Goal: Task Accomplishment & Management: Manage account settings

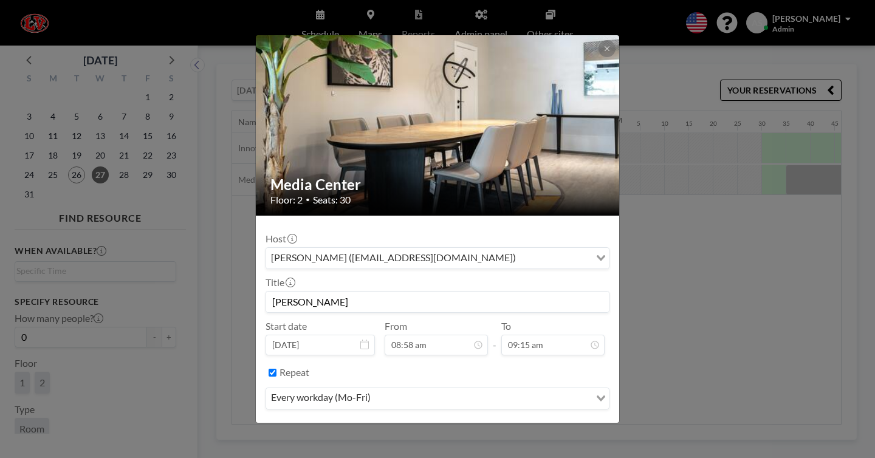
scroll to position [0, 1940]
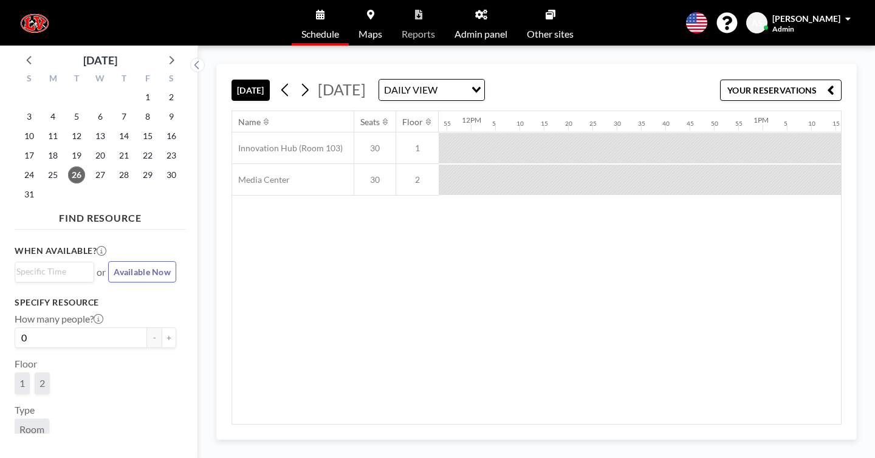
scroll to position [0, 3475]
click at [299, 81] on icon at bounding box center [305, 90] width 12 height 18
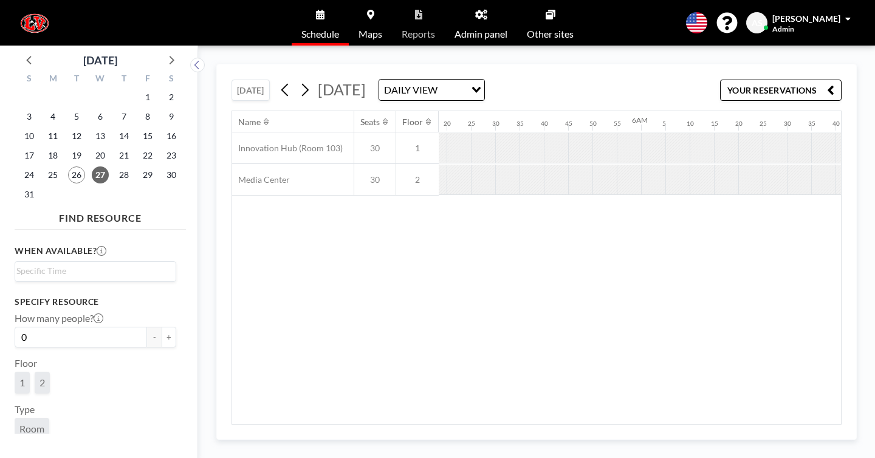
scroll to position [0, 1578]
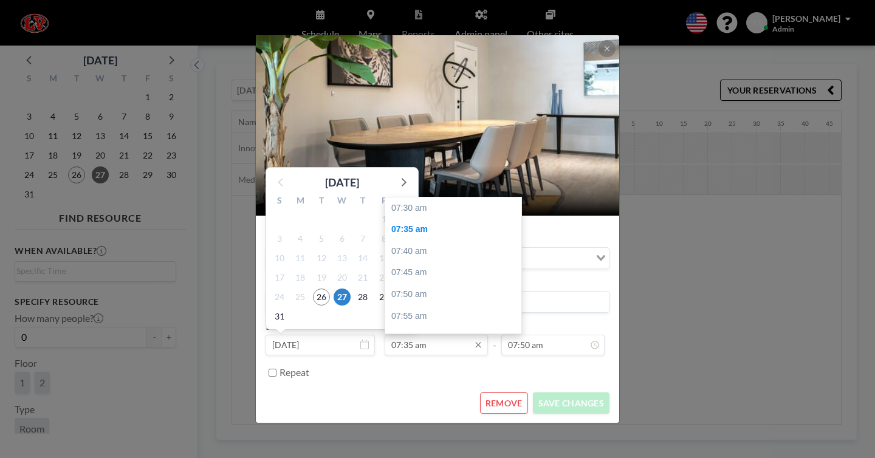
scroll to position [19, 0]
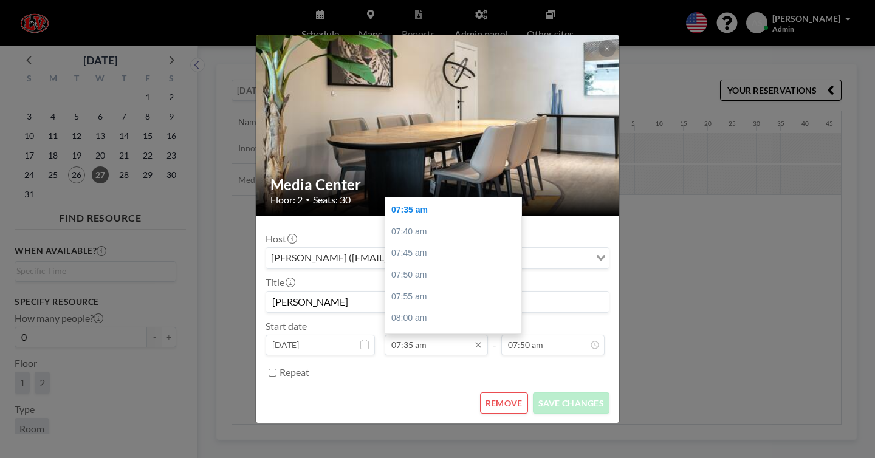
click at [416, 335] on input "07:35 am" at bounding box center [436, 345] width 103 height 21
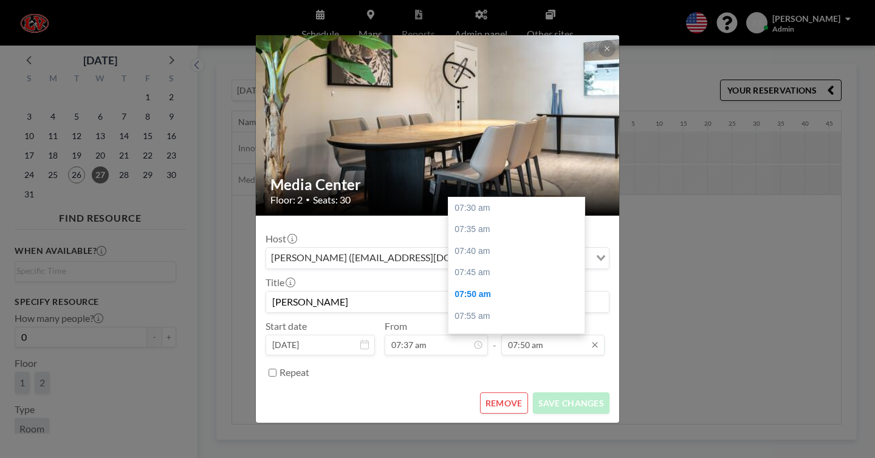
scroll to position [78, 0]
type input "07:37 am"
click at [512, 335] on input "07:50 am" at bounding box center [552, 345] width 103 height 21
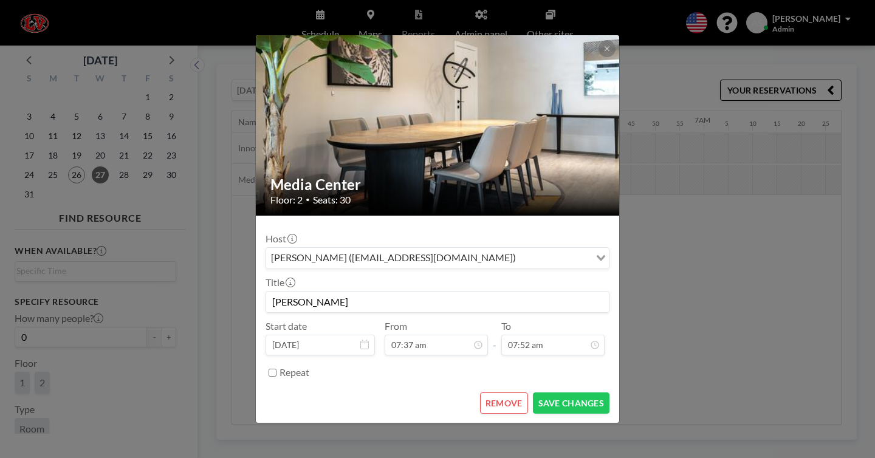
scroll to position [0, 1777]
type input "07:52 am"
click at [276, 369] on input "Repeat" at bounding box center [272, 373] width 8 height 8
checkbox input "true"
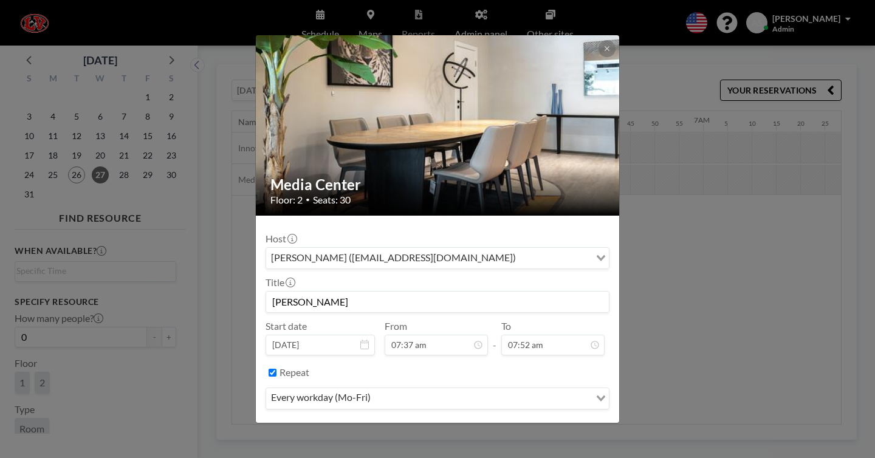
click at [394, 391] on input "Search for option" at bounding box center [481, 399] width 214 height 16
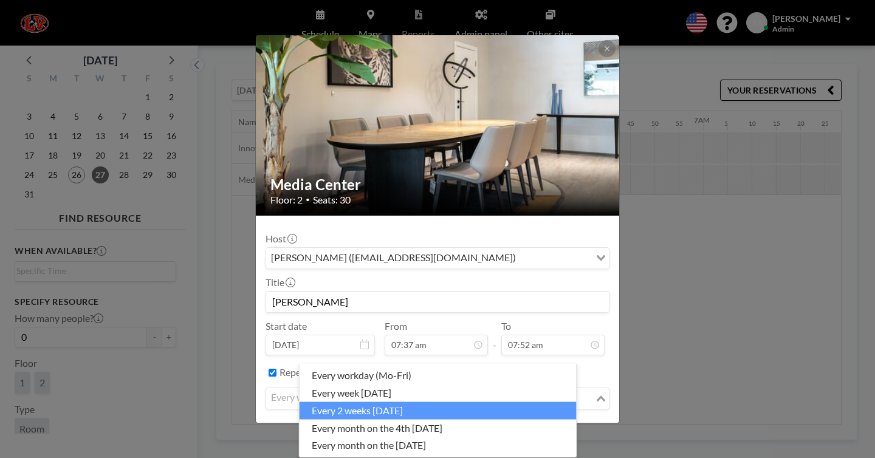
click at [373, 403] on li "every 2 weeks on Wednesday" at bounding box center [437, 411] width 277 height 18
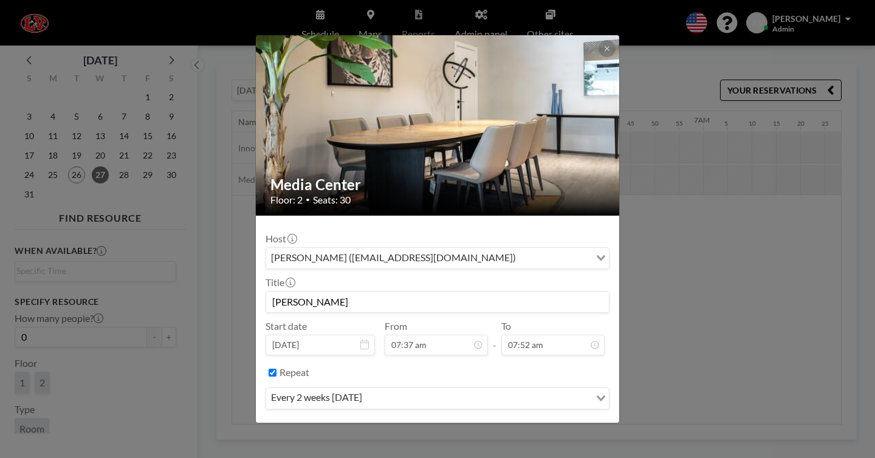
click at [558, 424] on button "SAVE CHANGES" at bounding box center [571, 434] width 77 height 21
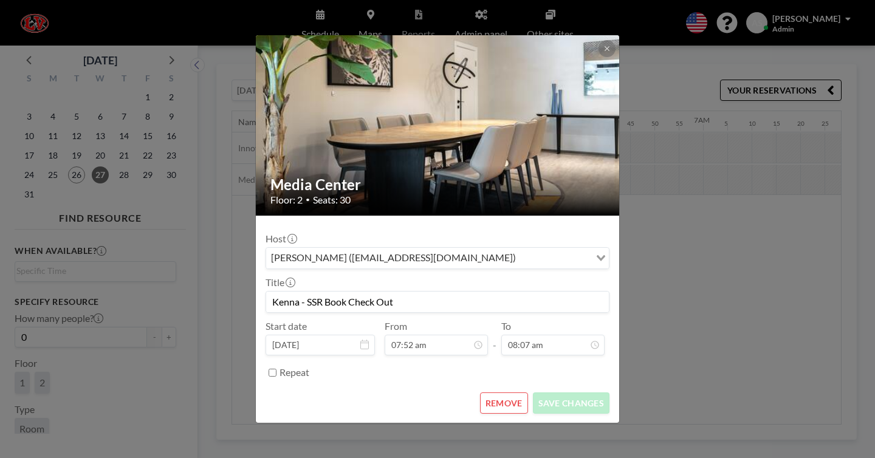
click at [309, 366] on label "Repeat" at bounding box center [294, 372] width 30 height 12
click at [276, 369] on input "Repeat" at bounding box center [272, 373] width 8 height 8
checkbox input "true"
click at [348, 388] on div "every workday (Mo-Fri)" at bounding box center [428, 397] width 324 height 18
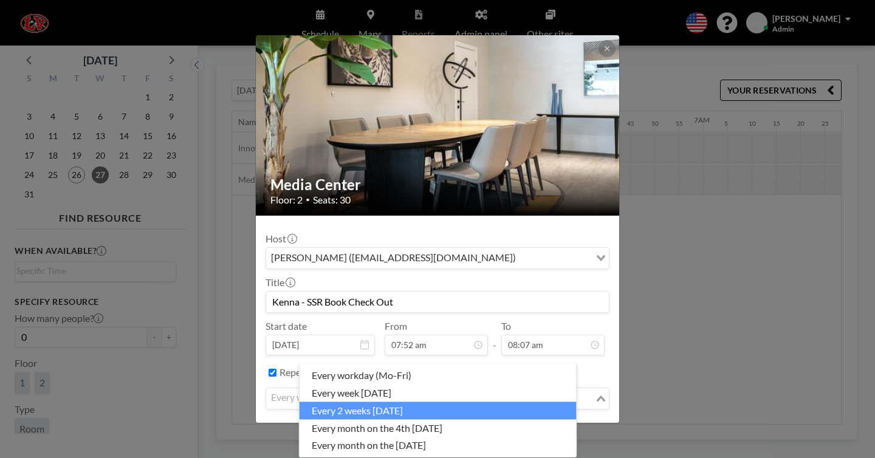
click at [350, 402] on li "every 2 weeks on Wednesday" at bounding box center [437, 411] width 277 height 18
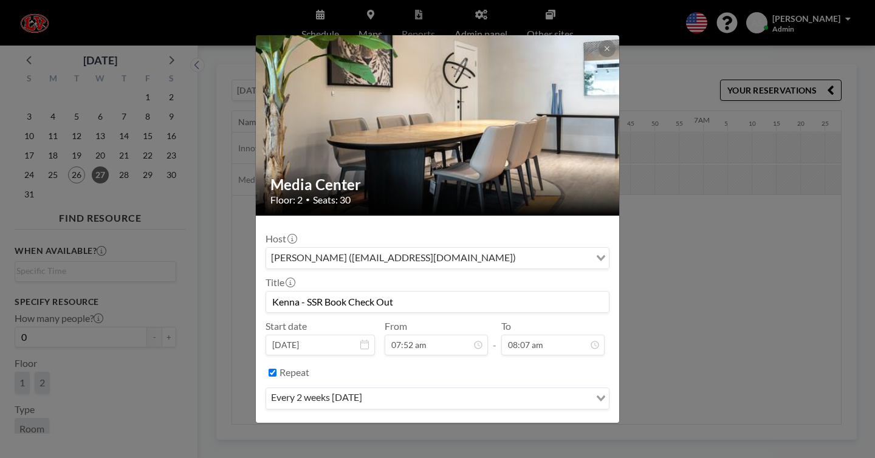
drag, startPoint x: 418, startPoint y: 272, endPoint x: 324, endPoint y: 275, distance: 94.2
click at [324, 292] on input "Kenna - SSR Book Check Out" at bounding box center [437, 302] width 343 height 21
click at [546, 424] on button "SAVE CHANGES" at bounding box center [571, 434] width 77 height 21
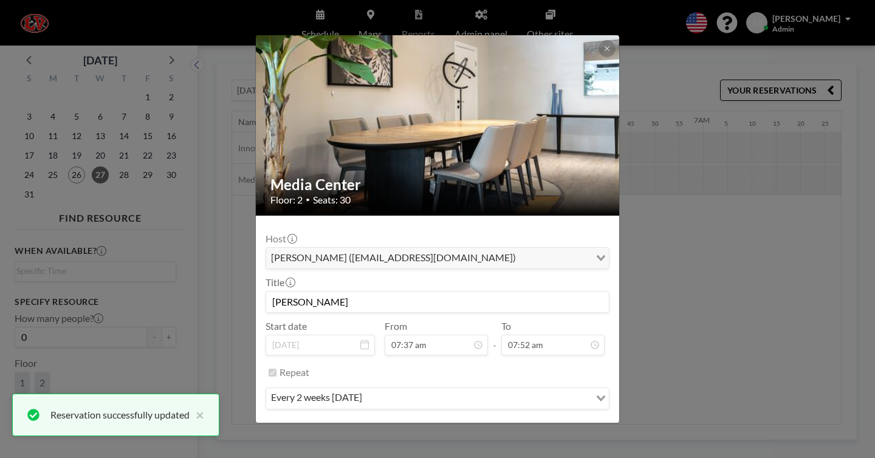
click at [424, 145] on img at bounding box center [438, 125] width 364 height 243
click at [350, 292] on input "Stahl" at bounding box center [437, 302] width 343 height 21
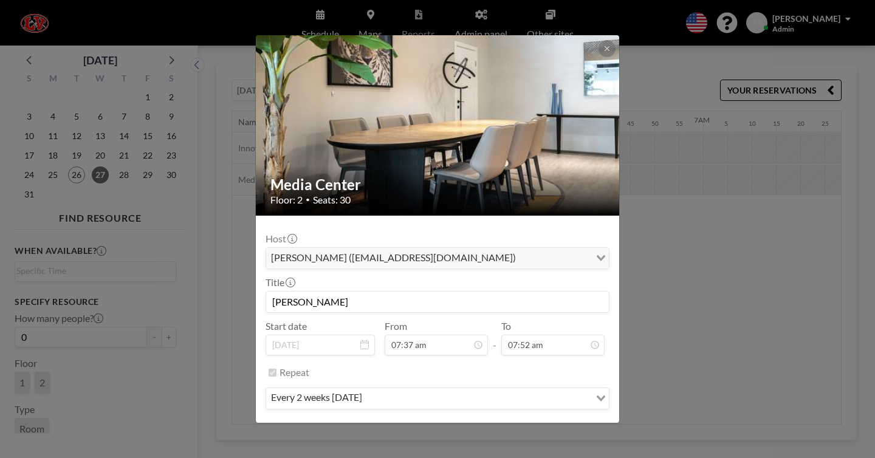
paste input "- SSR Book Check Out"
type input "Stahl - SSR Book Check Out"
click at [563, 424] on button "SAVE CHANGES" at bounding box center [571, 434] width 77 height 21
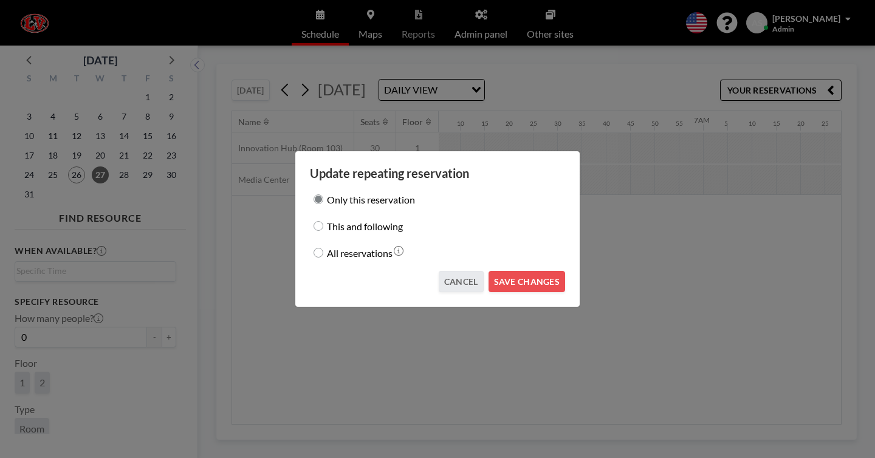
click at [378, 247] on label "All reservations" at bounding box center [360, 252] width 66 height 17
click at [323, 248] on input "All reservations" at bounding box center [318, 253] width 10 height 10
radio input "true"
click at [504, 271] on button "SAVE CHANGES" at bounding box center [526, 281] width 77 height 21
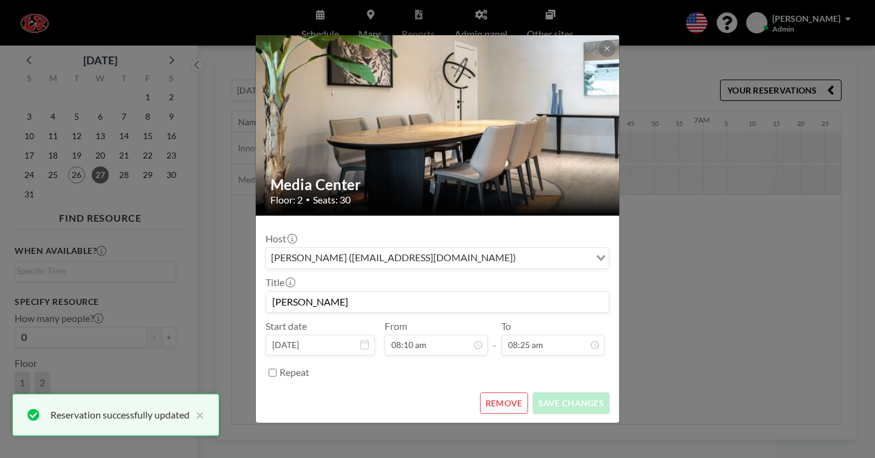
click at [532, 148] on img at bounding box center [438, 125] width 364 height 243
click at [366, 292] on input "[PERSON_NAME]" at bounding box center [437, 302] width 343 height 21
click at [365, 292] on input "[PERSON_NAME]" at bounding box center [437, 302] width 343 height 21
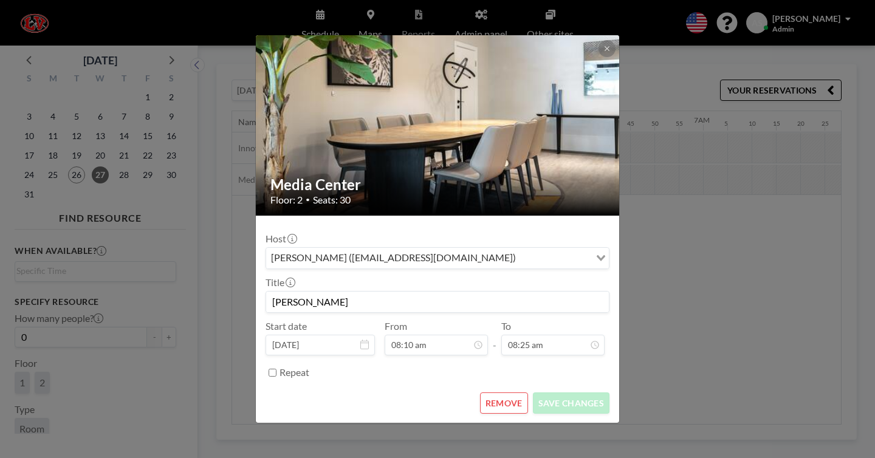
paste input "- SSR Book Check Out"
type input "McNickle - SSR Book Check Out"
click at [276, 369] on input "Repeat" at bounding box center [272, 373] width 8 height 8
checkbox input "true"
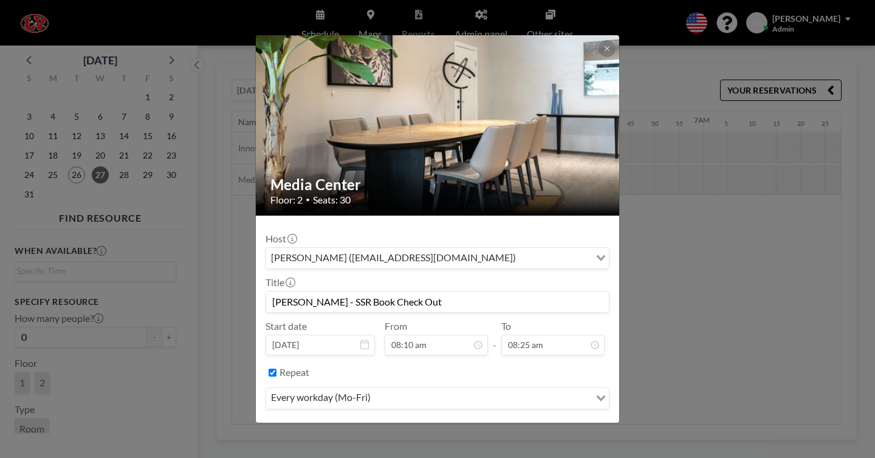
click at [341, 388] on div "every workday (Mo-Fri)" at bounding box center [428, 397] width 324 height 18
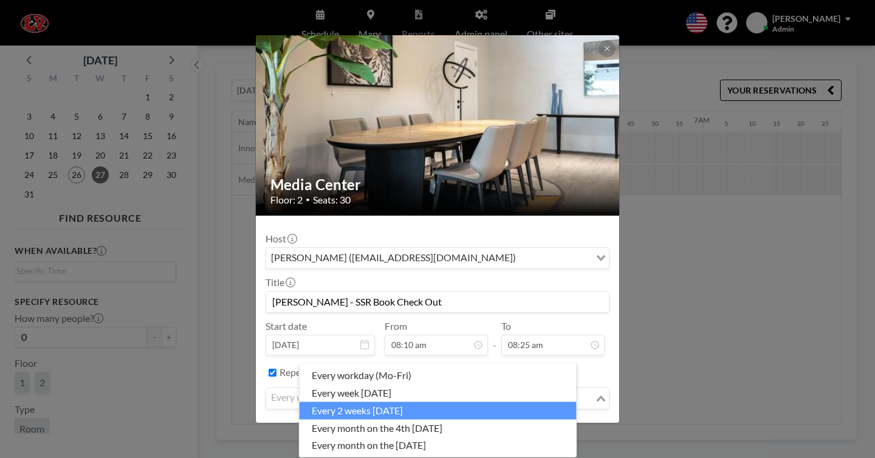
click at [339, 406] on li "every 2 weeks on Wednesday" at bounding box center [437, 411] width 277 height 18
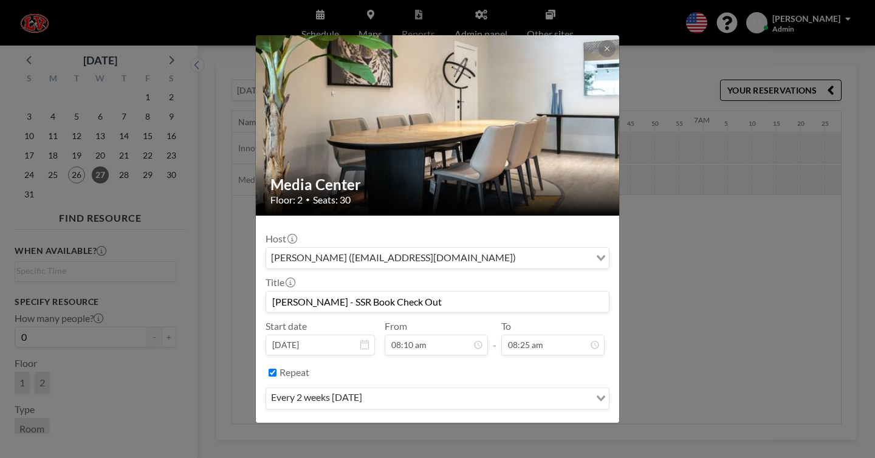
click at [544, 424] on button "SAVE CHANGES" at bounding box center [571, 434] width 77 height 21
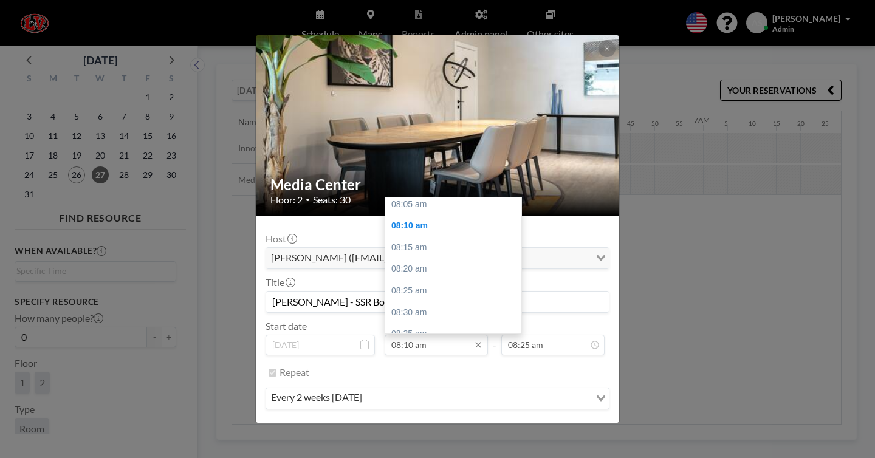
click at [415, 335] on input "08:10 am" at bounding box center [436, 345] width 103 height 21
click at [416, 335] on input "08:10 am" at bounding box center [436, 345] width 103 height 21
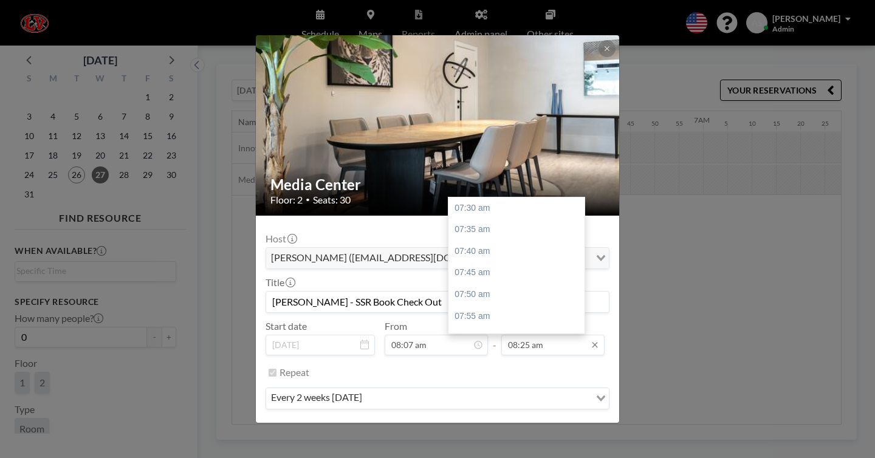
scroll to position [213, 0]
type input "08:07 am"
click at [512, 335] on input "08:25 am" at bounding box center [552, 345] width 103 height 21
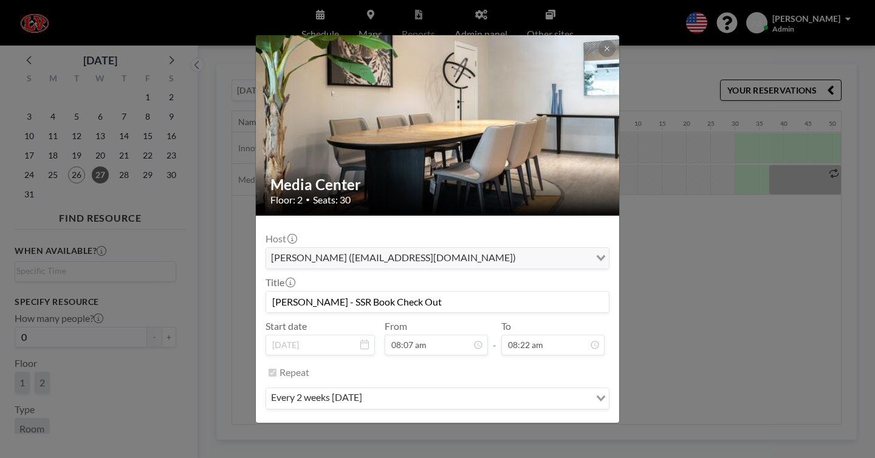
scroll to position [0, 1895]
type input "08:22 am"
click at [542, 424] on button "SAVE CHANGES" at bounding box center [571, 434] width 77 height 21
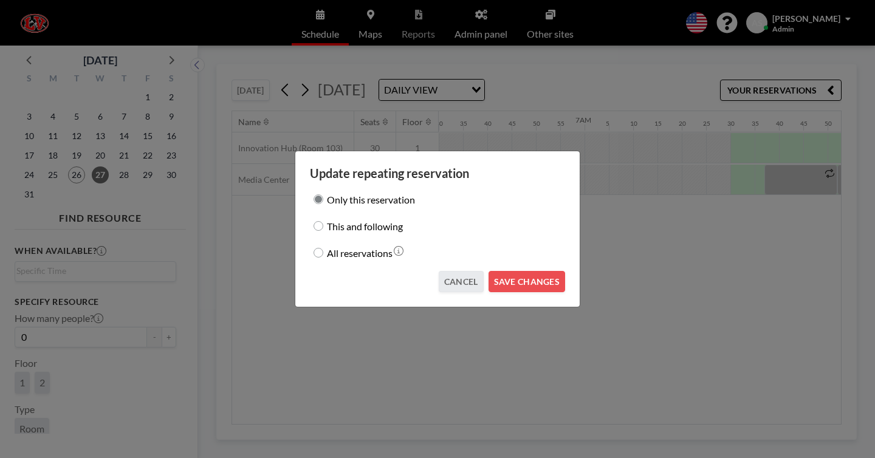
click at [381, 247] on label "All reservations" at bounding box center [360, 252] width 66 height 17
click at [323, 248] on input "All reservations" at bounding box center [318, 253] width 10 height 10
radio input "true"
click at [510, 276] on button "SAVE CHANGES" at bounding box center [526, 281] width 77 height 21
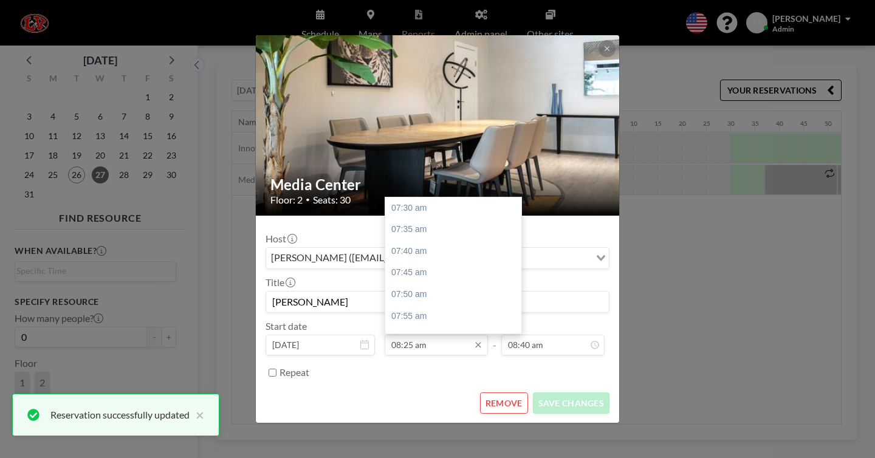
scroll to position [213, 0]
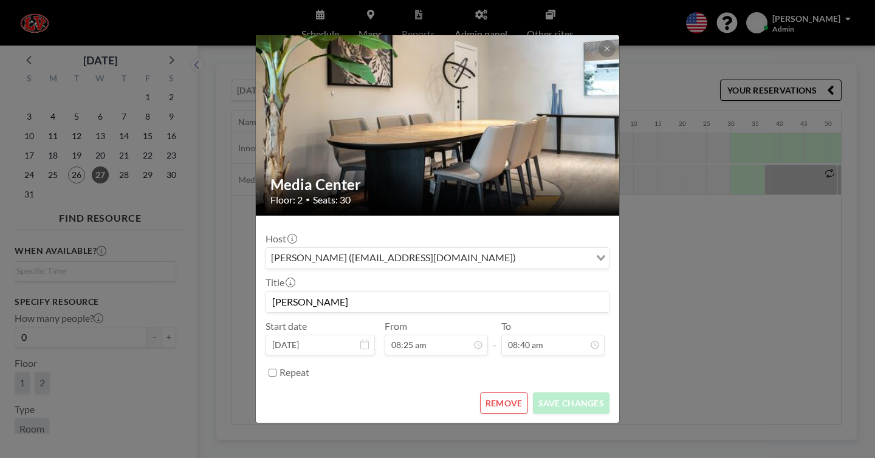
click at [417, 358] on form "Host Dee Ambrose-Stahl (dastahl@lvsd.us) Loading... Title Stahl Start date Aug …" at bounding box center [437, 320] width 363 height 208
click at [649, 346] on div "Media Center Floor: 2 • Seats: 30 Host Dee Ambrose-Stahl (dastahl@lvsd.us) Load…" at bounding box center [437, 229] width 875 height 458
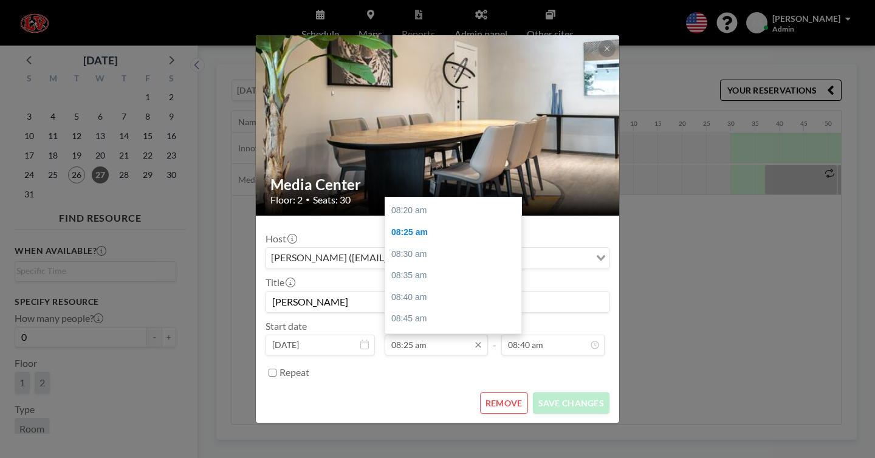
click at [417, 335] on input "08:25 am" at bounding box center [436, 345] width 103 height 21
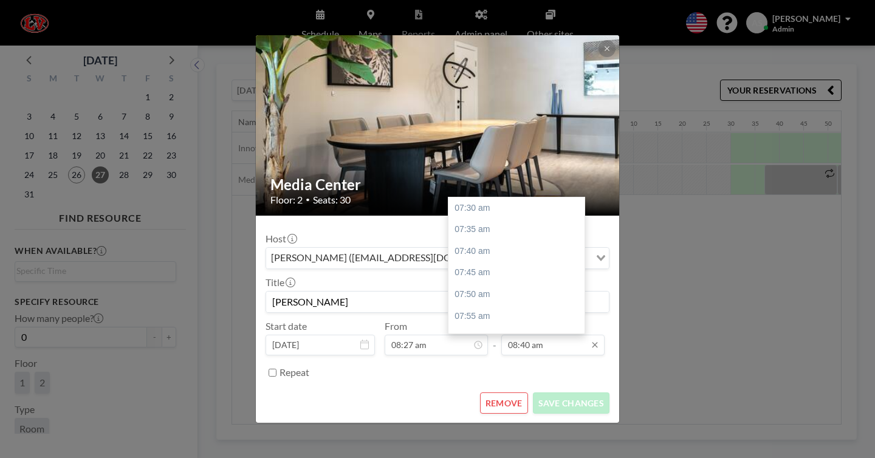
scroll to position [272, 0]
type input "08:27 am"
click at [510, 335] on input "08:40 am" at bounding box center [552, 345] width 103 height 21
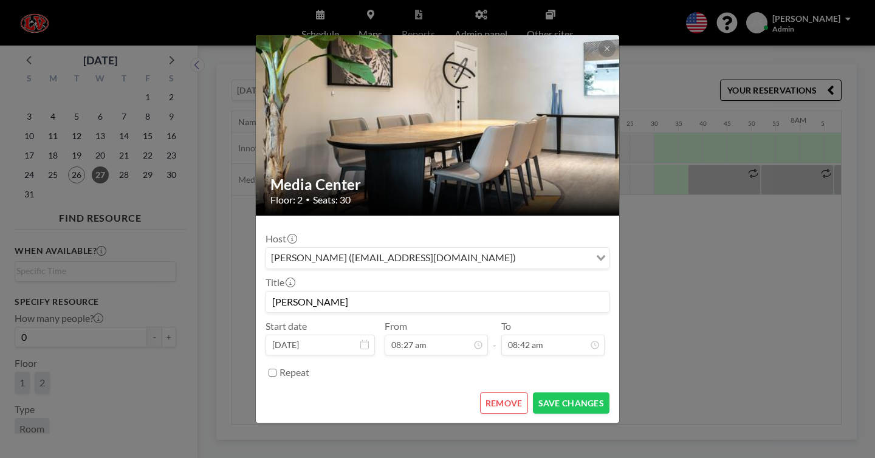
scroll to position [0, 1974]
type input "08:42 am"
click at [309, 366] on label "Repeat" at bounding box center [294, 372] width 30 height 12
click at [276, 369] on input "Repeat" at bounding box center [272, 373] width 8 height 8
checkbox input "true"
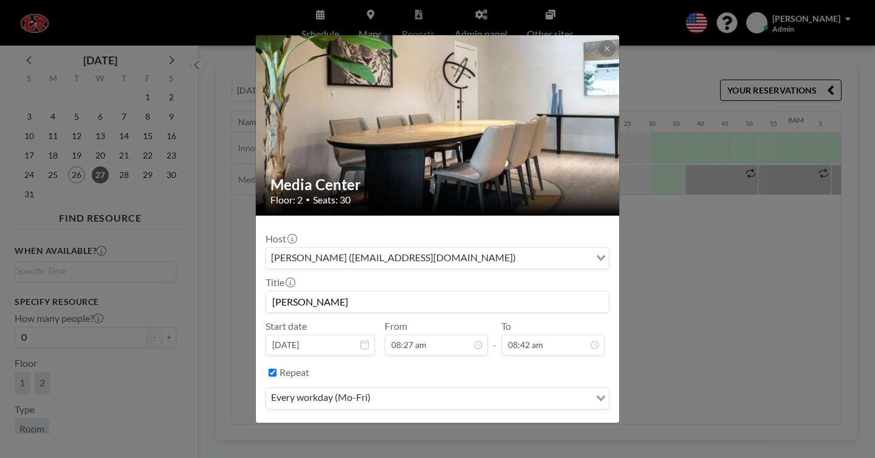
click at [343, 388] on div "every workday (Mo-Fri)" at bounding box center [428, 397] width 324 height 18
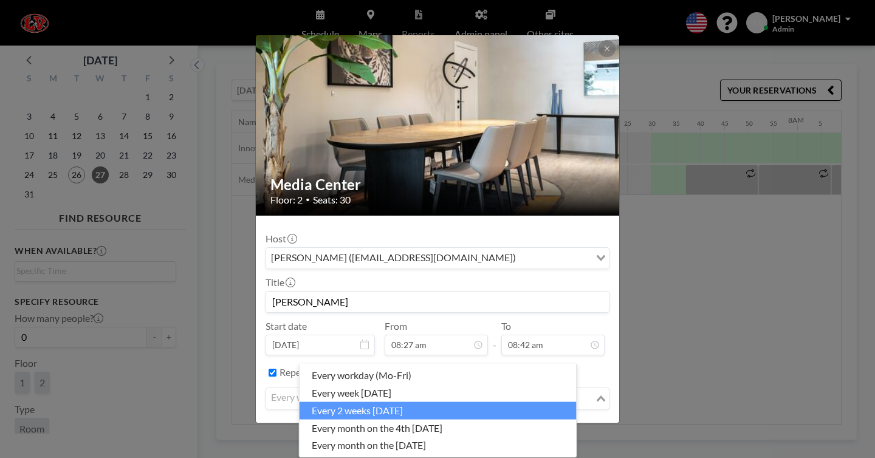
click at [349, 405] on li "every 2 weeks on Wednesday" at bounding box center [437, 411] width 277 height 18
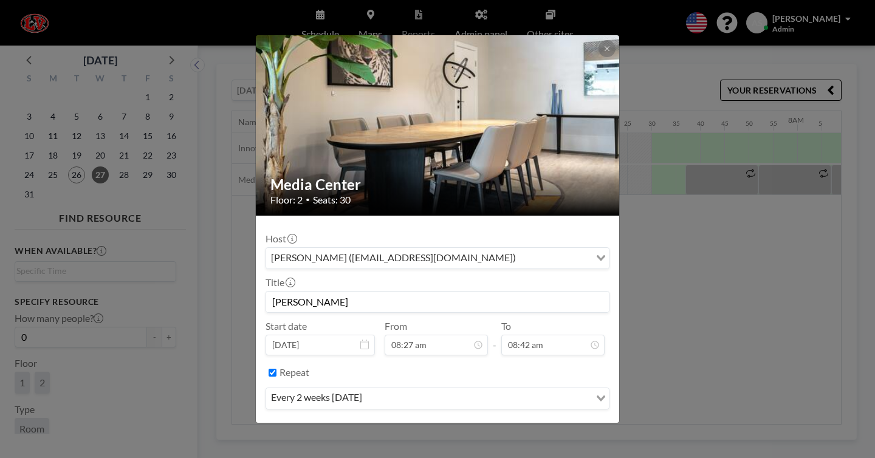
click at [420, 292] on input "Stahl" at bounding box center [437, 302] width 343 height 21
paste input "- SSR Book Check Out"
type input "Stahl - SSR Book Check Out"
click at [552, 424] on button "SAVE CHANGES" at bounding box center [571, 434] width 77 height 21
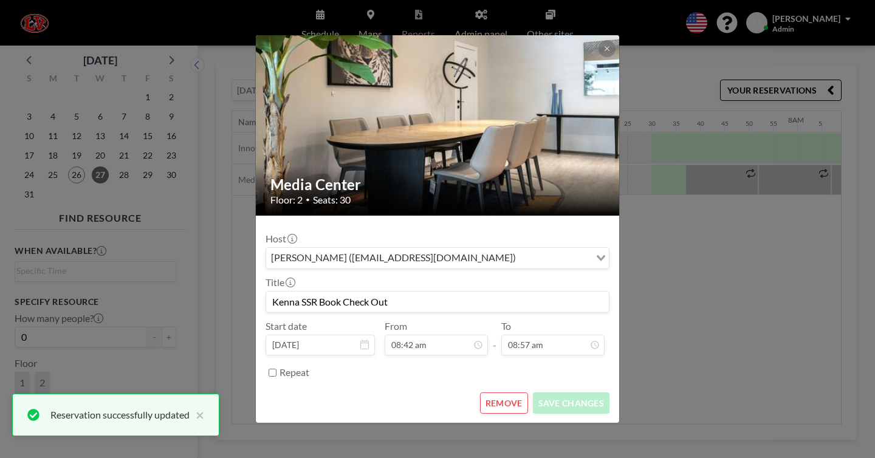
click at [309, 366] on label "Repeat" at bounding box center [294, 372] width 30 height 12
click at [276, 369] on input "Repeat" at bounding box center [272, 373] width 8 height 8
checkbox input "true"
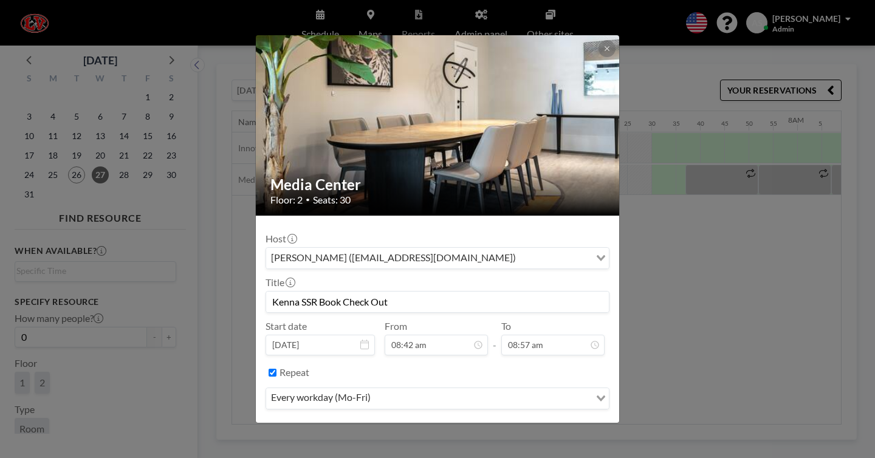
click at [337, 388] on div "every workday (Mo-Fri)" at bounding box center [428, 397] width 324 height 18
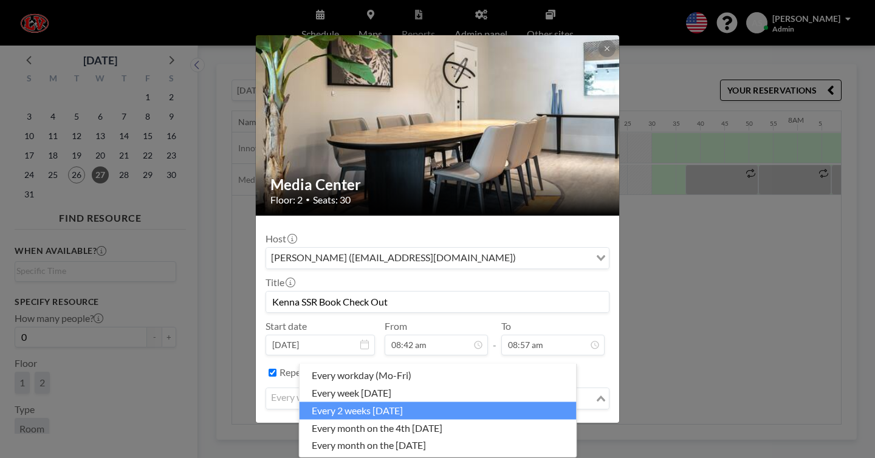
click at [342, 404] on li "every 2 weeks on Wednesday" at bounding box center [437, 411] width 277 height 18
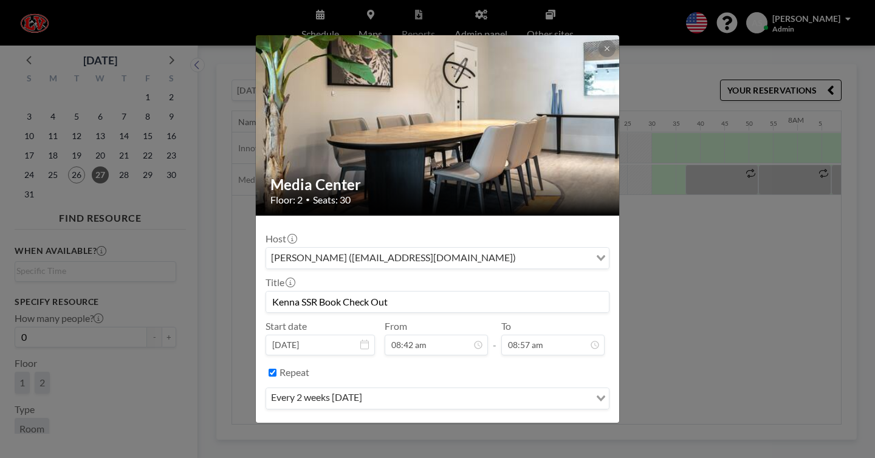
click at [326, 292] on input "Kenna SSR Book Check Out" at bounding box center [437, 302] width 343 height 21
type input "Kenna - SSR Book Check Out"
click at [546, 424] on button "SAVE CHANGES" at bounding box center [571, 434] width 77 height 21
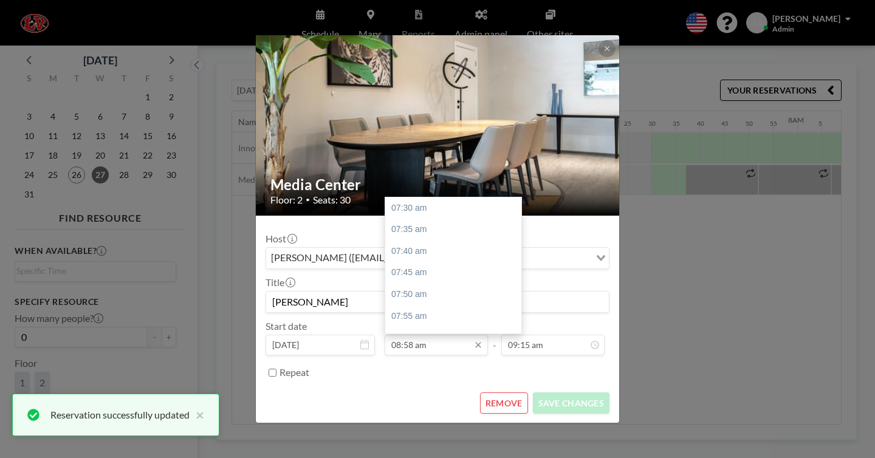
click at [417, 335] on input "08:58 am" at bounding box center [436, 345] width 103 height 21
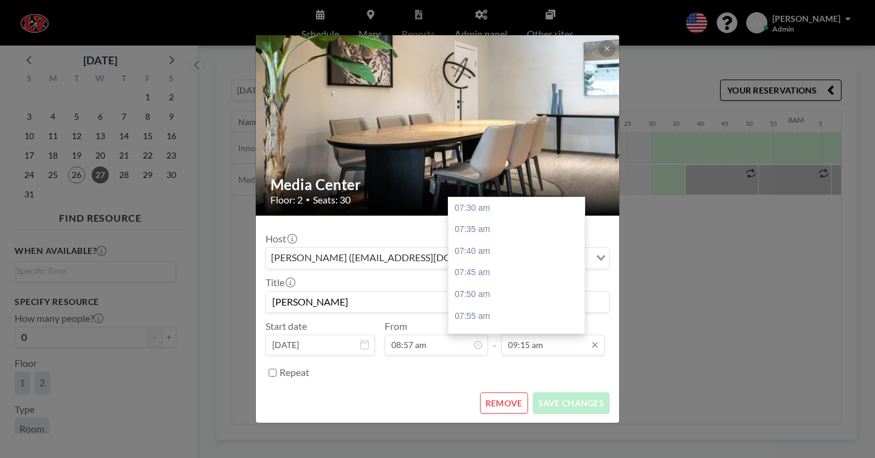
scroll to position [407, 0]
type input "08:57 am"
click at [513, 335] on input "09:15 am" at bounding box center [552, 345] width 103 height 21
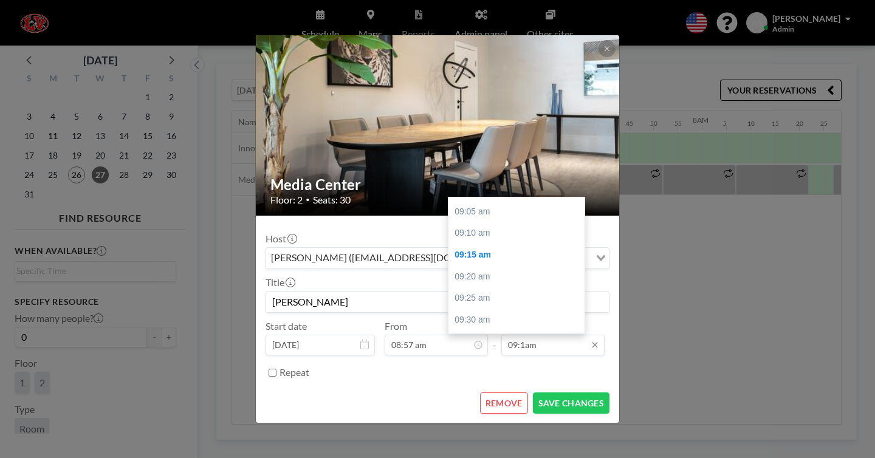
scroll to position [0, 2093]
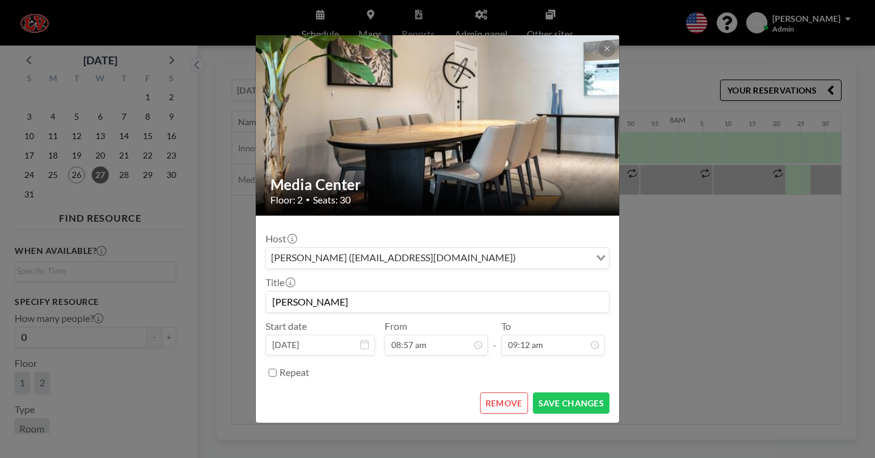
type input "09:12 am"
click at [276, 369] on input "Repeat" at bounding box center [272, 373] width 8 height 8
checkbox input "true"
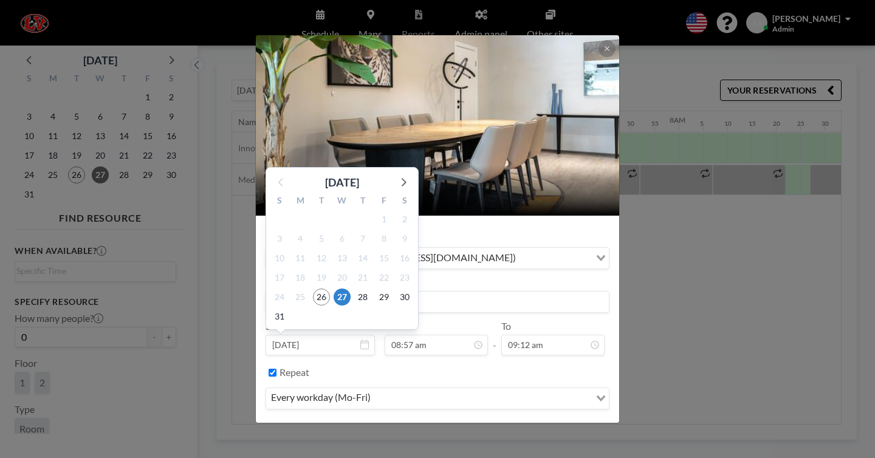
click at [332, 307] on div "2" at bounding box center [321, 316] width 21 height 19
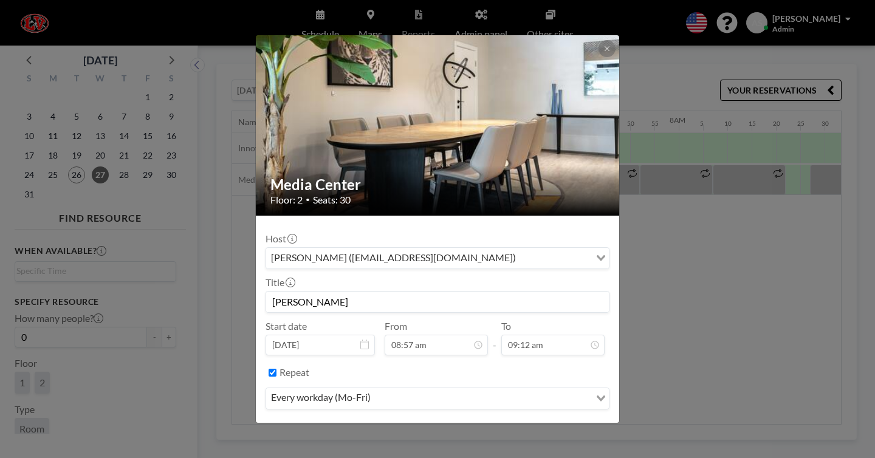
click at [330, 388] on div "every workday (Mo-Fri)" at bounding box center [428, 397] width 324 height 18
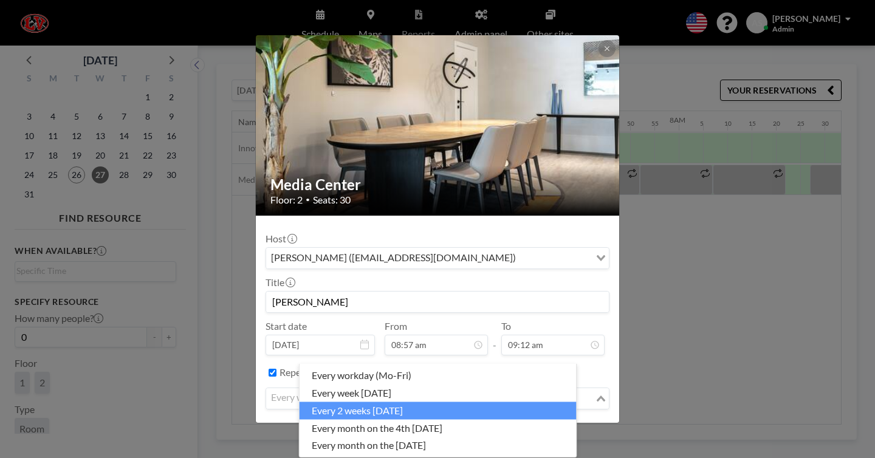
click at [344, 402] on li "every 2 weeks on Wednesday" at bounding box center [437, 411] width 277 height 18
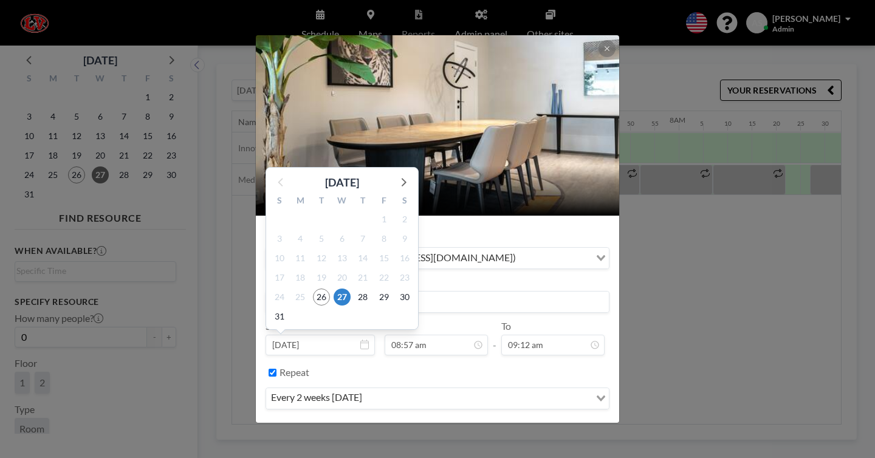
click at [310, 287] on div "25" at bounding box center [300, 296] width 21 height 19
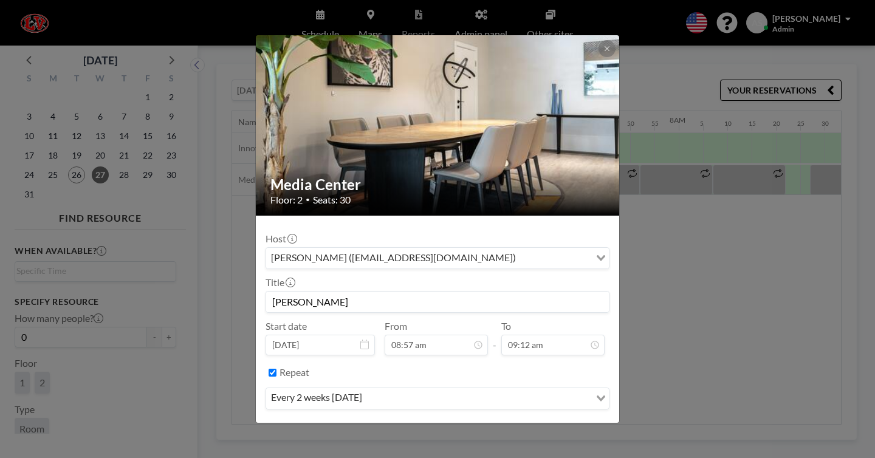
click at [459, 292] on input "[PERSON_NAME]" at bounding box center [437, 302] width 343 height 21
paste input "- SSR Book Check Out"
type input "McNickle - SSR Book Check Out"
click at [565, 424] on button "SAVE CHANGES" at bounding box center [571, 434] width 77 height 21
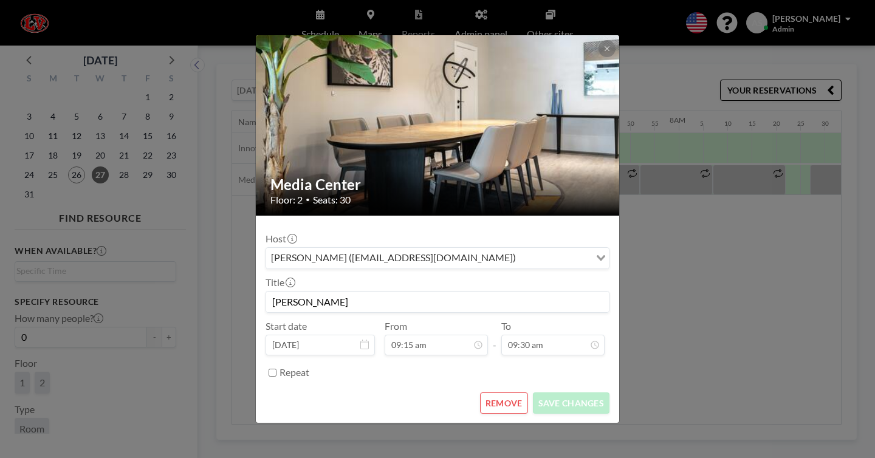
scroll to position [407, 0]
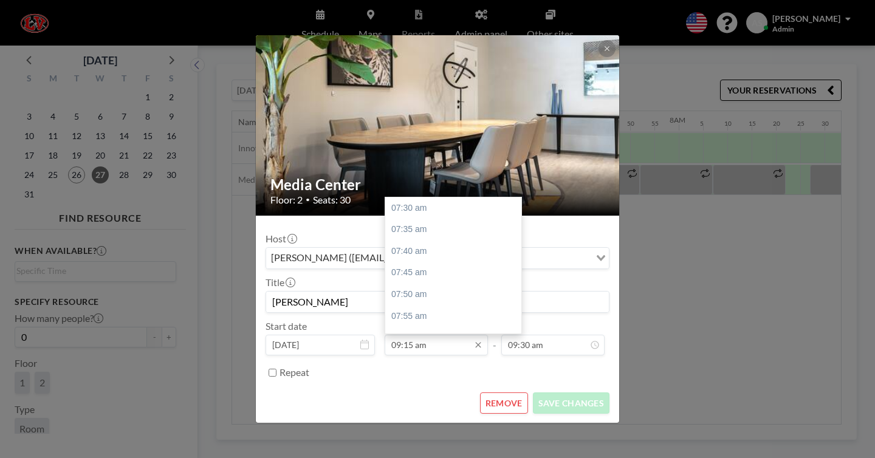
click at [412, 335] on input "09:15 am" at bounding box center [436, 345] width 103 height 21
click at [415, 335] on input "09:15 am" at bounding box center [436, 345] width 103 height 21
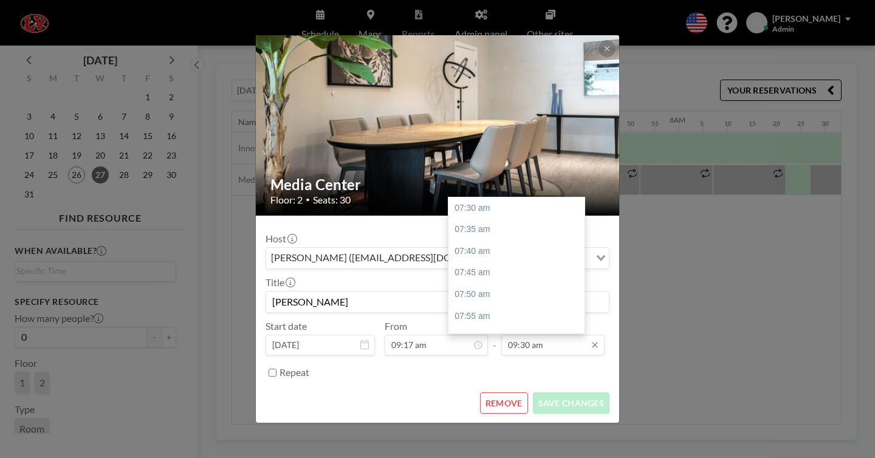
scroll to position [465, 0]
type input "09:17 am"
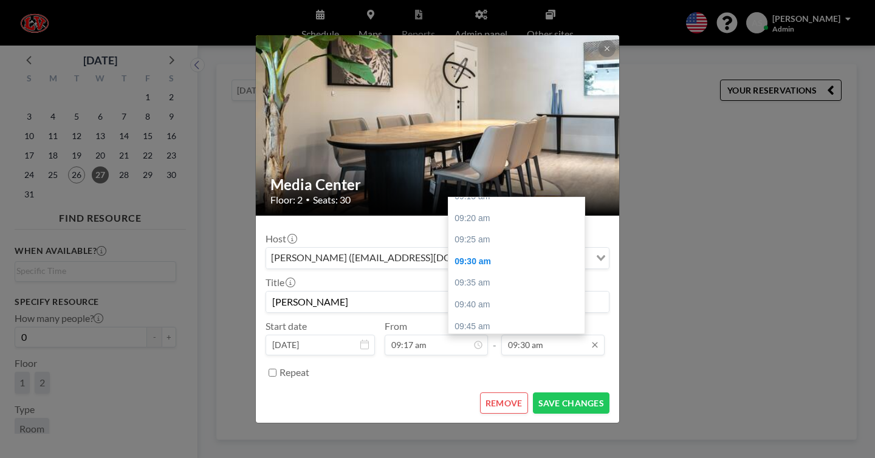
click at [513, 335] on input "09:30 am" at bounding box center [552, 345] width 103 height 21
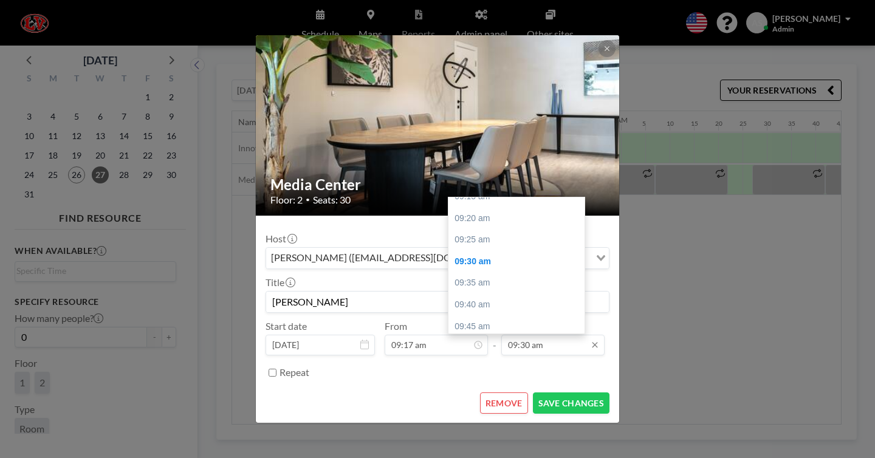
scroll to position [0, 2172]
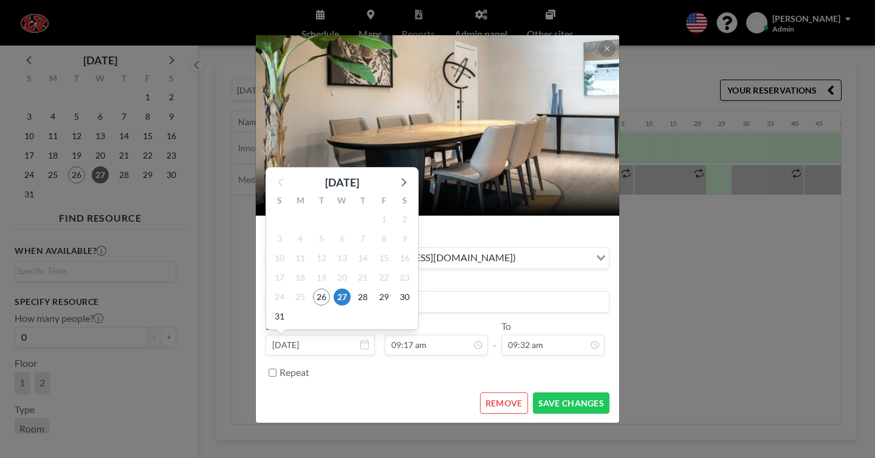
type input "09:32 am"
click at [310, 307] on div "1" at bounding box center [300, 316] width 21 height 19
click at [493, 292] on input "Stahl" at bounding box center [437, 302] width 343 height 21
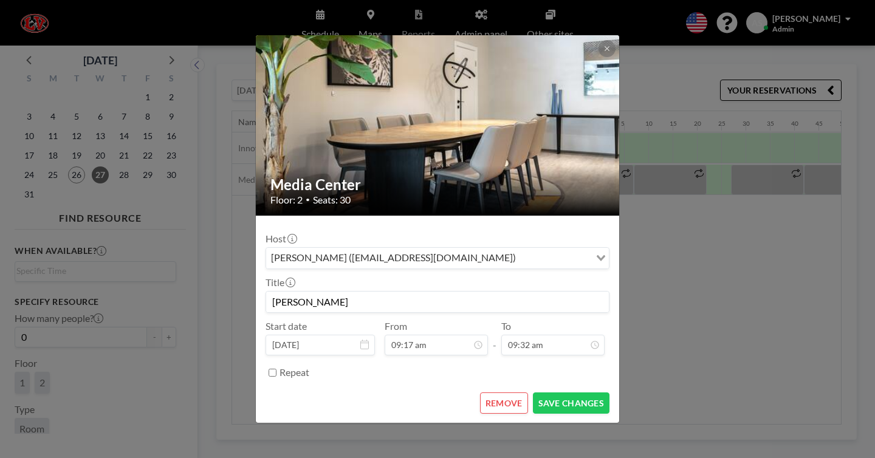
paste input "- SSR Book Check Out"
type input "Stahl - SSR Book Check Out"
click at [310, 363] on div "Repeat" at bounding box center [437, 373] width 344 height 20
click at [276, 369] on input "Repeat" at bounding box center [272, 373] width 8 height 8
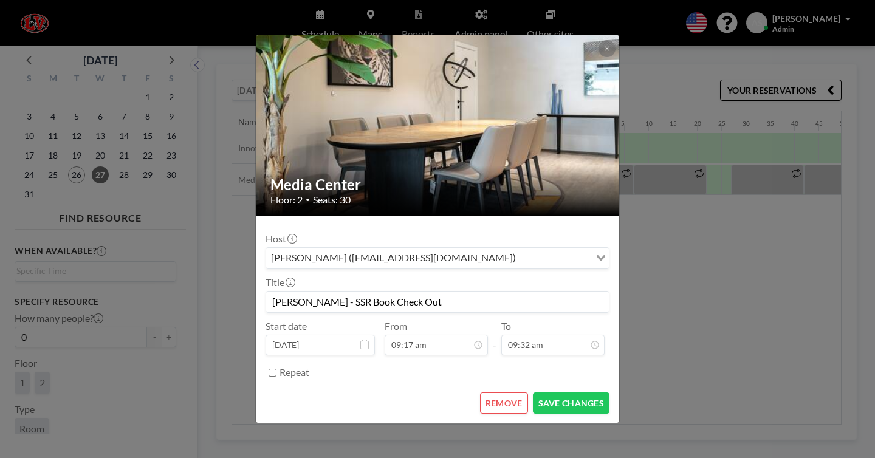
checkbox input "true"
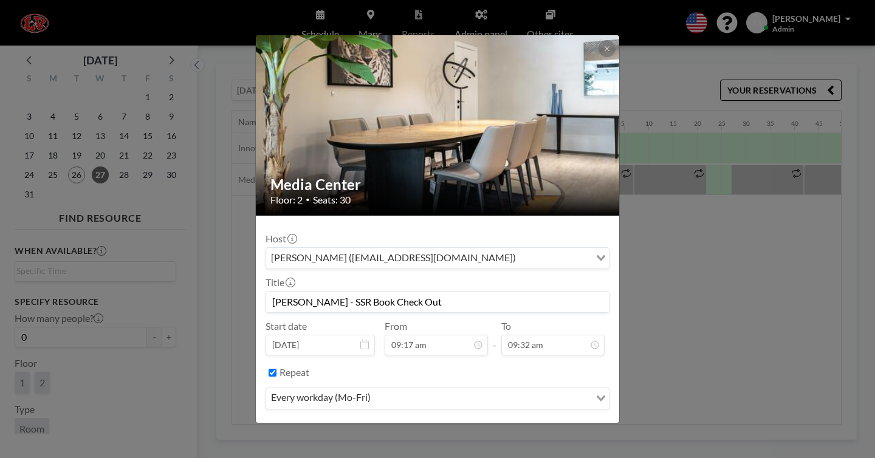
click at [447, 391] on input "Search for option" at bounding box center [481, 399] width 214 height 16
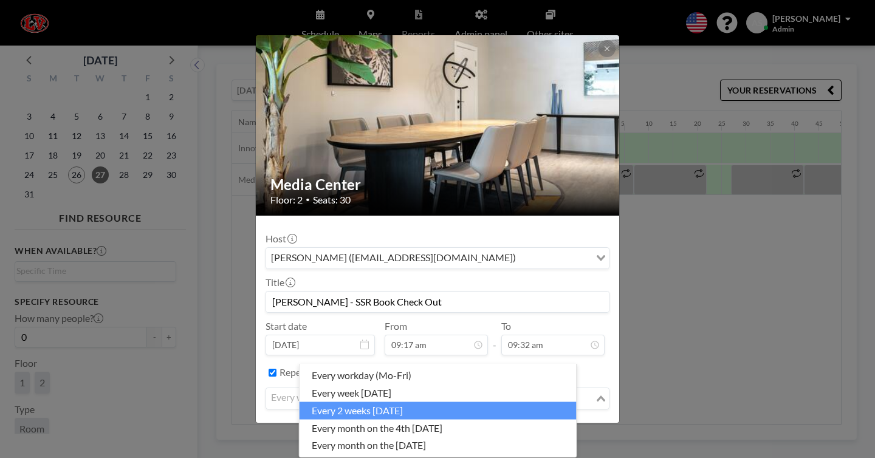
click at [375, 405] on li "every 2 weeks on Wednesday" at bounding box center [437, 411] width 277 height 18
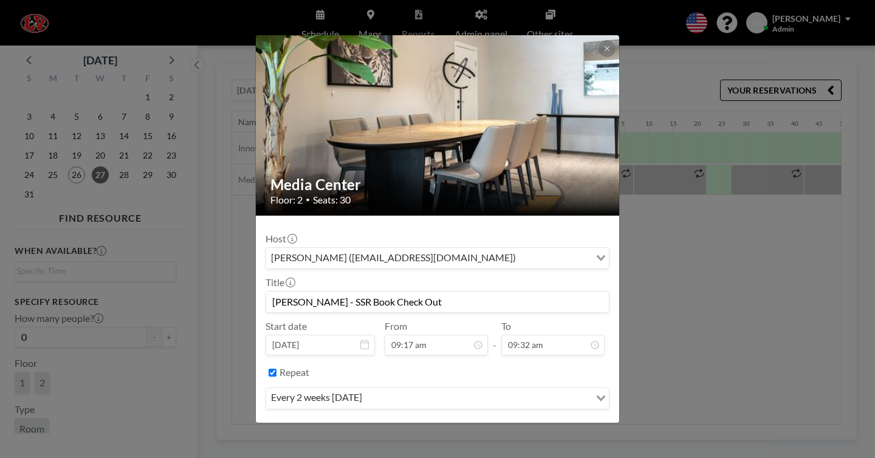
click at [541, 424] on button "SAVE CHANGES" at bounding box center [571, 434] width 77 height 21
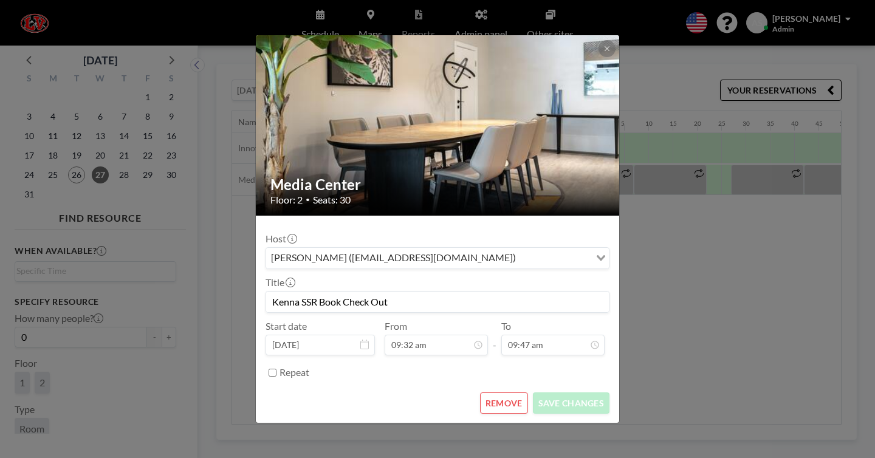
click at [326, 292] on input "Kenna SSR Book Check Out" at bounding box center [437, 302] width 343 height 21
type input "Kenna - SSR Book Check Out"
click at [276, 369] on input "Repeat" at bounding box center [272, 373] width 8 height 8
checkbox input "true"
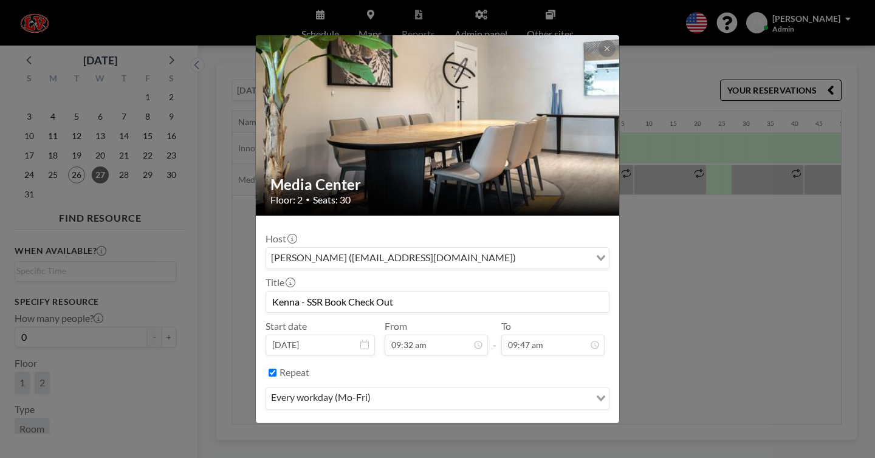
click at [450, 363] on div "Repeat" at bounding box center [444, 373] width 330 height 20
click at [448, 391] on input "Search for option" at bounding box center [481, 399] width 214 height 16
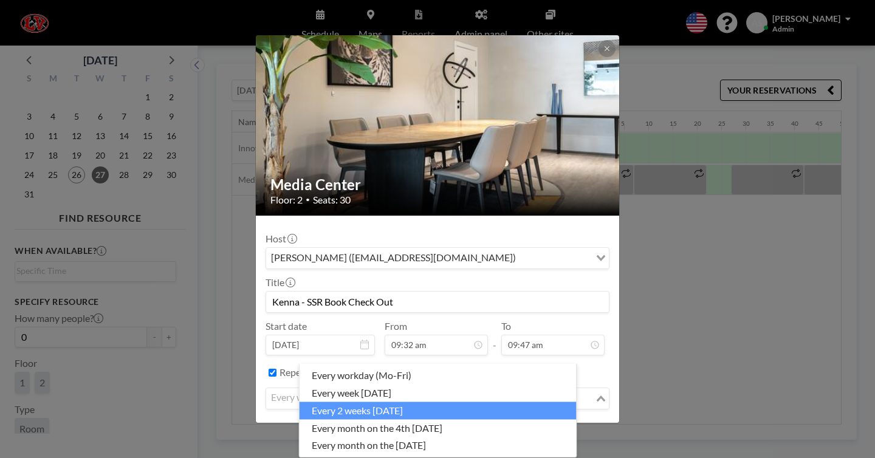
click at [335, 402] on li "every 2 weeks on Wednesday" at bounding box center [437, 411] width 277 height 18
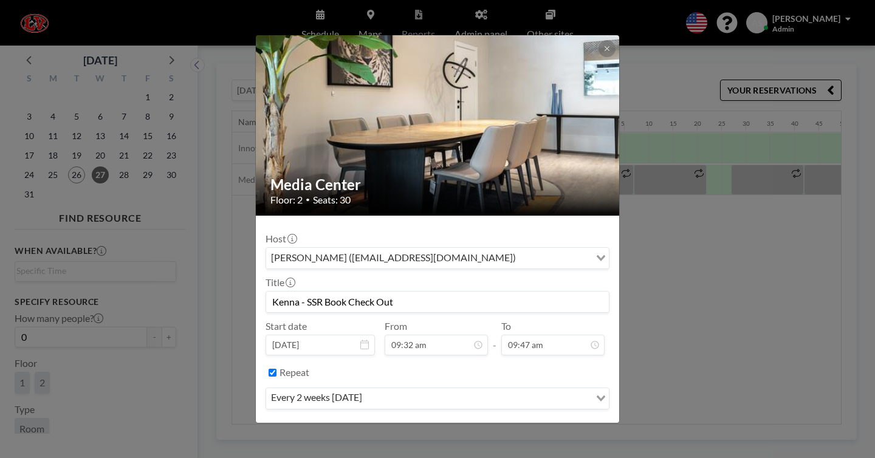
click at [561, 424] on button "SAVE CHANGES" at bounding box center [571, 434] width 77 height 21
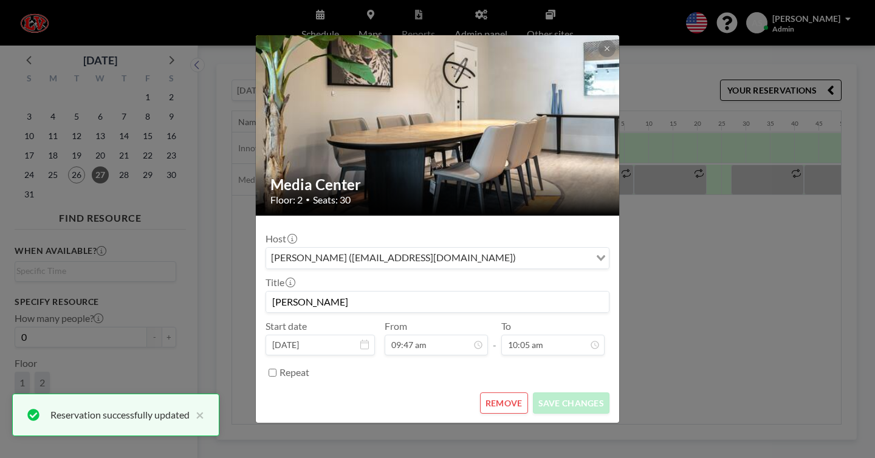
click at [360, 292] on input "[PERSON_NAME]" at bounding box center [437, 302] width 343 height 21
paste input "- SSR Book Check Out"
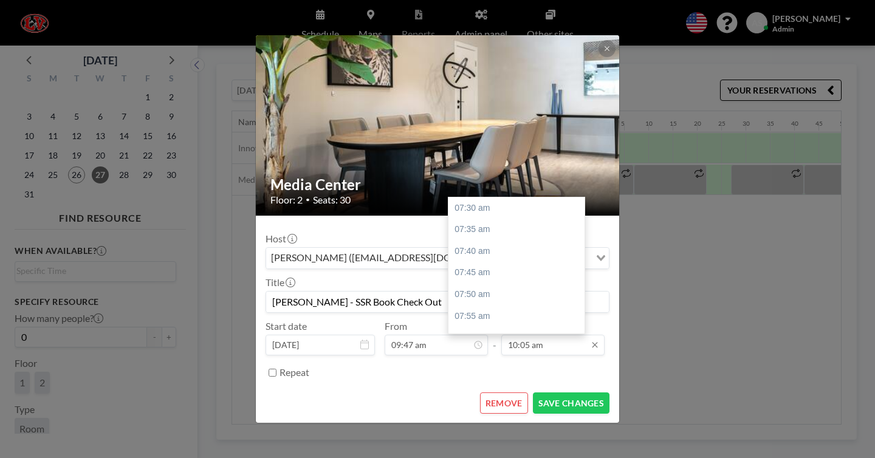
scroll to position [601, 0]
type input "McNickle - SSR Book Check Out"
click at [510, 335] on input "10:05 am" at bounding box center [552, 345] width 103 height 21
click at [514, 335] on input "10:05 am" at bounding box center [552, 345] width 103 height 21
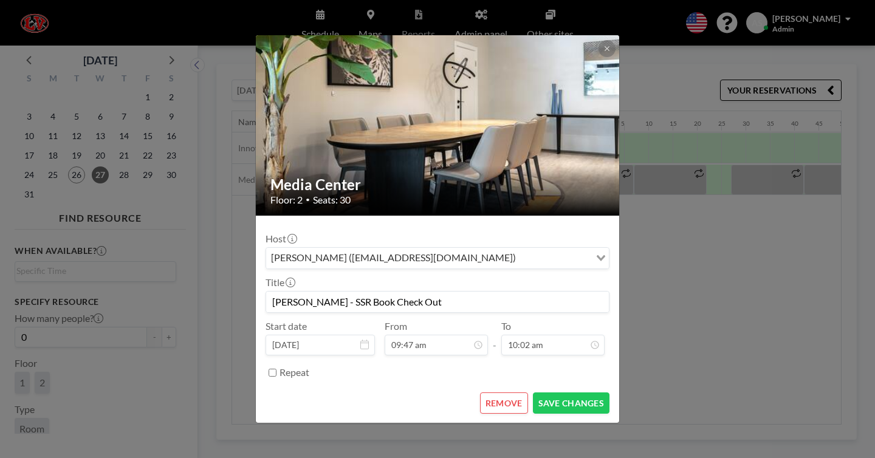
type input "10:02 am"
click at [309, 366] on label "Repeat" at bounding box center [294, 372] width 30 height 12
click at [276, 369] on input "Repeat" at bounding box center [272, 373] width 8 height 8
checkbox input "true"
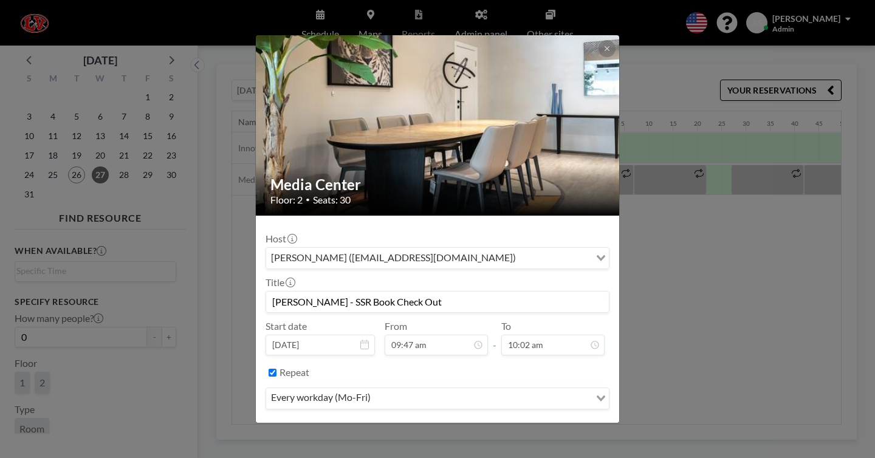
click at [327, 388] on div "every workday (Mo-Fri)" at bounding box center [428, 397] width 324 height 18
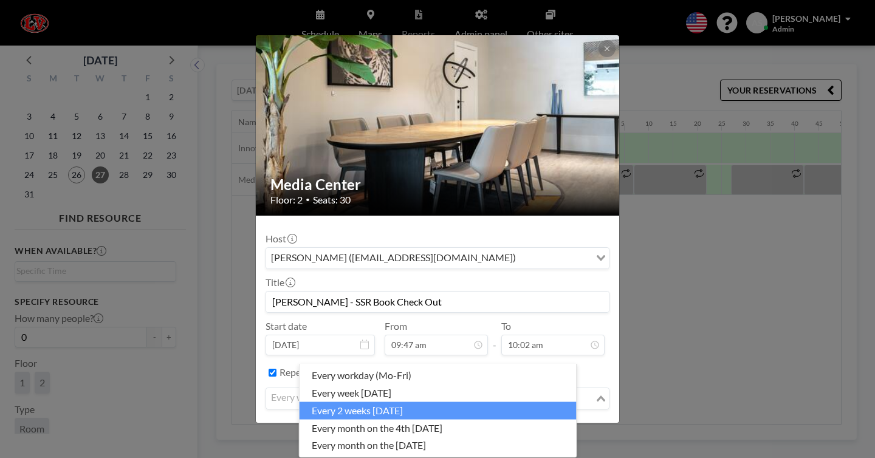
click at [355, 402] on li "every 2 weeks on Wednesday" at bounding box center [437, 411] width 277 height 18
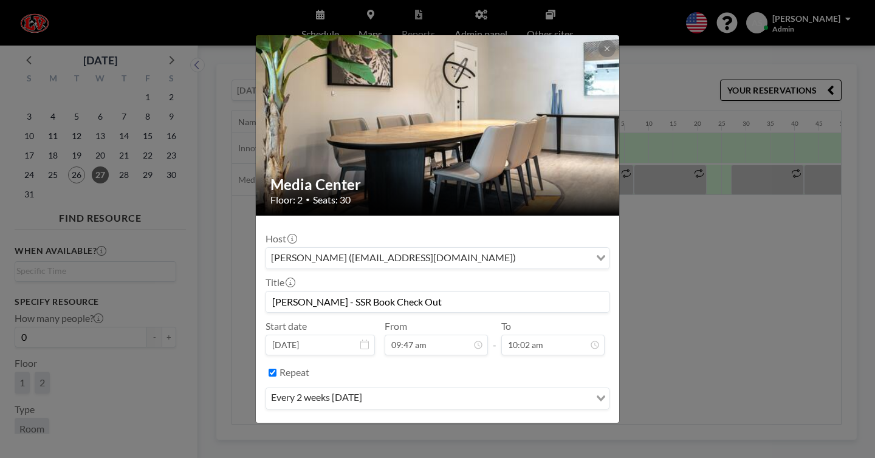
click at [533, 424] on button "SAVE CHANGES" at bounding box center [571, 434] width 77 height 21
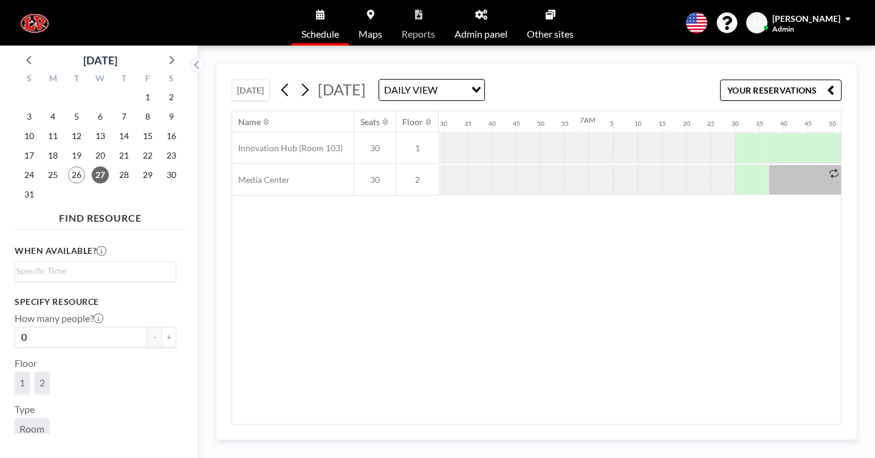
scroll to position [0, 2001]
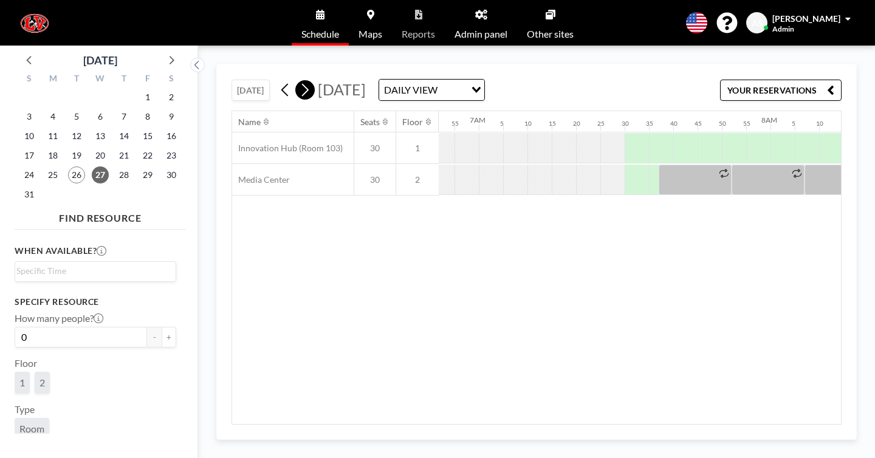
click at [295, 80] on button at bounding box center [304, 89] width 19 height 19
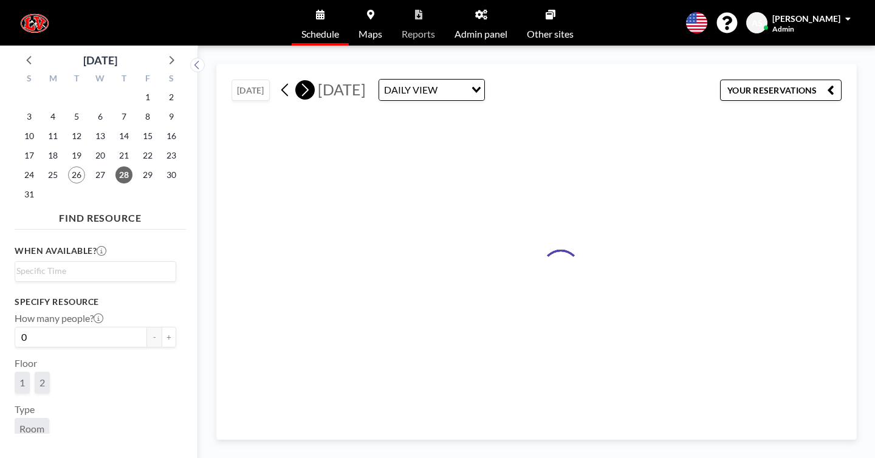
click at [295, 80] on button at bounding box center [304, 89] width 19 height 19
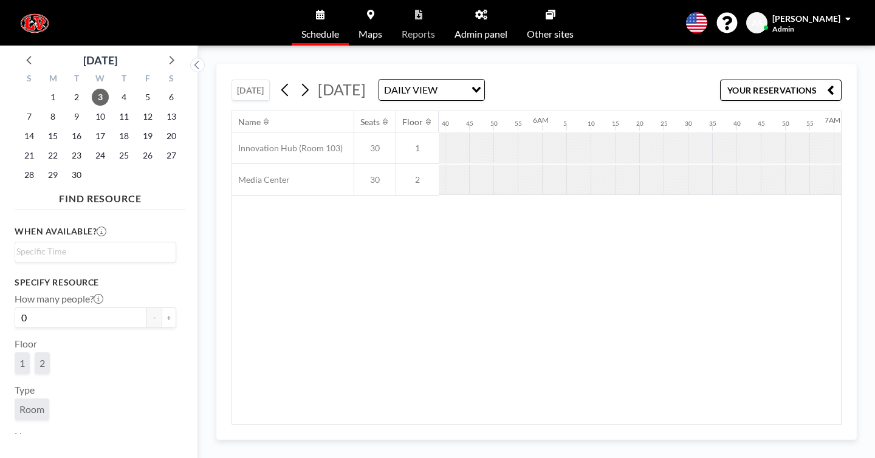
scroll to position [0, 1637]
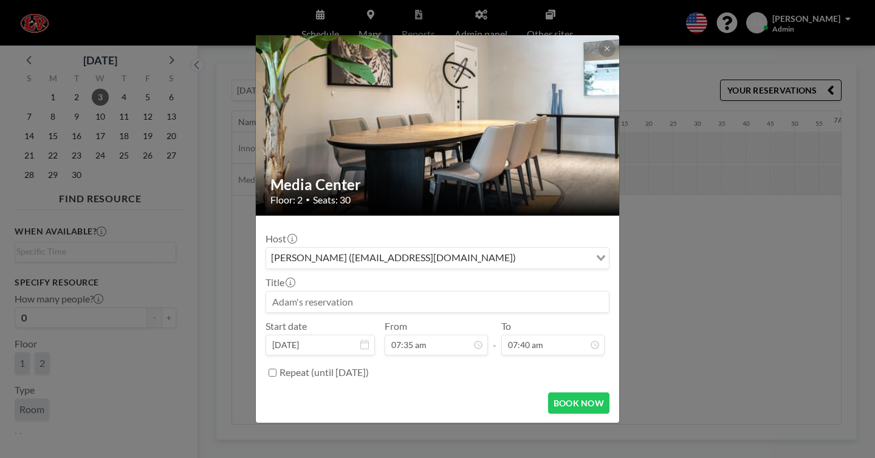
click at [394, 292] on input at bounding box center [437, 302] width 343 height 21
click at [432, 251] on div "Adam Storey (astorey@lvsd.k12.pa.us)" at bounding box center [428, 257] width 324 height 18
type input "kankney@lvsd.us"
click at [604, 50] on icon at bounding box center [606, 48] width 4 height 4
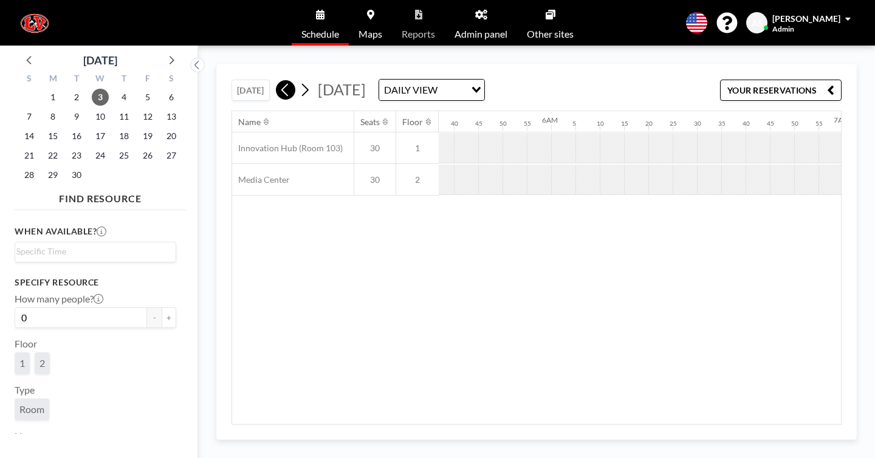
click at [276, 80] on button at bounding box center [285, 89] width 19 height 19
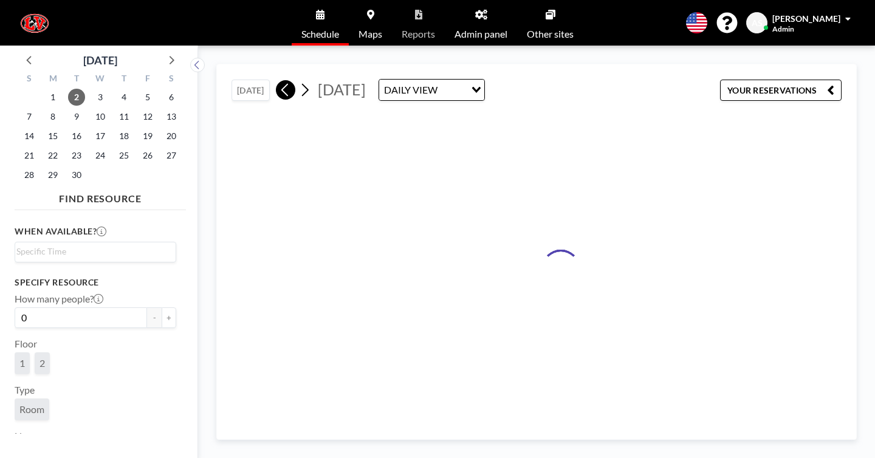
click at [276, 80] on button at bounding box center [285, 89] width 19 height 19
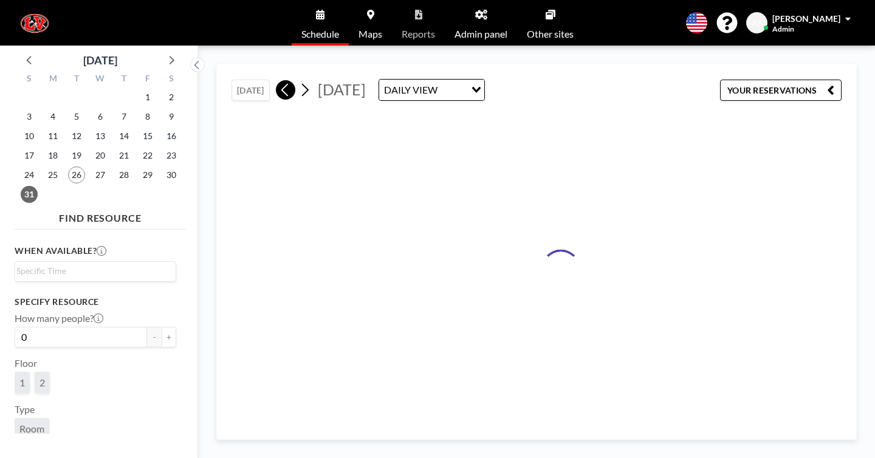
click at [276, 80] on button at bounding box center [285, 89] width 19 height 19
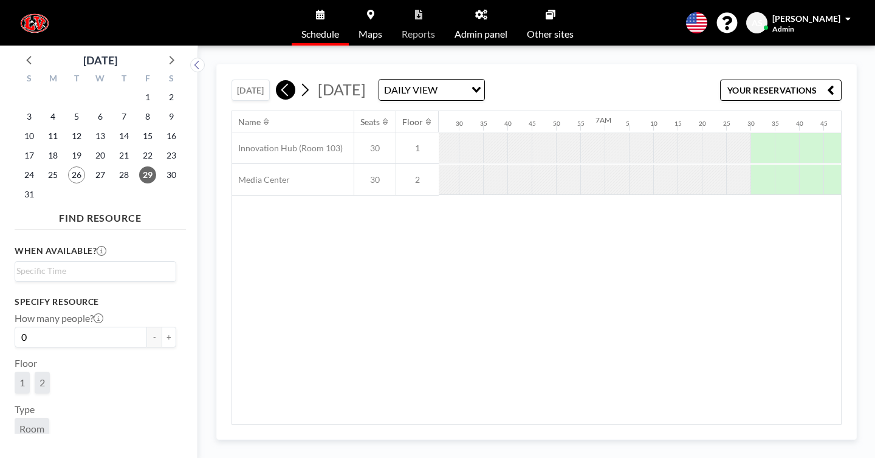
scroll to position [0, 1875]
click at [276, 80] on button at bounding box center [285, 89] width 19 height 19
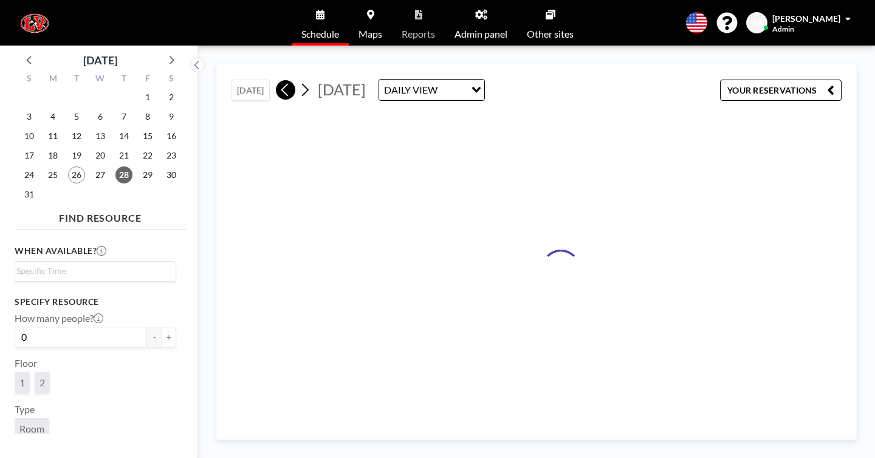
click at [276, 80] on button at bounding box center [285, 89] width 19 height 19
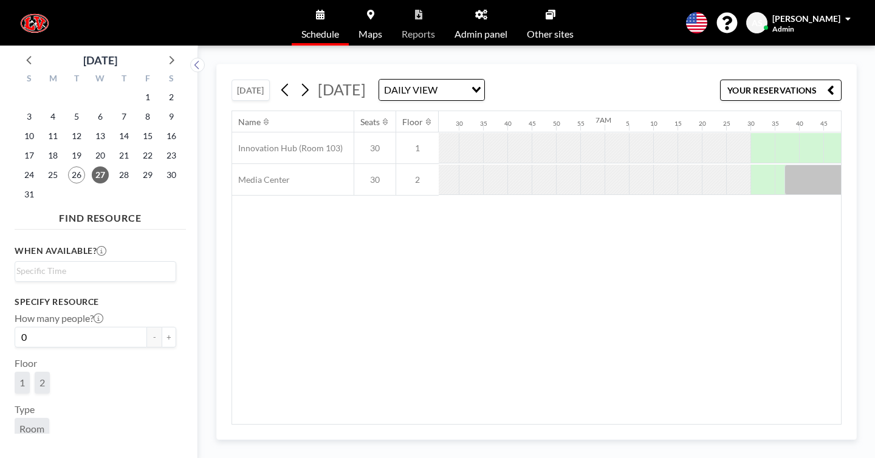
click at [647, 229] on div "Name Seats Floor 12AM 5 10 15 20 25 30 35 40 45 50 55 1AM 5 10 15 20 25 30 35 4…" at bounding box center [536, 267] width 609 height 313
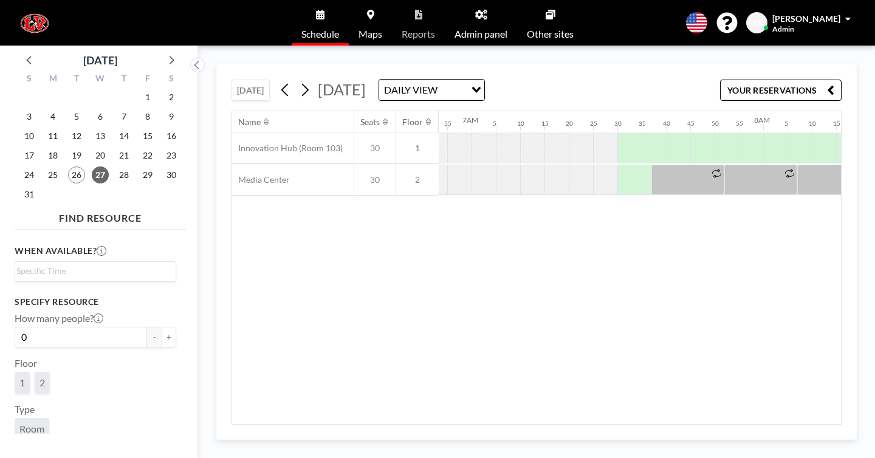
scroll to position [0, 2008]
click at [302, 84] on icon at bounding box center [305, 90] width 7 height 13
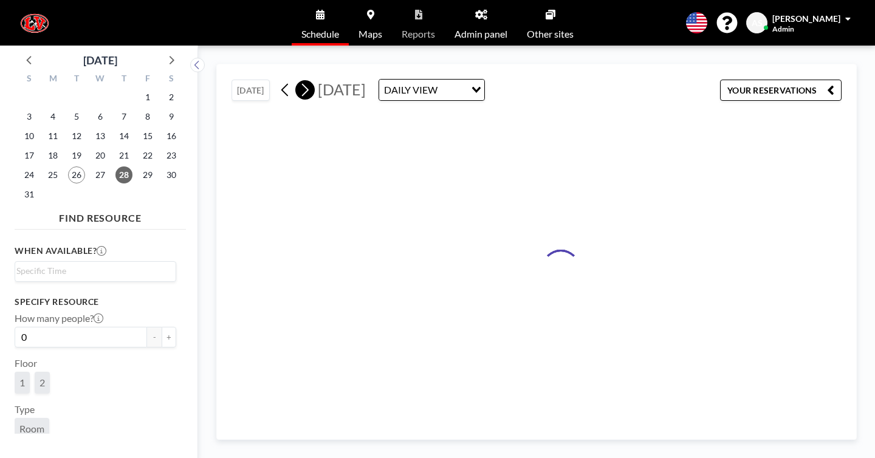
click at [302, 84] on icon at bounding box center [305, 90] width 7 height 13
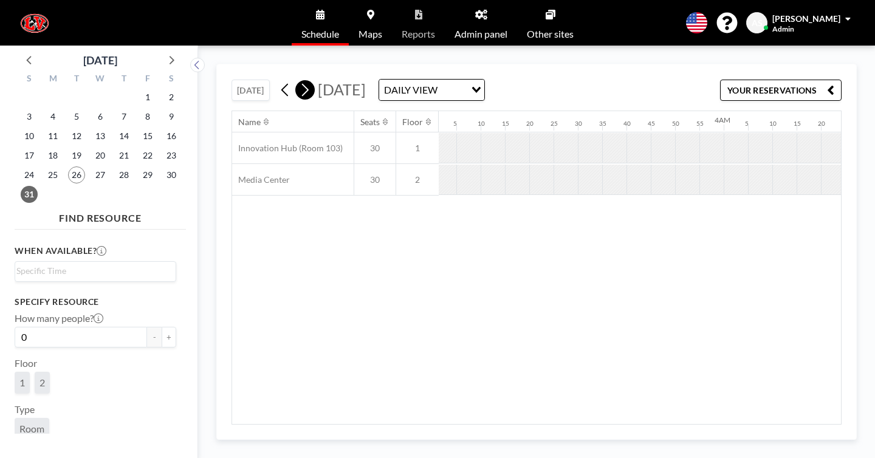
scroll to position [0, 1302]
click at [302, 84] on icon at bounding box center [305, 90] width 7 height 13
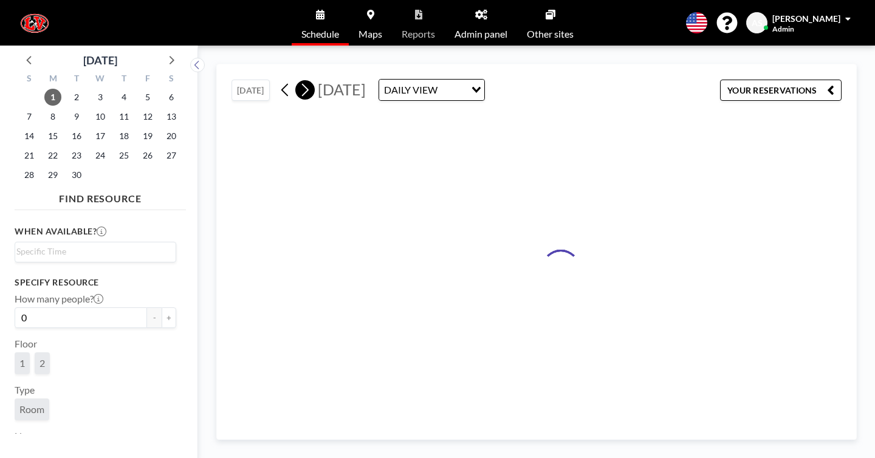
click at [302, 84] on icon at bounding box center [305, 90] width 7 height 13
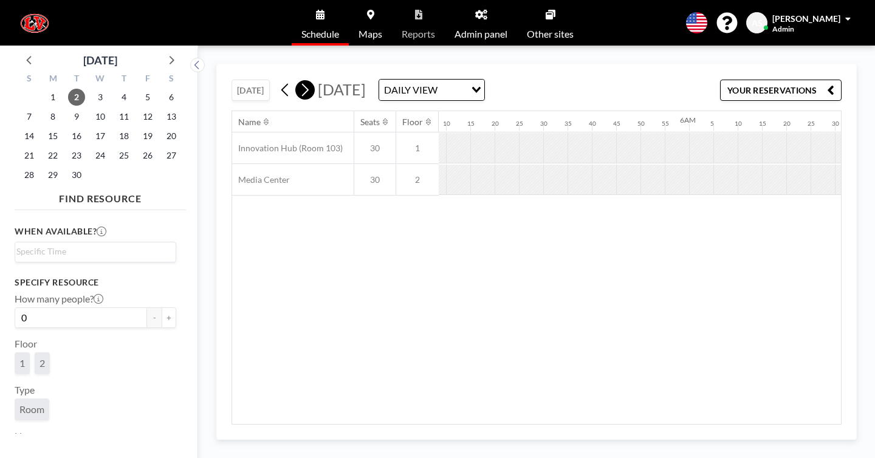
click at [302, 84] on icon at bounding box center [305, 90] width 7 height 13
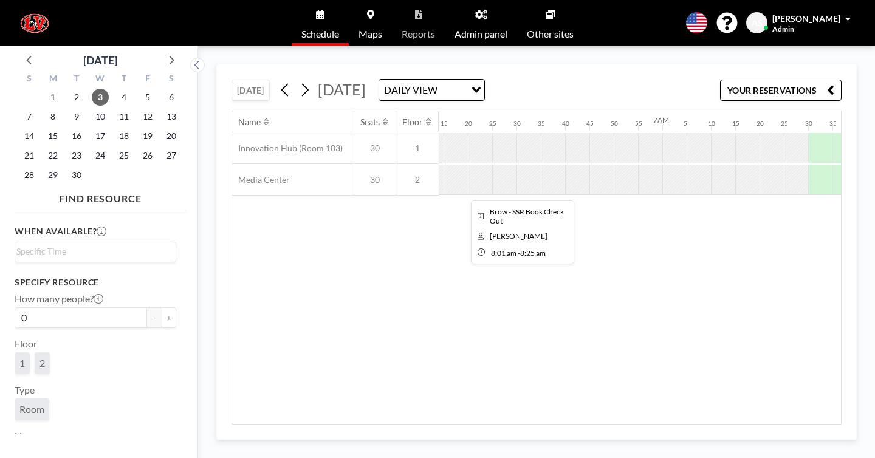
scroll to position [0, 1747]
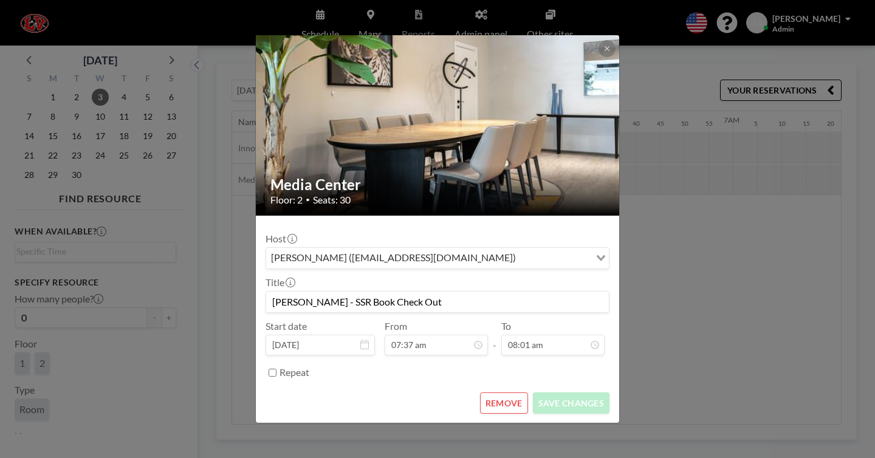
click at [276, 369] on input "Repeat" at bounding box center [272, 373] width 8 height 8
checkbox input "true"
click at [324, 388] on div "every workday (Mo-Fri)" at bounding box center [428, 397] width 324 height 18
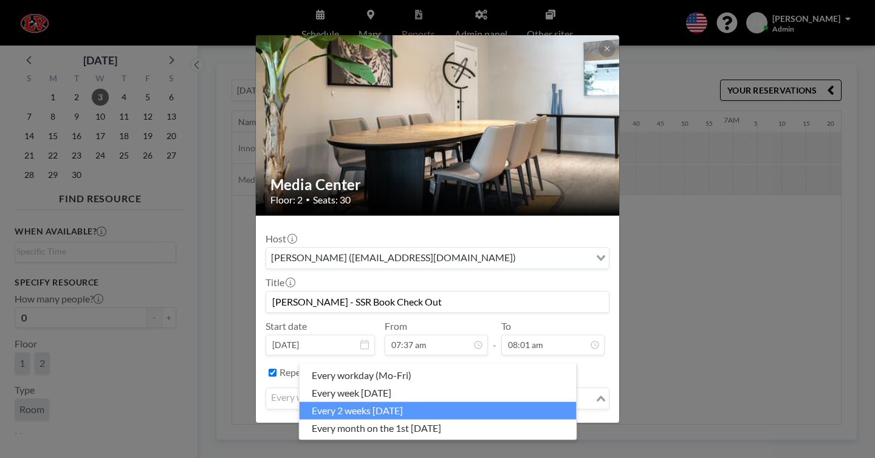
click at [340, 402] on li "every 2 weeks on Wednesday" at bounding box center [437, 411] width 277 height 18
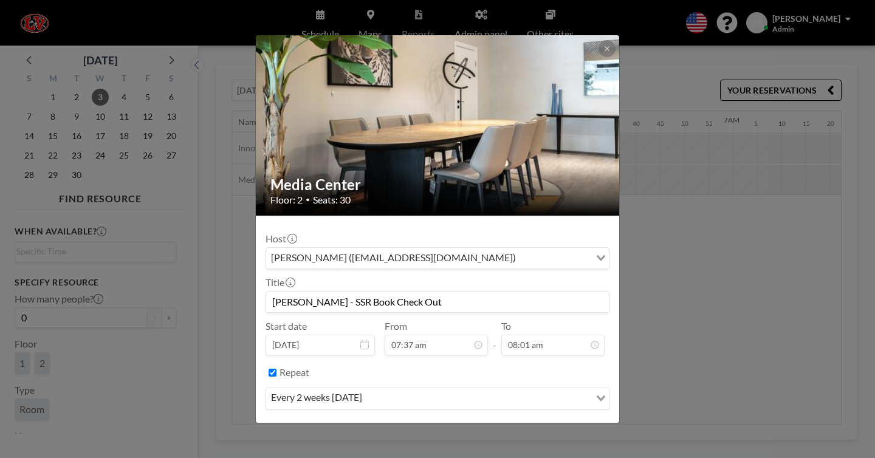
click at [544, 424] on button "SAVE CHANGES" at bounding box center [571, 434] width 77 height 21
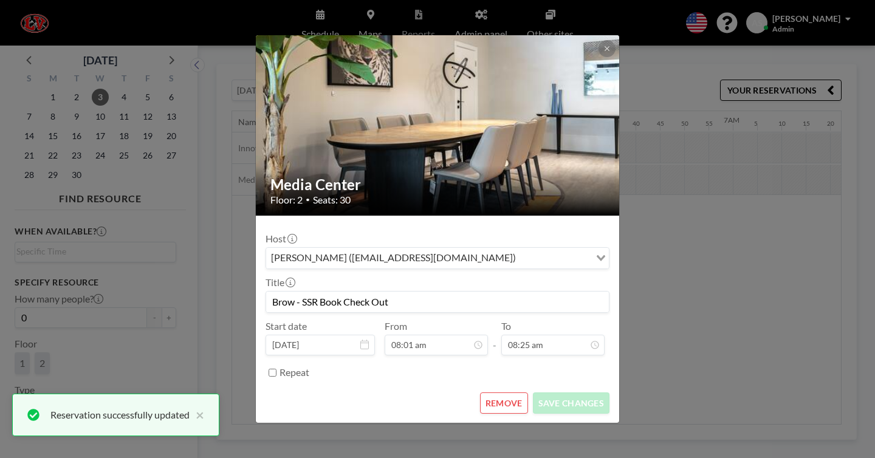
click at [303, 363] on div "Repeat" at bounding box center [437, 373] width 344 height 20
click at [276, 369] on input "Repeat" at bounding box center [272, 373] width 8 height 8
checkbox input "true"
click at [350, 388] on div "every workday (Mo-Fri) Loading..." at bounding box center [437, 398] width 343 height 21
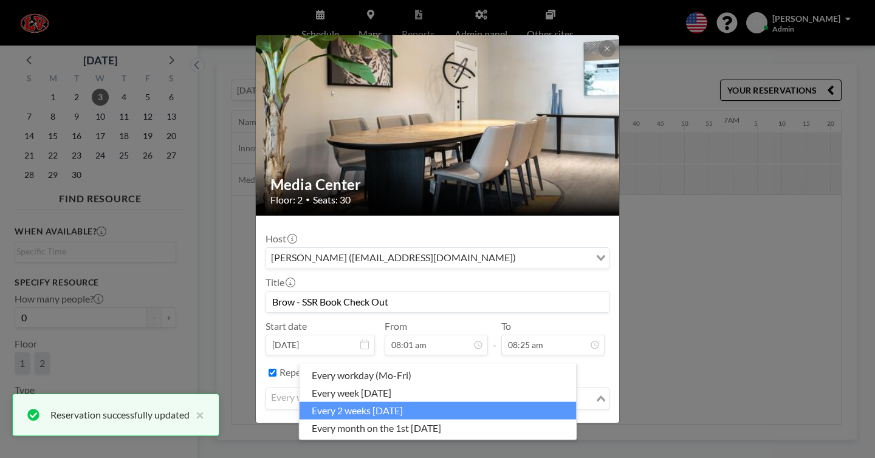
click at [363, 402] on li "every 2 weeks on Wednesday" at bounding box center [437, 411] width 277 height 18
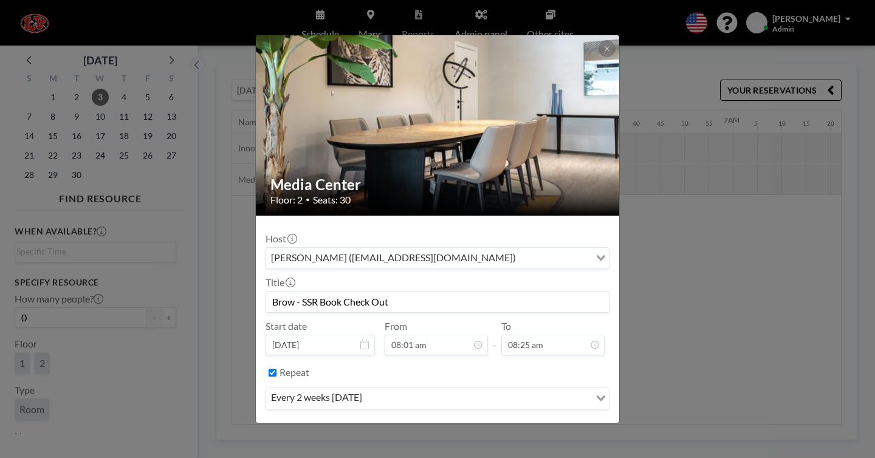
click at [542, 424] on button "SAVE CHANGES" at bounding box center [571, 434] width 77 height 21
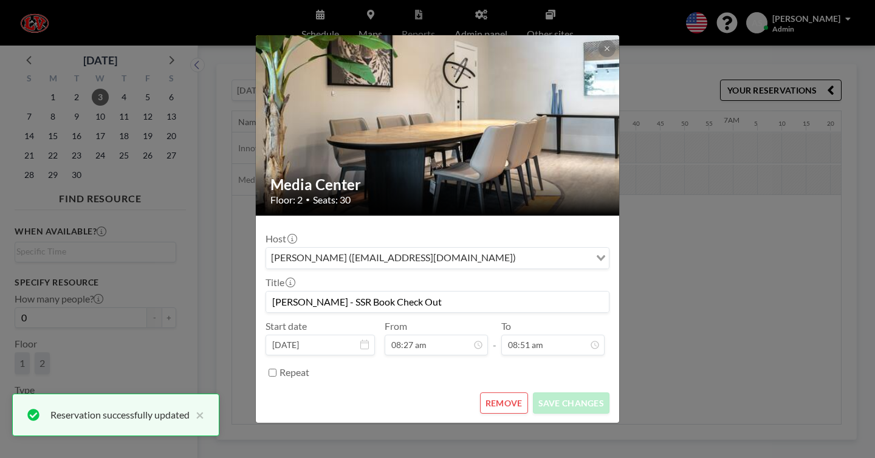
click at [309, 366] on label "Repeat" at bounding box center [294, 372] width 30 height 12
click at [276, 369] on input "Repeat" at bounding box center [272, 373] width 8 height 8
checkbox input "true"
click at [357, 388] on div "every workday (Mo-Fri)" at bounding box center [430, 397] width 329 height 18
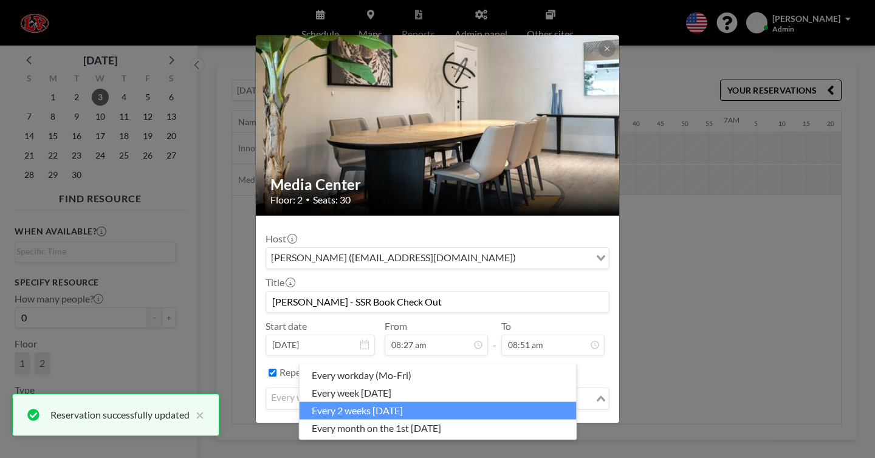
click at [369, 402] on li "every 2 weeks on Wednesday" at bounding box center [437, 411] width 277 height 18
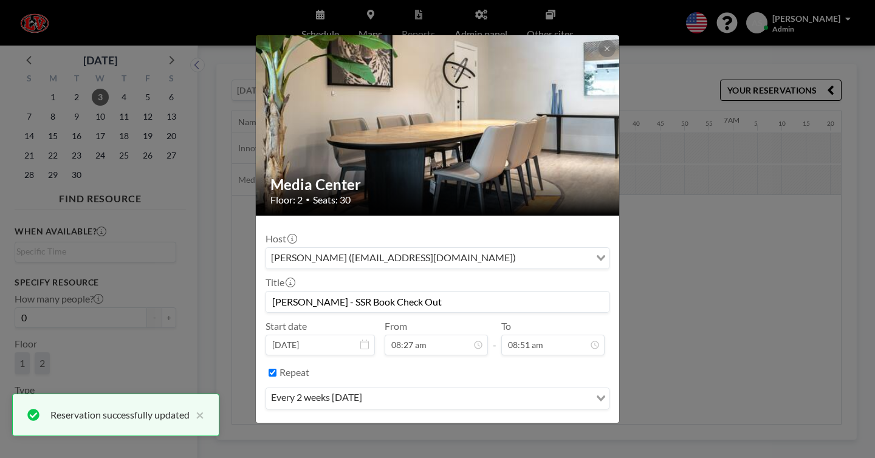
click at [538, 424] on button "SAVE CHANGES" at bounding box center [571, 434] width 77 height 21
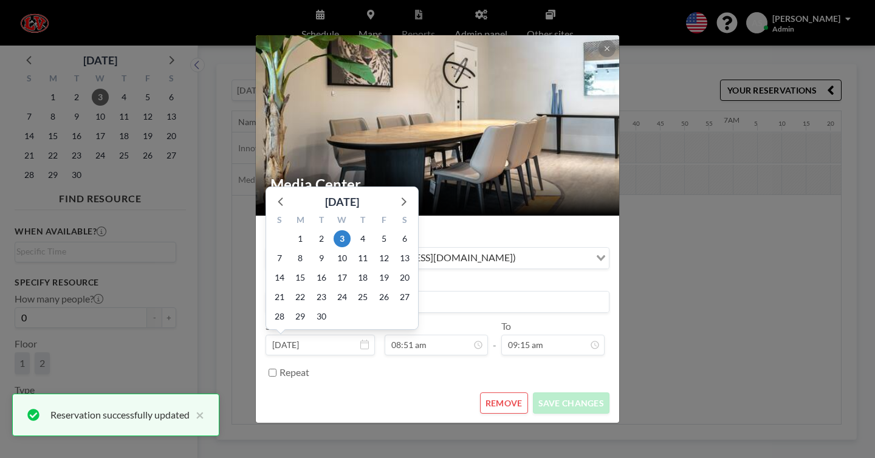
click at [309, 366] on label "Repeat" at bounding box center [294, 372] width 30 height 12
click at [276, 369] on input "Repeat" at bounding box center [272, 373] width 8 height 8
checkbox input "true"
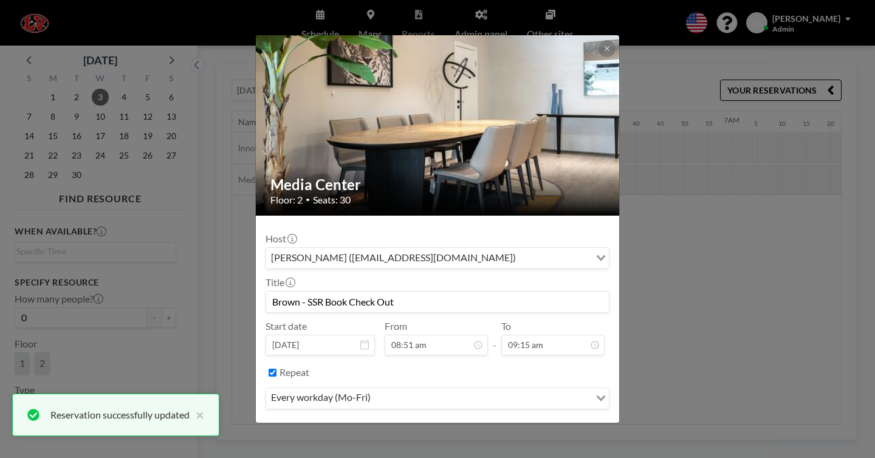
click at [343, 388] on div "every workday (Mo-Fri)" at bounding box center [428, 397] width 324 height 18
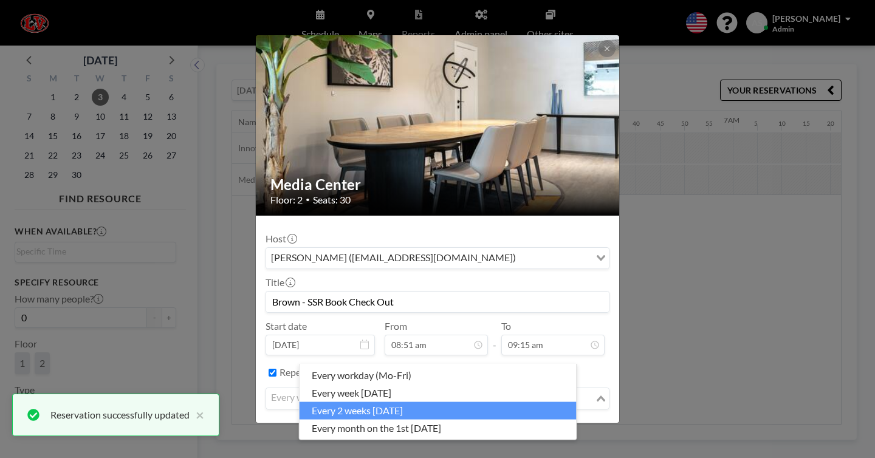
click at [356, 402] on li "every 2 weeks on Wednesday" at bounding box center [437, 411] width 277 height 18
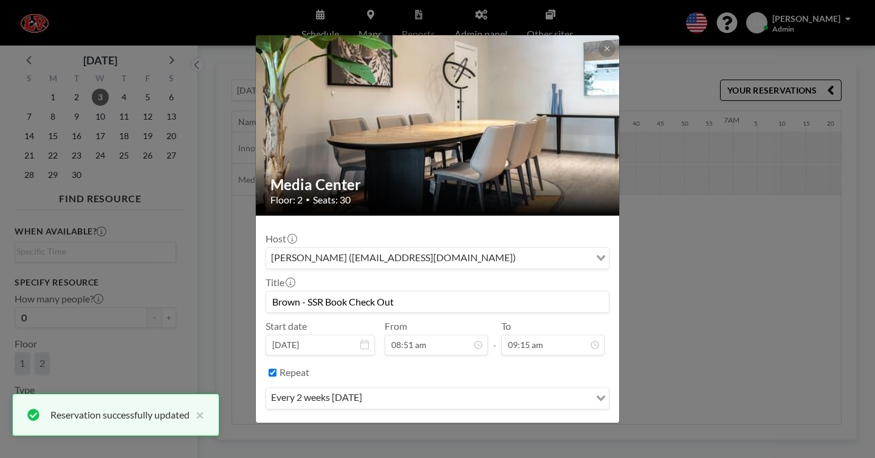
click at [547, 424] on button "SAVE CHANGES" at bounding box center [571, 434] width 77 height 21
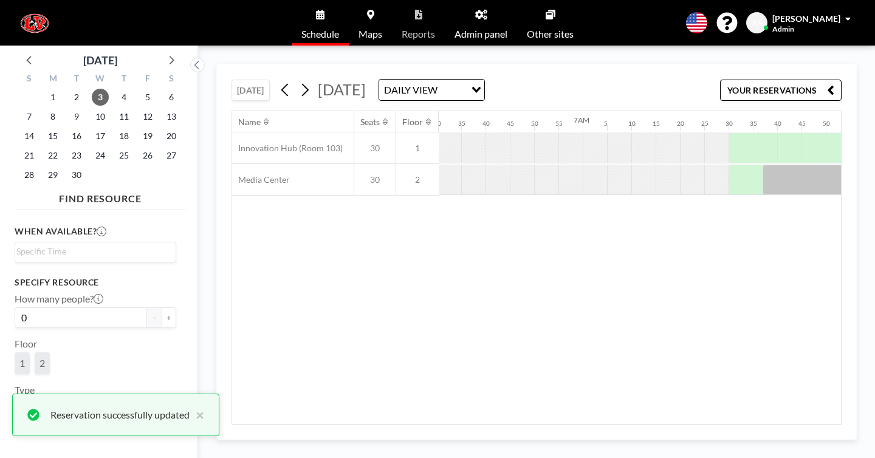
scroll to position [0, 1932]
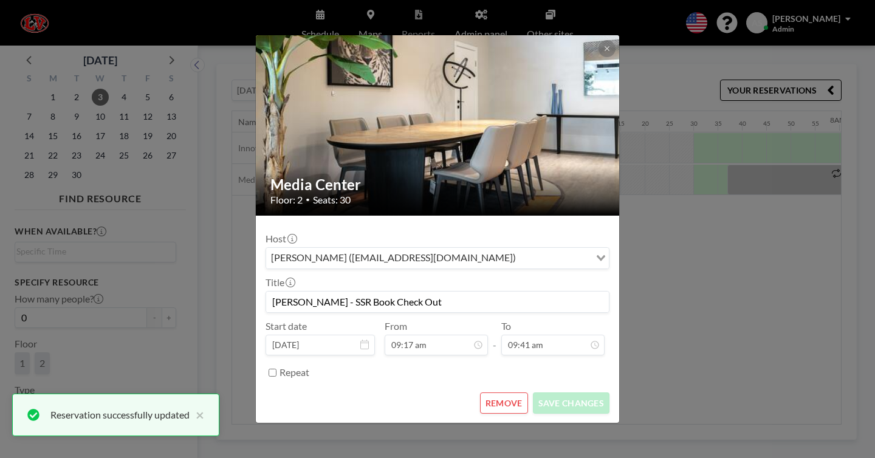
click at [309, 366] on label "Repeat" at bounding box center [294, 372] width 30 height 12
click at [276, 369] on input "Repeat" at bounding box center [272, 373] width 8 height 8
checkbox input "true"
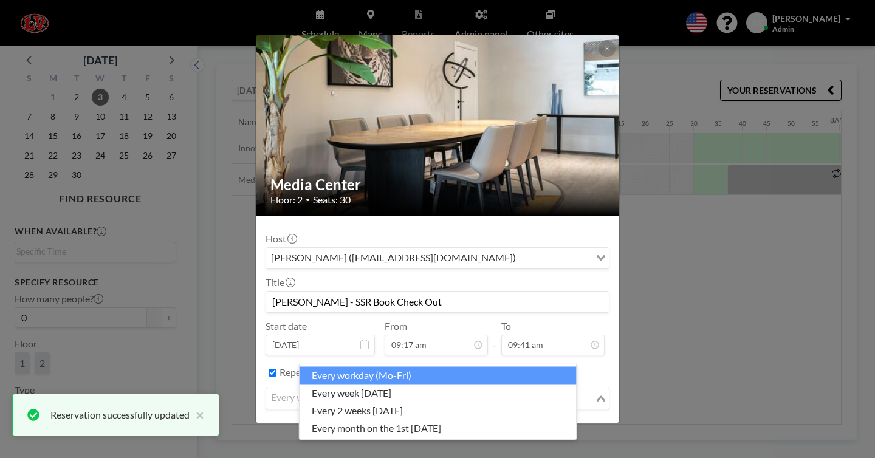
click at [340, 388] on div "every workday (Mo-Fri)" at bounding box center [430, 397] width 329 height 18
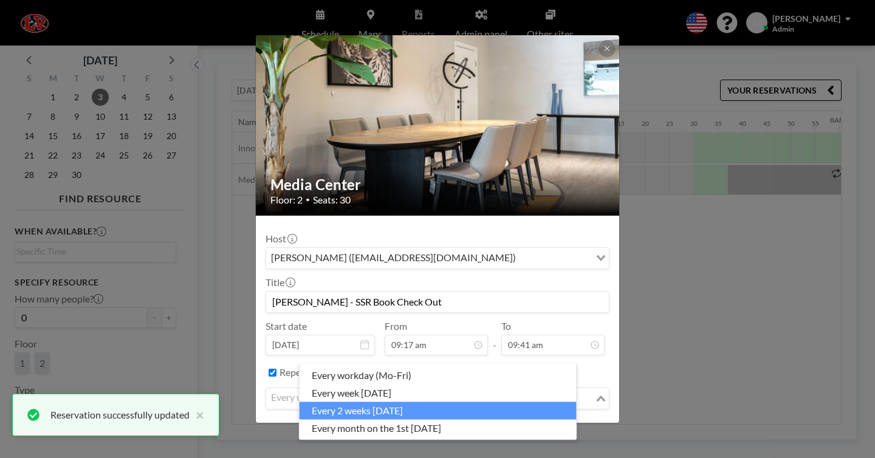
click at [354, 403] on li "every 2 weeks on Wednesday" at bounding box center [437, 411] width 277 height 18
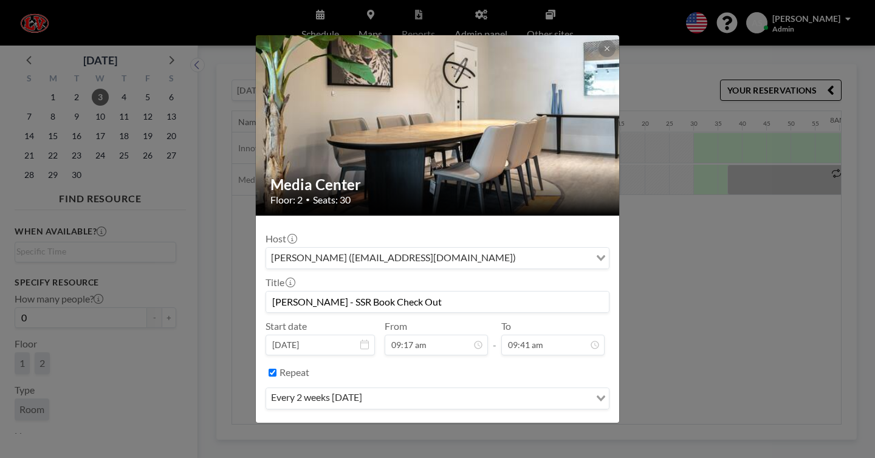
click at [544, 424] on button "SAVE CHANGES" at bounding box center [571, 434] width 77 height 21
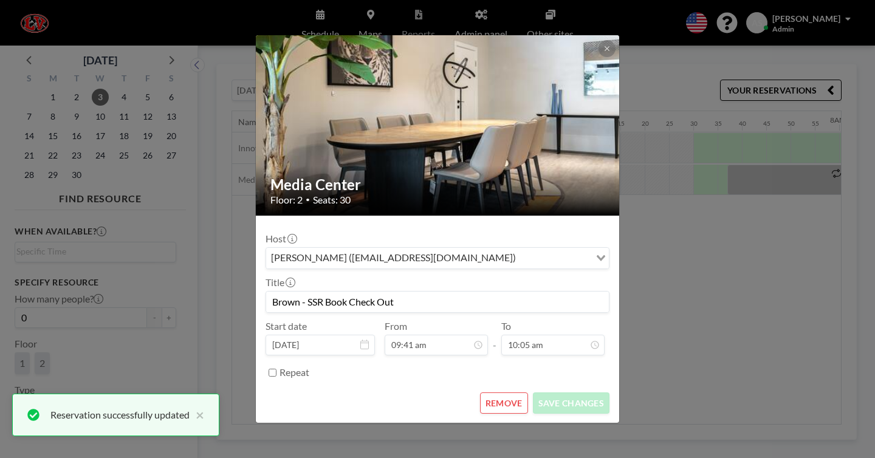
click at [276, 369] on input "Repeat" at bounding box center [272, 373] width 8 height 8
checkbox input "true"
click at [358, 388] on div "every workday (Mo-Fri)" at bounding box center [428, 397] width 324 height 18
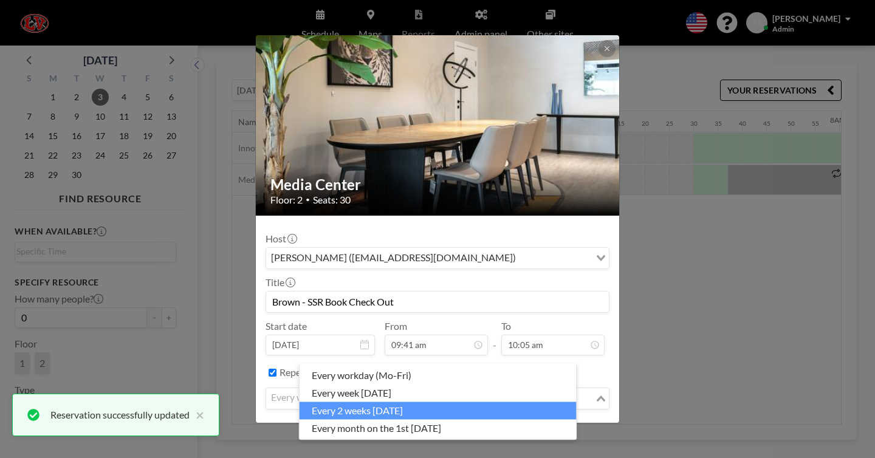
click at [372, 402] on li "every 2 weeks on Wednesday" at bounding box center [437, 411] width 277 height 18
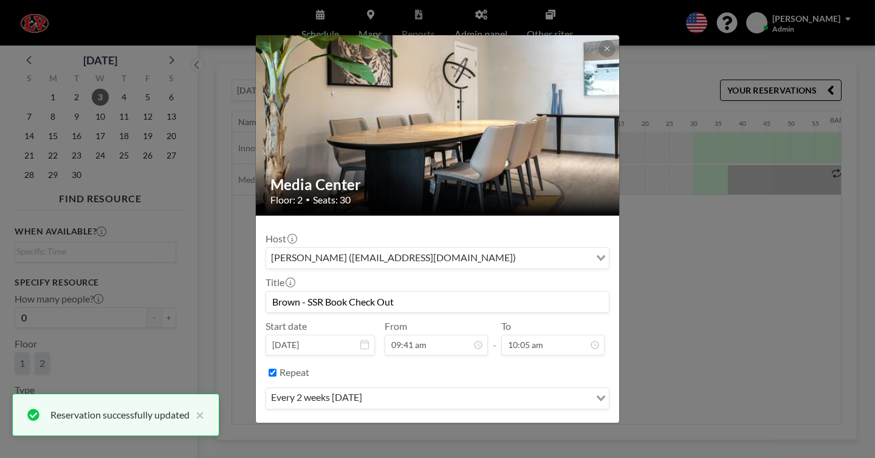
click at [558, 424] on button "SAVE CHANGES" at bounding box center [571, 434] width 77 height 21
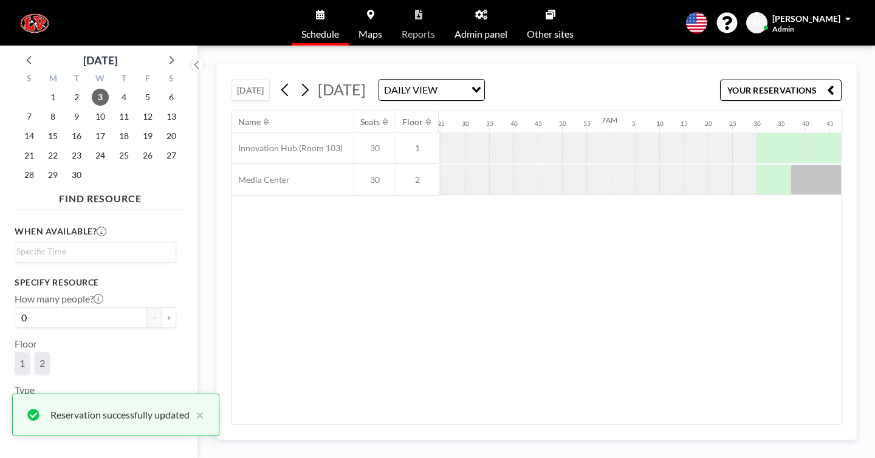
scroll to position [0, 1945]
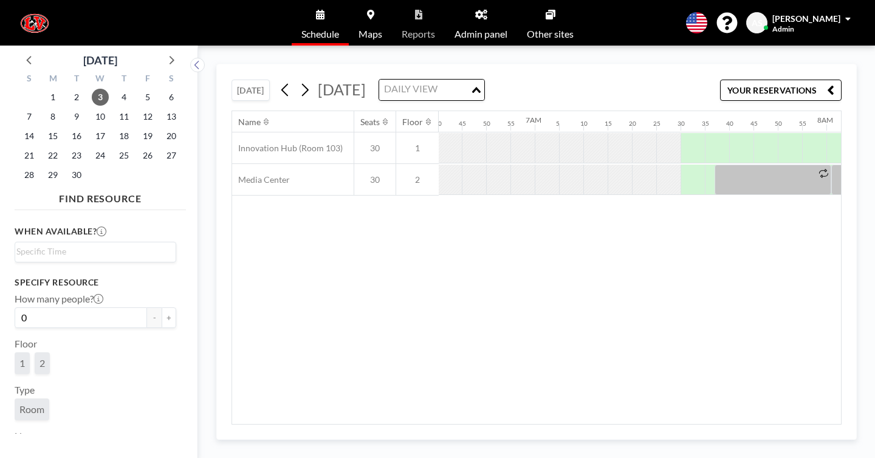
click at [470, 80] on div "DAILY VIEW" at bounding box center [424, 89] width 91 height 18
click at [461, 103] on li "WEEKLY VIEW" at bounding box center [484, 112] width 96 height 18
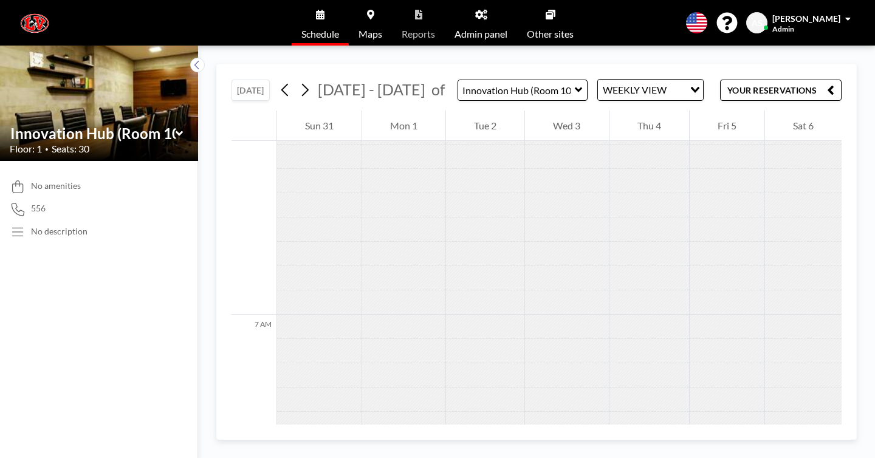
scroll to position [1875, 0]
click at [459, 84] on div "TODAY Aug - Sep 2025 of Innovation Hub (Room 103) WEEKLY VIEW Loading... YOUR R…" at bounding box center [536, 87] width 610 height 46
click at [459, 80] on input "text" at bounding box center [516, 90] width 117 height 20
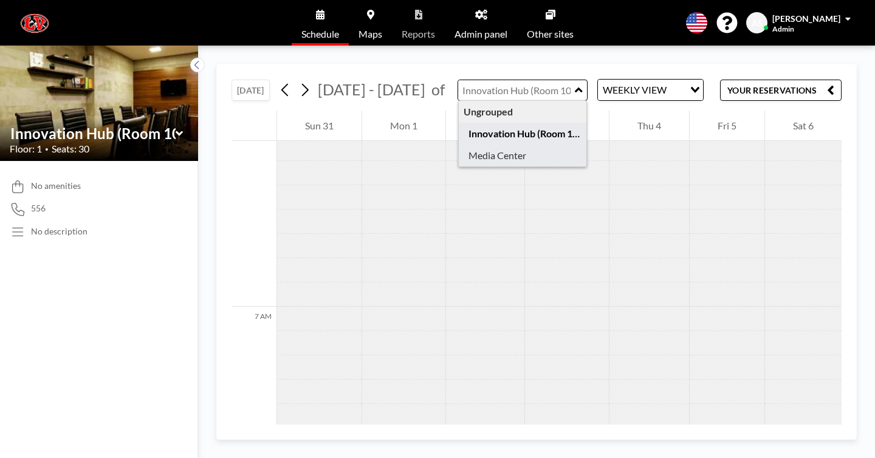
type input "Media Center"
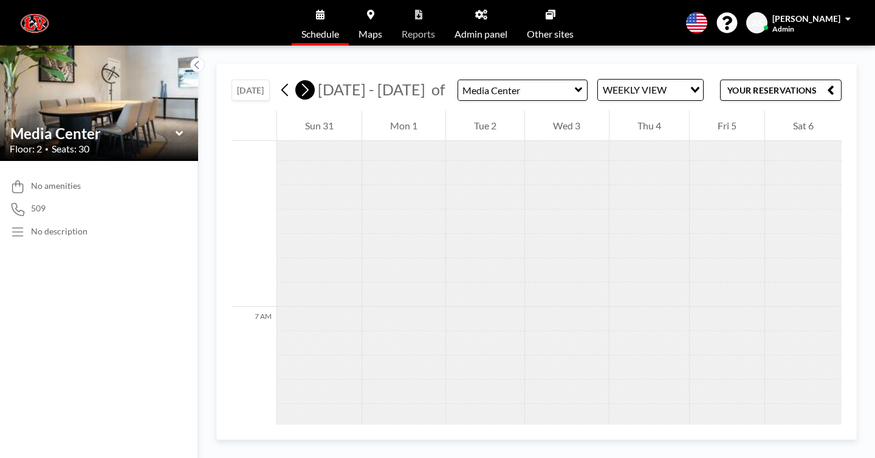
click at [299, 81] on icon at bounding box center [305, 90] width 12 height 18
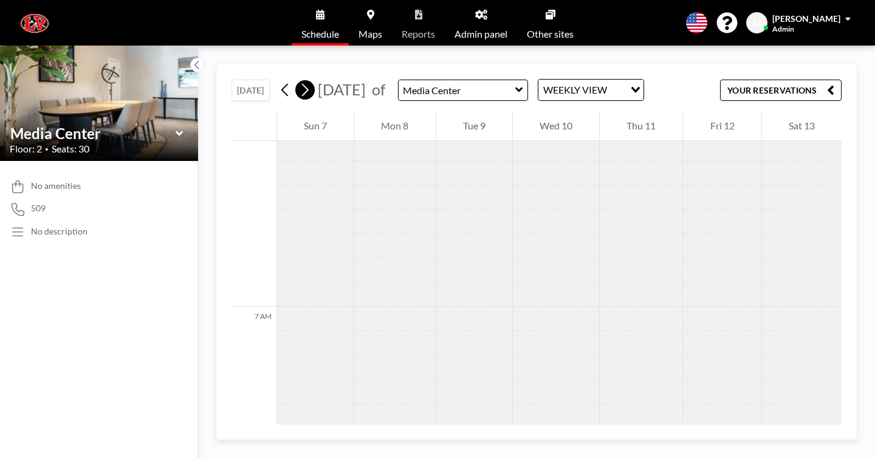
click at [299, 81] on icon at bounding box center [305, 90] width 12 height 18
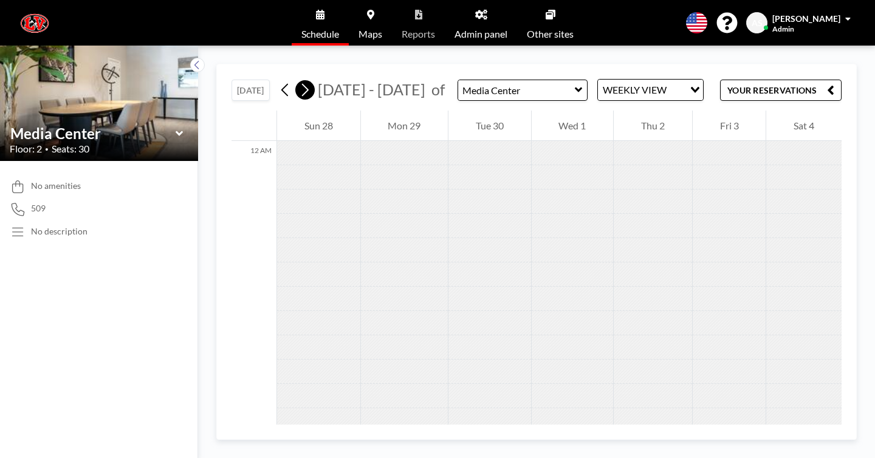
scroll to position [1039, 0]
click at [299, 81] on icon at bounding box center [305, 90] width 12 height 18
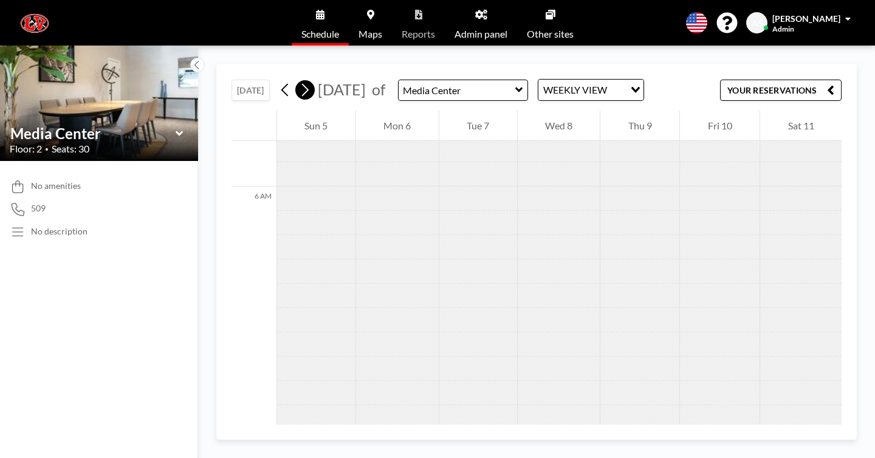
scroll to position [1833, 0]
click at [299, 81] on icon at bounding box center [305, 90] width 12 height 18
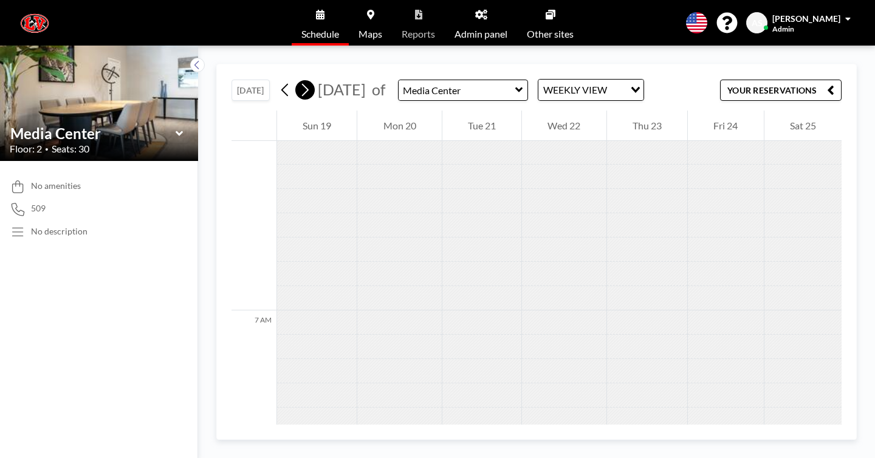
click at [299, 81] on icon at bounding box center [305, 90] width 12 height 18
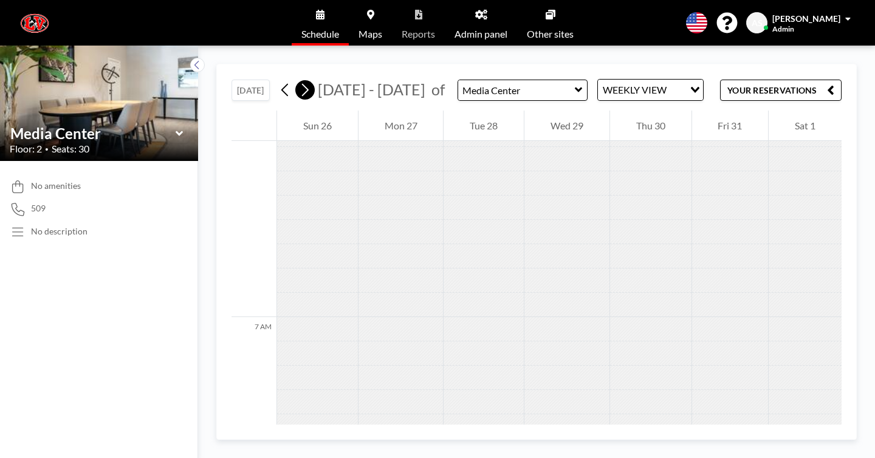
scroll to position [1875, 0]
click at [299, 81] on icon at bounding box center [305, 90] width 12 height 18
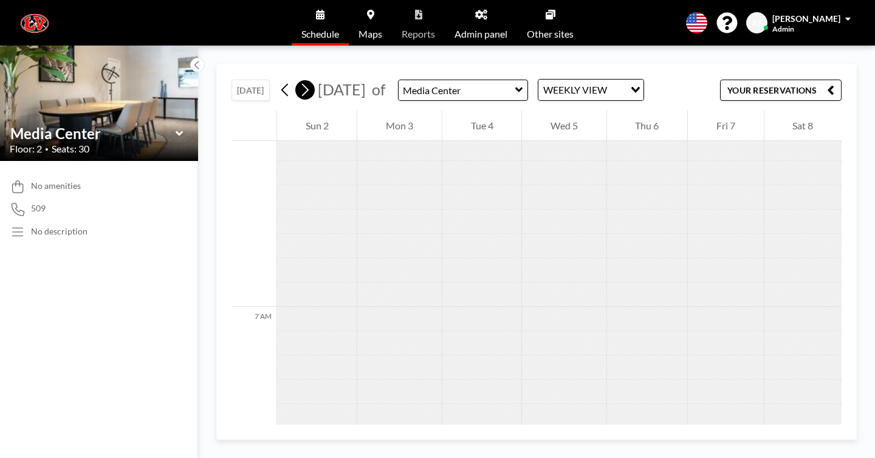
click at [299, 81] on icon at bounding box center [305, 90] width 12 height 18
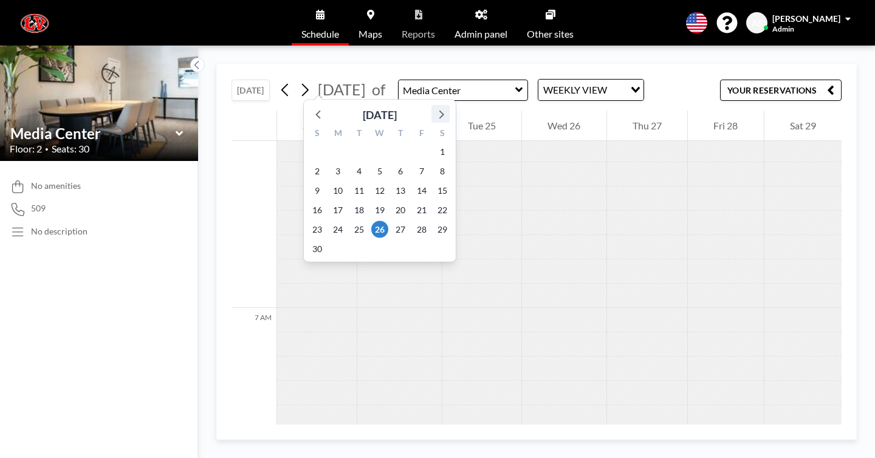
scroll to position [1875, 0]
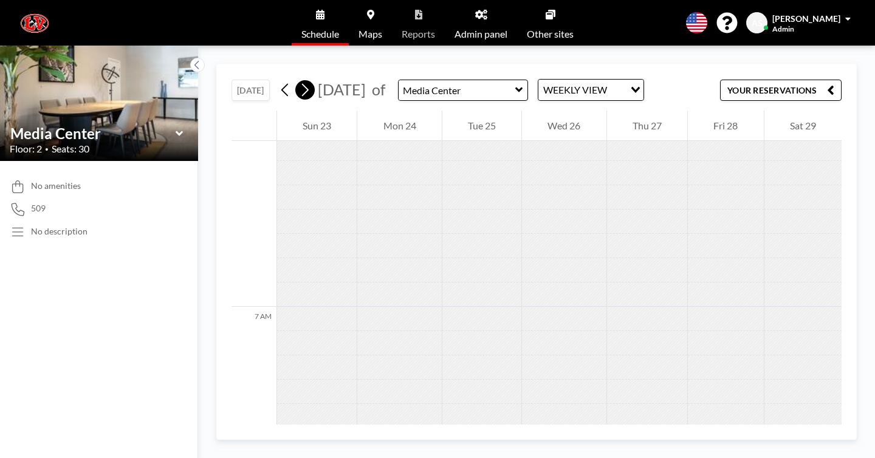
click at [299, 81] on icon at bounding box center [305, 90] width 12 height 18
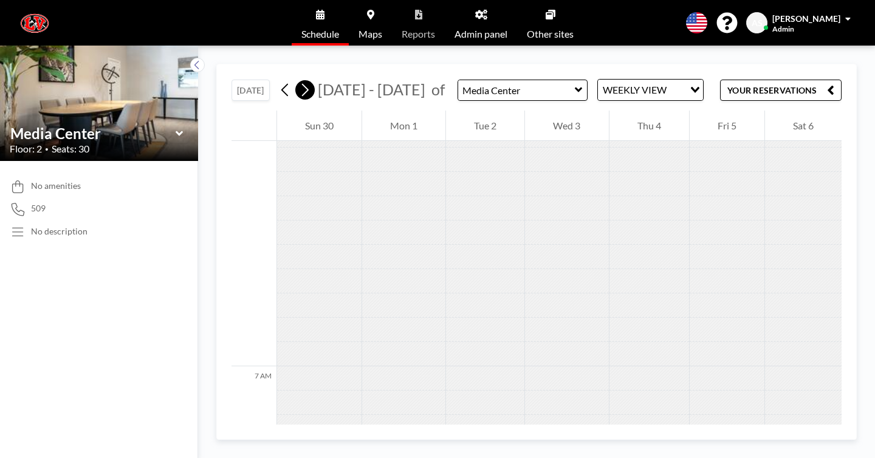
click at [299, 81] on icon at bounding box center [305, 90] width 12 height 18
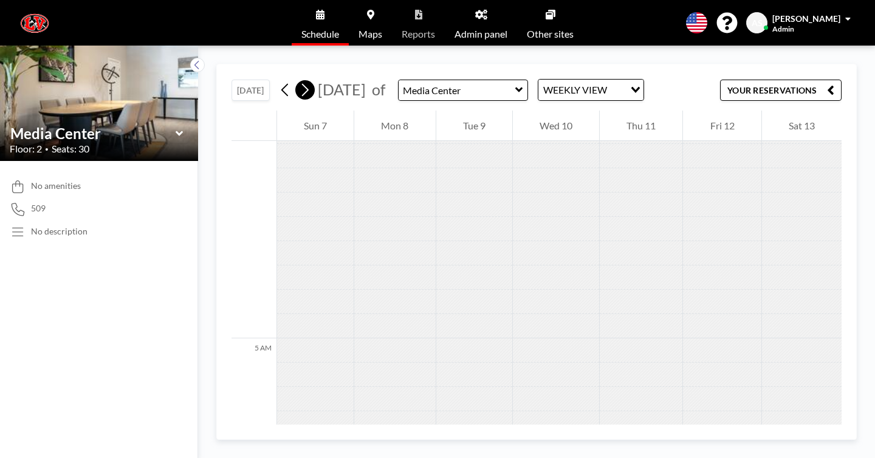
scroll to position [1610, 0]
click at [299, 81] on icon at bounding box center [305, 90] width 12 height 18
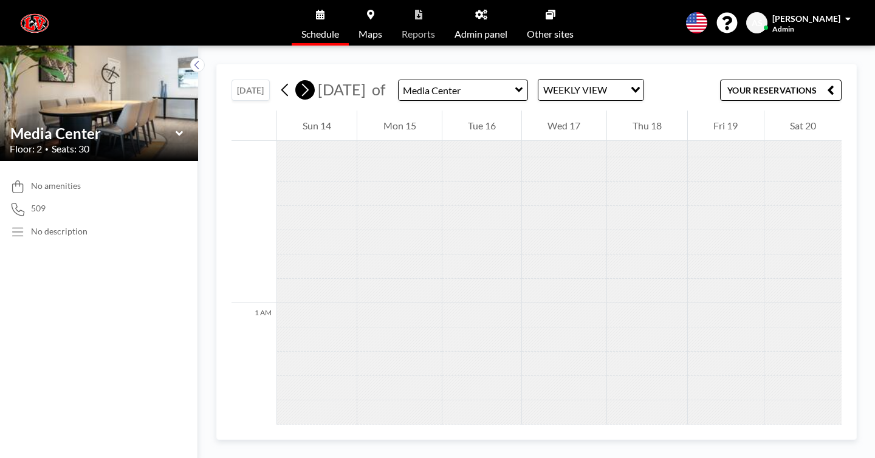
click at [299, 81] on icon at bounding box center [305, 90] width 12 height 18
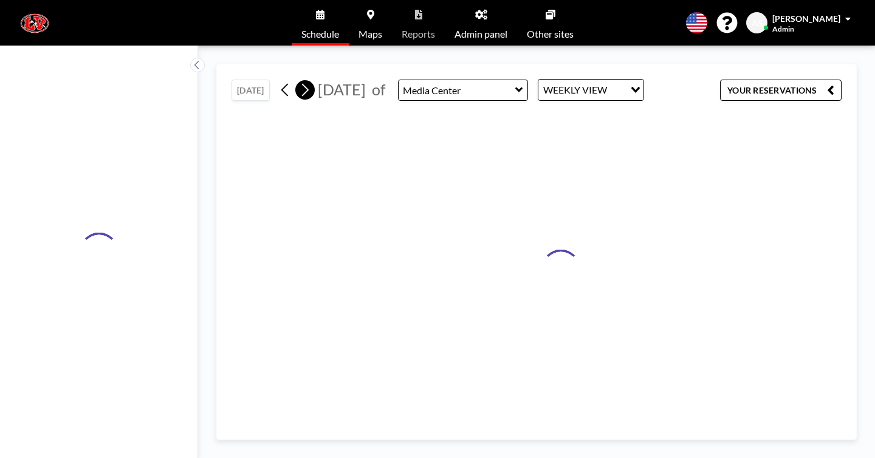
click at [299, 81] on icon at bounding box center [305, 90] width 12 height 18
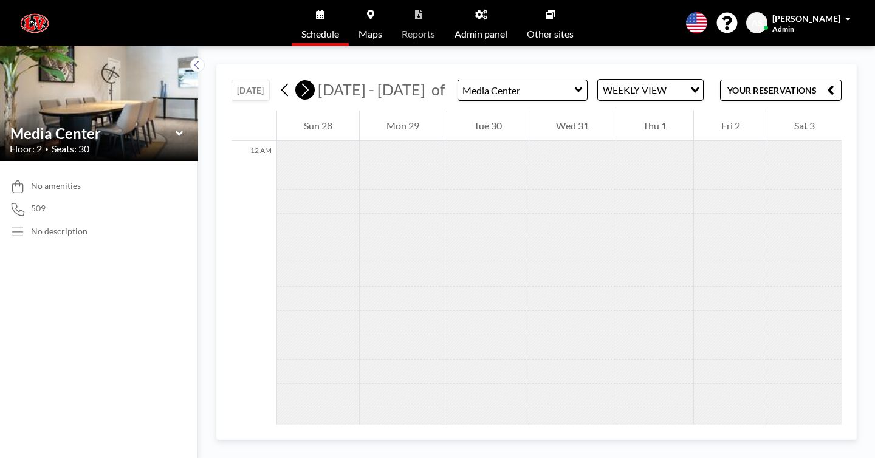
click at [299, 81] on icon at bounding box center [305, 90] width 12 height 18
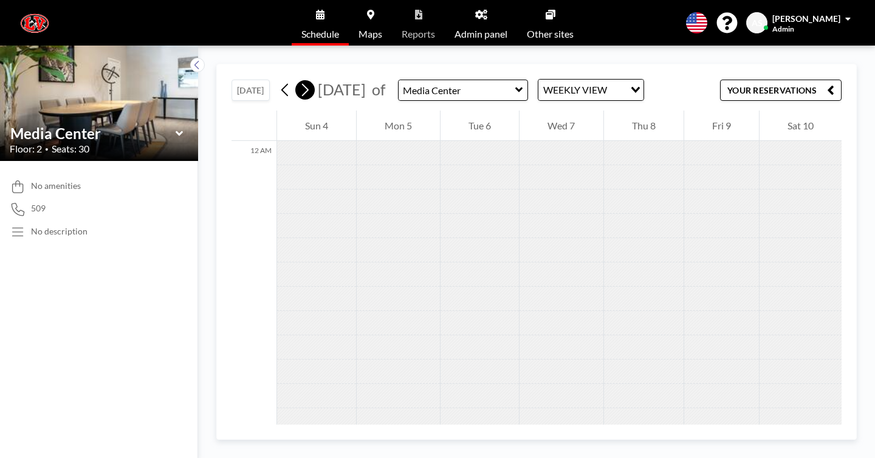
click at [299, 81] on icon at bounding box center [305, 90] width 12 height 18
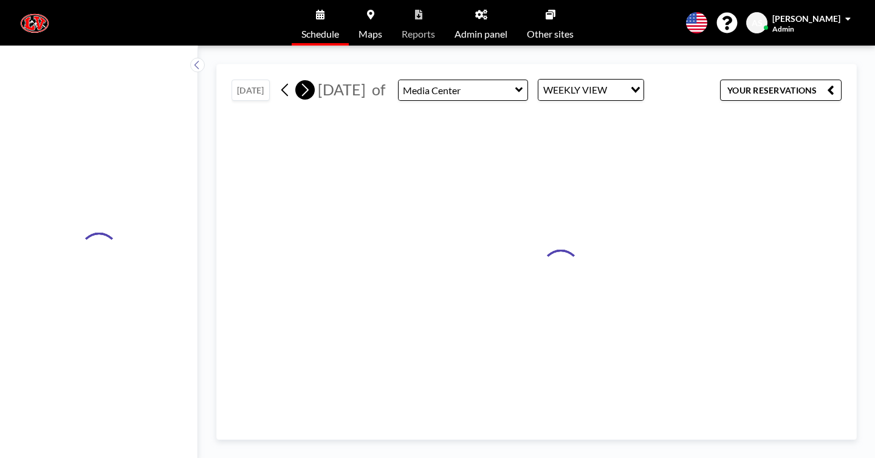
click at [299, 81] on icon at bounding box center [305, 90] width 12 height 18
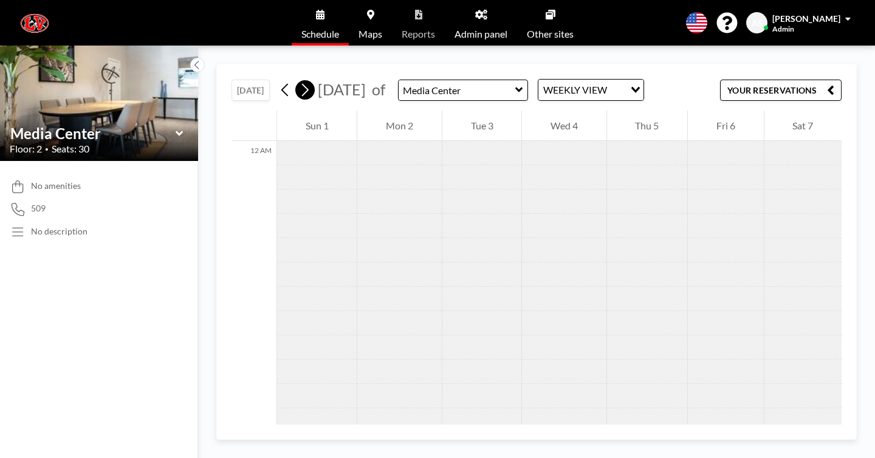
scroll to position [77, 0]
click at [299, 81] on icon at bounding box center [305, 90] width 12 height 18
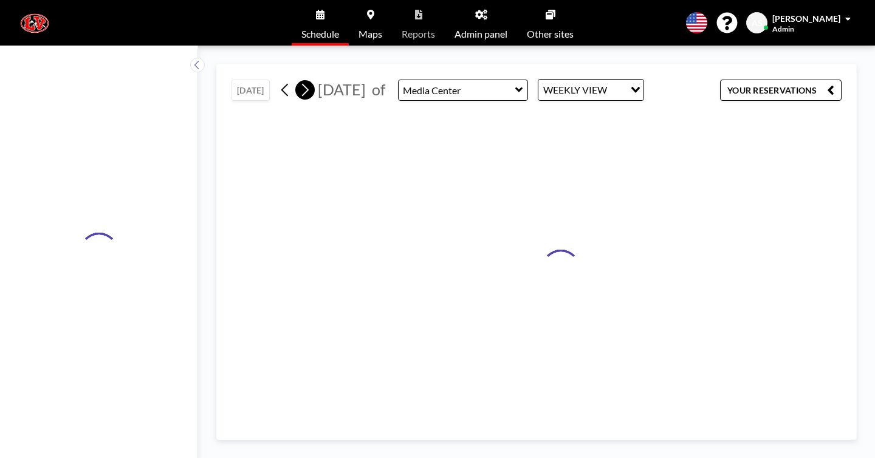
click at [299, 81] on icon at bounding box center [305, 90] width 12 height 18
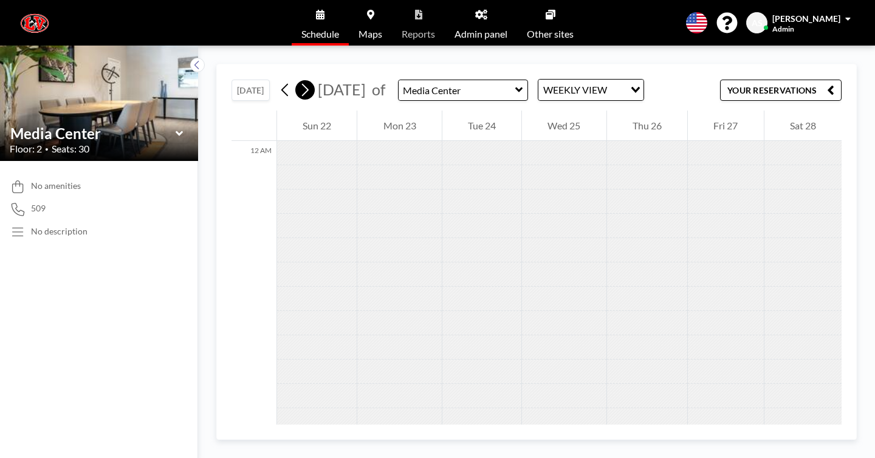
click at [299, 81] on icon at bounding box center [305, 90] width 12 height 18
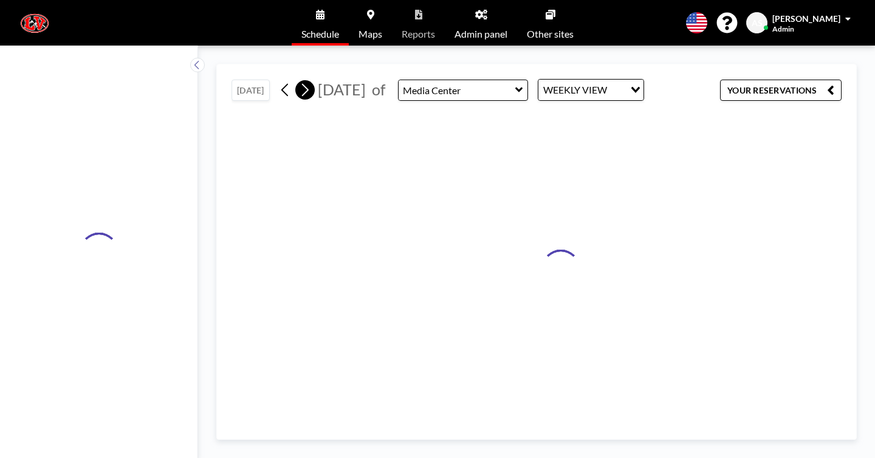
click at [299, 81] on icon at bounding box center [305, 90] width 12 height 18
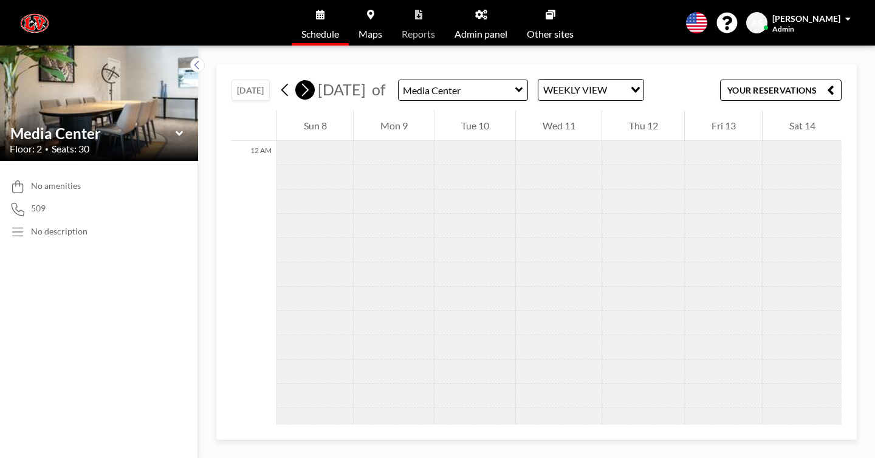
click at [299, 81] on icon at bounding box center [305, 90] width 12 height 18
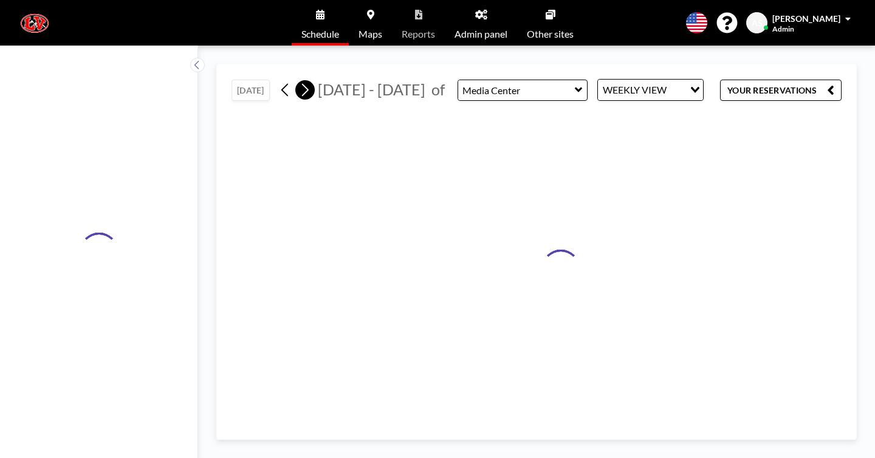
click at [299, 81] on icon at bounding box center [305, 90] width 12 height 18
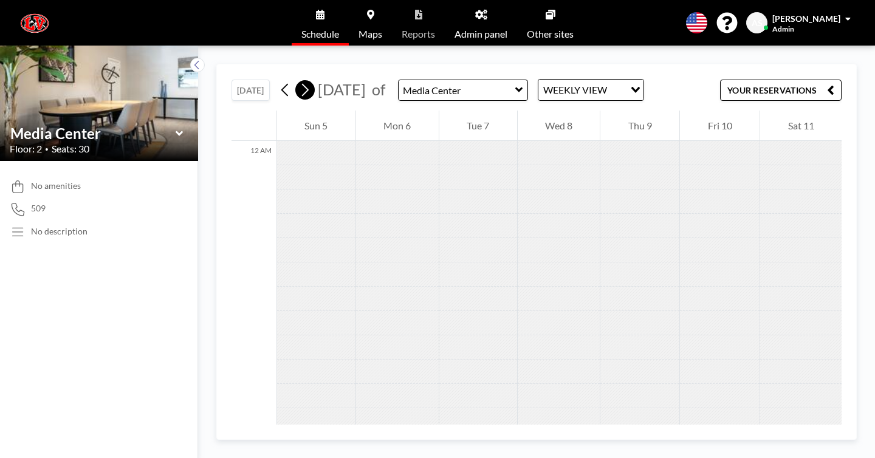
scroll to position [0, 0]
click at [299, 81] on icon at bounding box center [305, 90] width 12 height 18
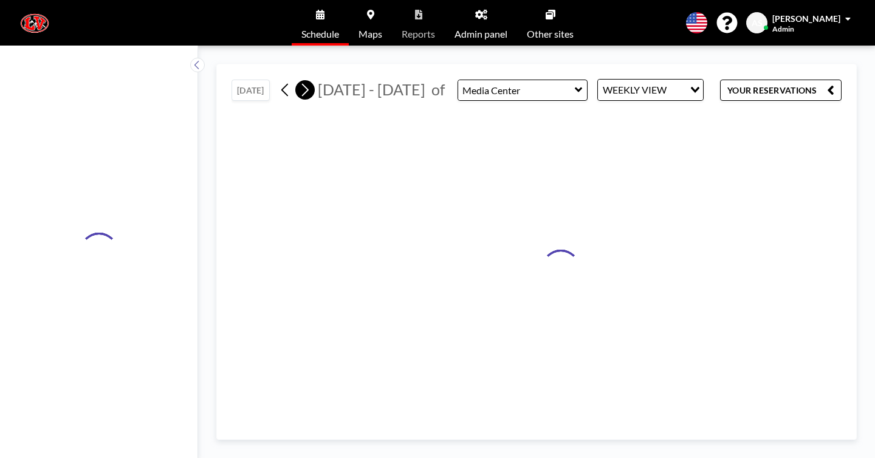
click at [299, 81] on icon at bounding box center [305, 90] width 12 height 18
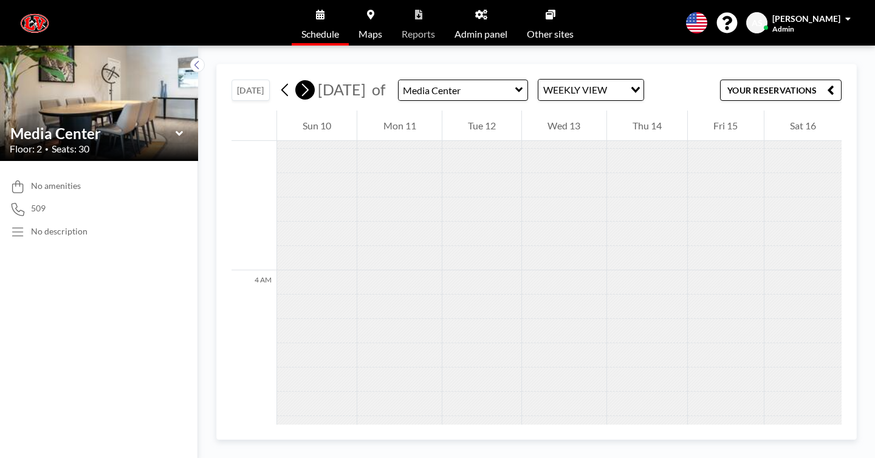
click at [299, 81] on icon at bounding box center [305, 90] width 12 height 18
click at [295, 80] on button at bounding box center [304, 89] width 19 height 19
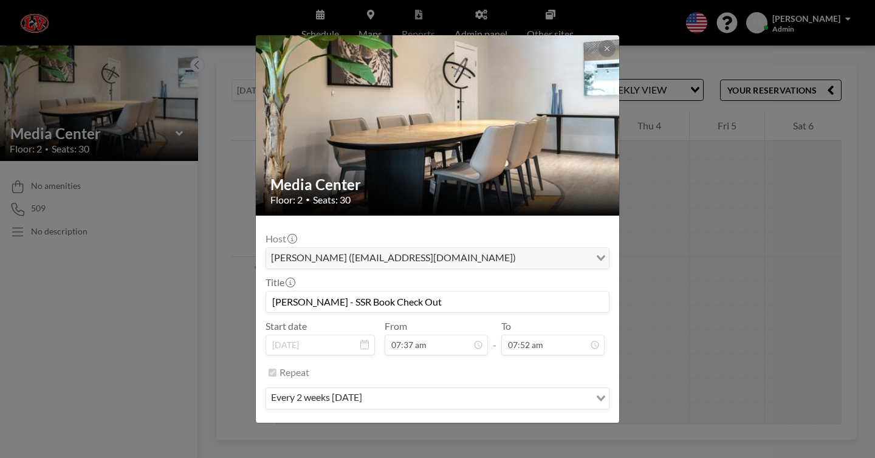
click at [493, 424] on button "REMOVE" at bounding box center [504, 434] width 48 height 21
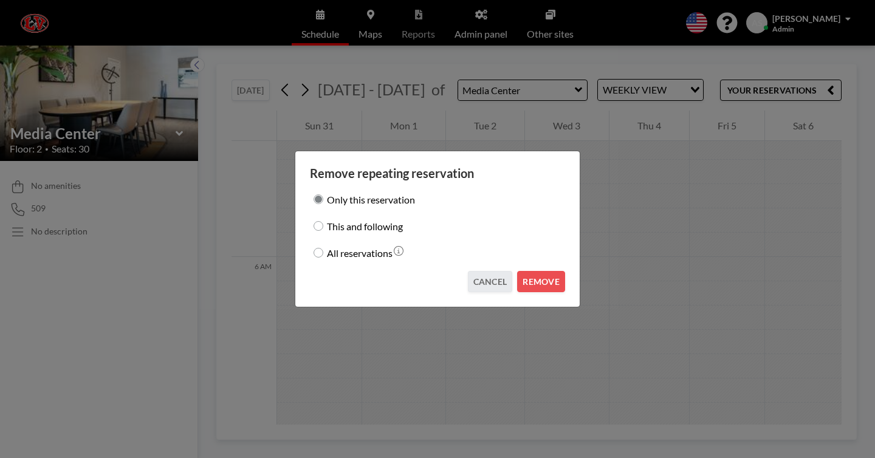
click at [373, 230] on label "This and following" at bounding box center [365, 225] width 76 height 17
click at [323, 230] on input "This and following" at bounding box center [318, 226] width 10 height 10
radio input "true"
click at [517, 271] on button "REMOVE" at bounding box center [541, 281] width 48 height 21
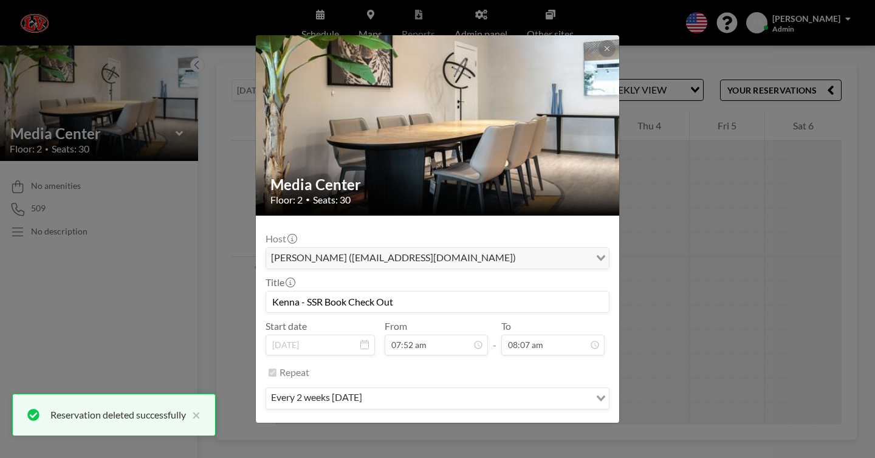
click at [482, 424] on button "REMOVE" at bounding box center [504, 434] width 48 height 21
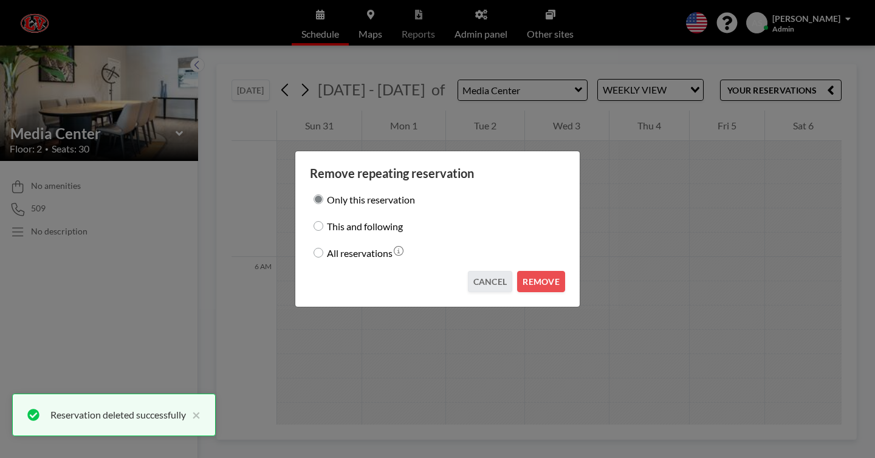
click at [374, 226] on label "This and following" at bounding box center [365, 225] width 76 height 17
click at [323, 226] on input "This and following" at bounding box center [318, 226] width 10 height 10
radio input "true"
click at [526, 271] on button "REMOVE" at bounding box center [541, 281] width 48 height 21
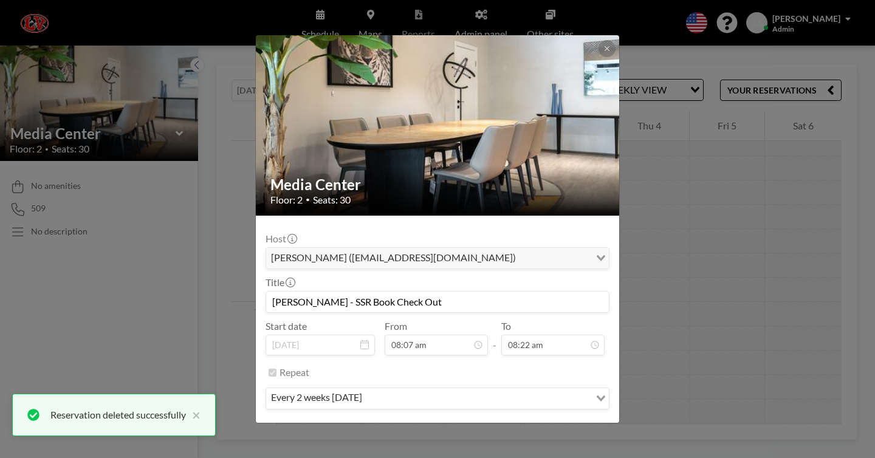
click at [482, 424] on button "REMOVE" at bounding box center [504, 434] width 48 height 21
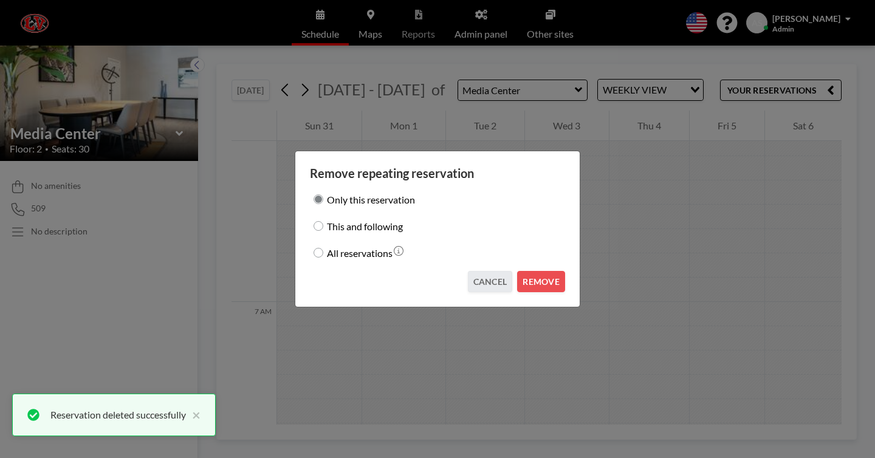
click at [373, 227] on label "This and following" at bounding box center [365, 225] width 76 height 17
click at [323, 227] on input "This and following" at bounding box center [318, 226] width 10 height 10
radio input "true"
click at [517, 271] on button "REMOVE" at bounding box center [541, 281] width 48 height 21
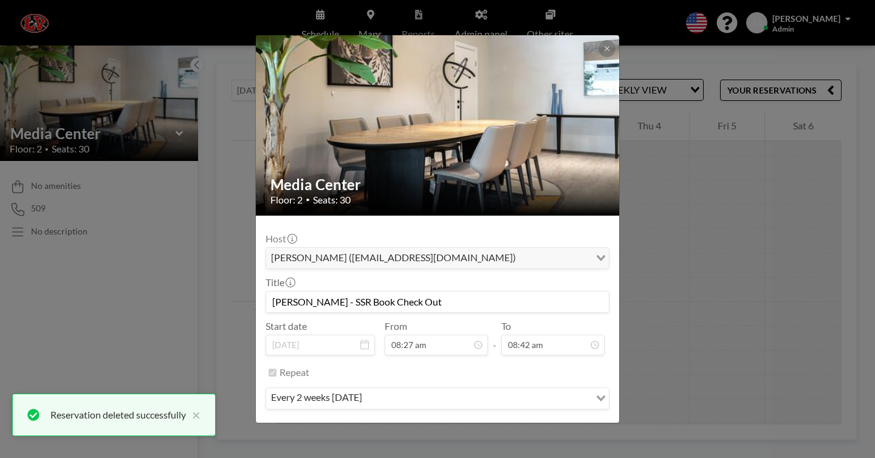
click at [481, 424] on button "REMOVE" at bounding box center [504, 434] width 48 height 21
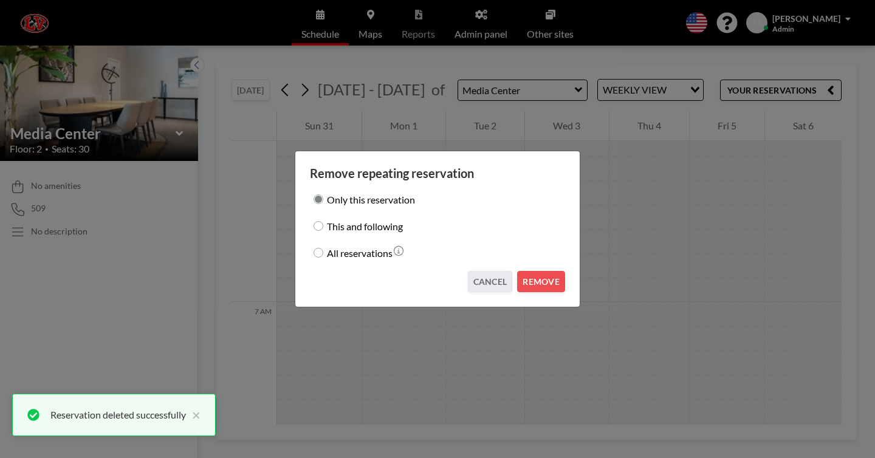
click at [394, 225] on label "This and following" at bounding box center [365, 225] width 76 height 17
click at [323, 225] on input "This and following" at bounding box center [318, 226] width 10 height 10
radio input "true"
click at [519, 271] on button "REMOVE" at bounding box center [541, 281] width 48 height 21
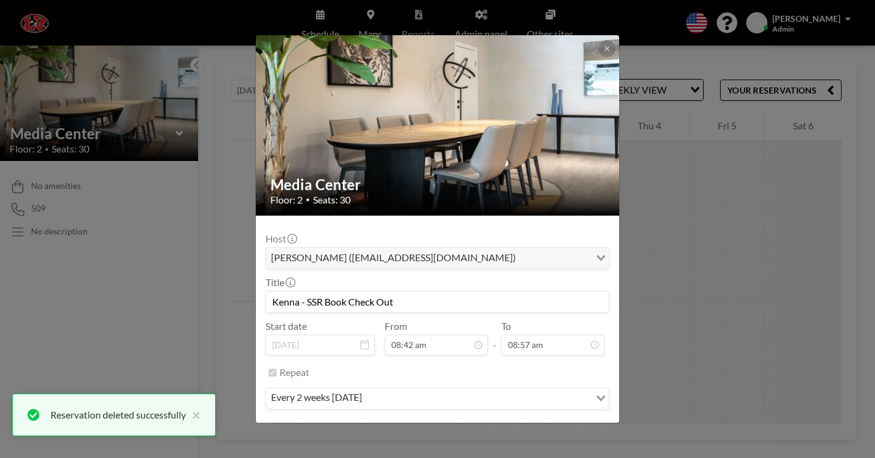
click at [501, 424] on button "REMOVE" at bounding box center [504, 434] width 48 height 21
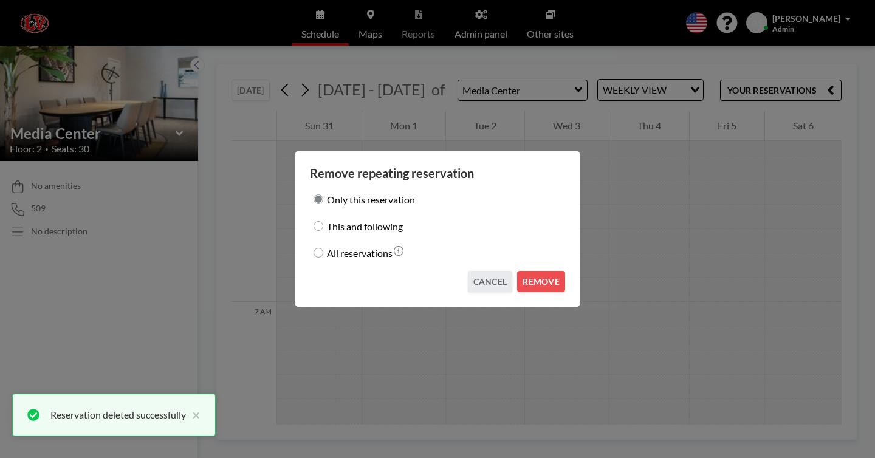
click at [397, 225] on label "This and following" at bounding box center [365, 225] width 76 height 17
click at [323, 225] on input "This and following" at bounding box center [318, 226] width 10 height 10
radio input "true"
click at [527, 271] on button "REMOVE" at bounding box center [541, 281] width 48 height 21
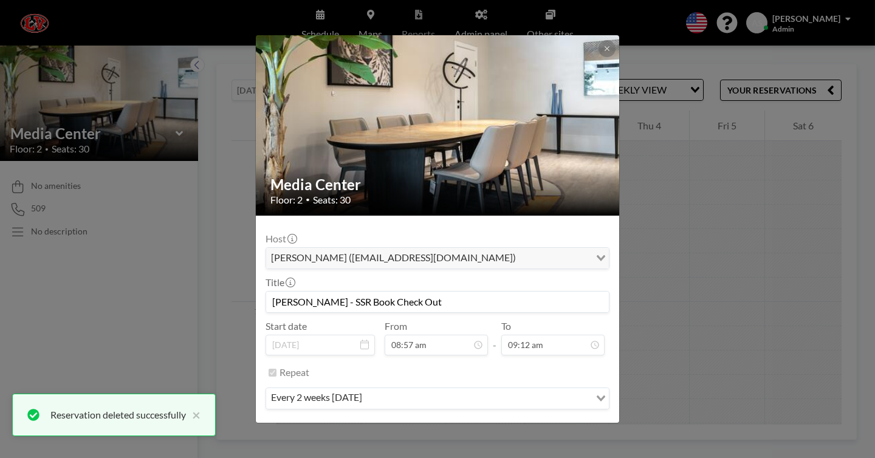
click at [416, 292] on input "McNickle - SSR Book Check Out" at bounding box center [437, 302] width 343 height 21
click at [488, 424] on button "REMOVE" at bounding box center [504, 434] width 48 height 21
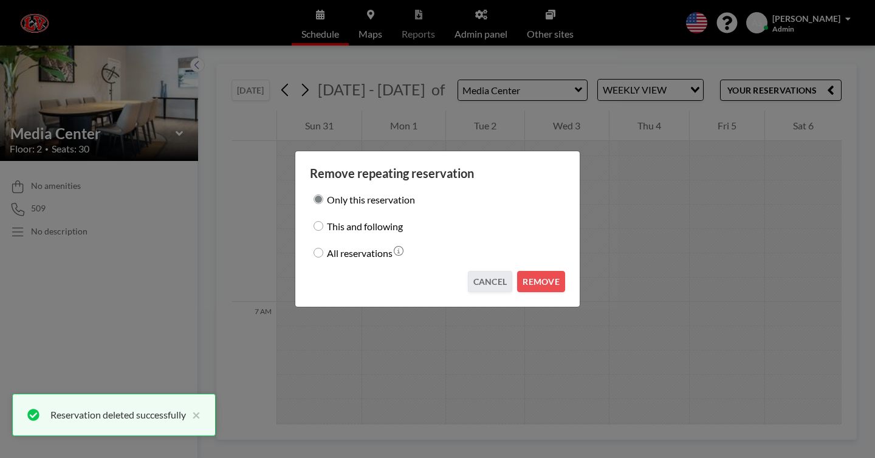
click at [377, 221] on label "This and following" at bounding box center [365, 225] width 76 height 17
click at [323, 221] on input "This and following" at bounding box center [318, 226] width 10 height 10
radio input "true"
click at [524, 271] on button "REMOVE" at bounding box center [541, 281] width 48 height 21
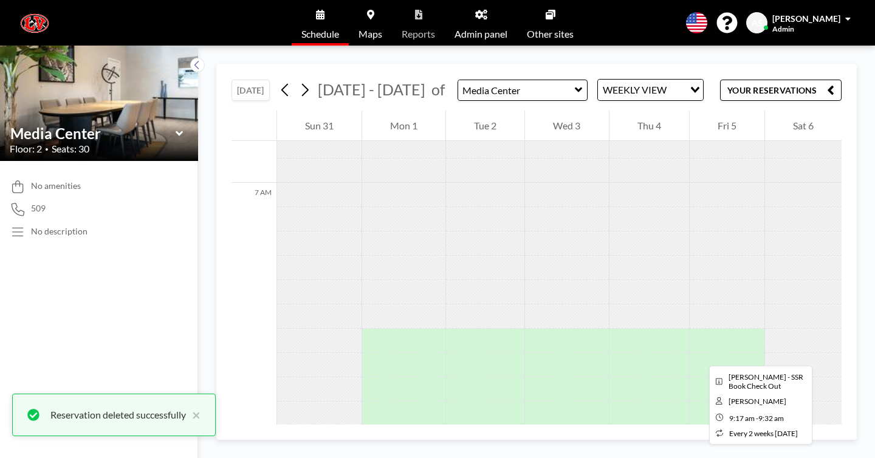
scroll to position [2070, 0]
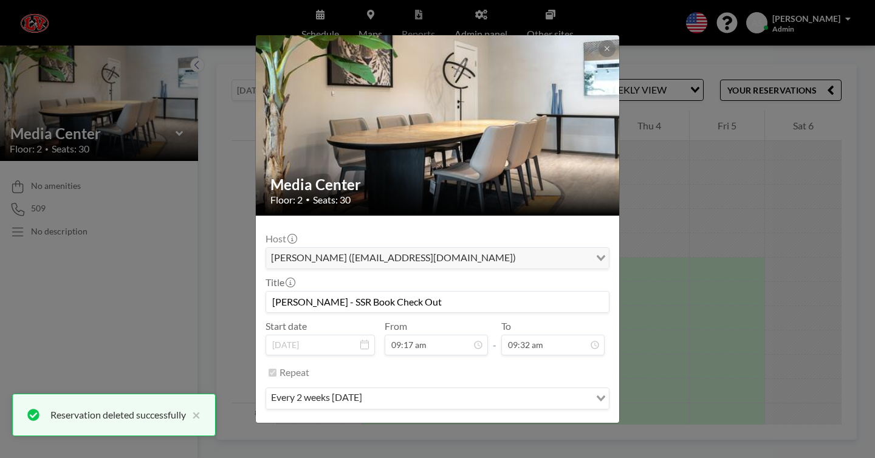
click at [483, 424] on button "REMOVE" at bounding box center [504, 434] width 48 height 21
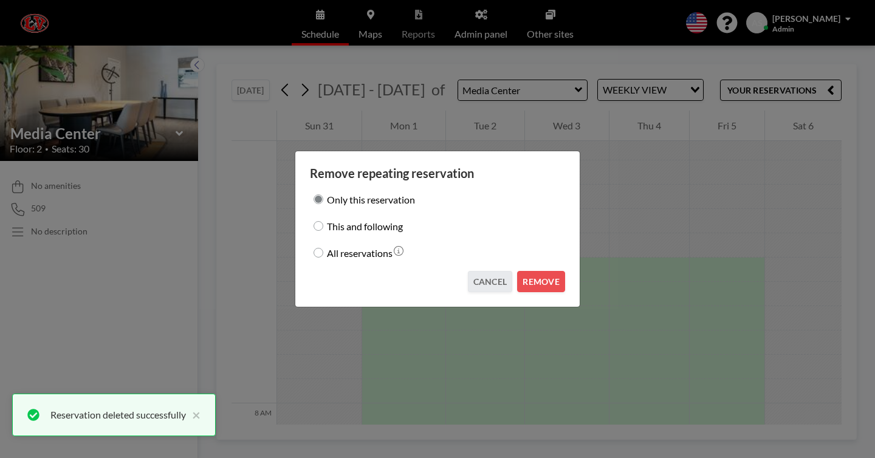
click at [394, 225] on label "This and following" at bounding box center [365, 225] width 76 height 17
click at [323, 225] on input "This and following" at bounding box center [318, 226] width 10 height 10
radio input "true"
click at [517, 271] on button "REMOVE" at bounding box center [541, 281] width 48 height 21
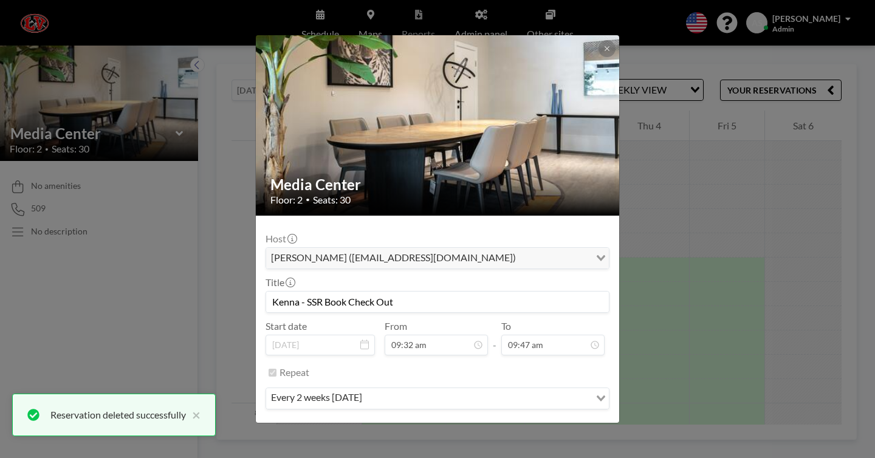
click at [502, 424] on button "REMOVE" at bounding box center [504, 434] width 48 height 21
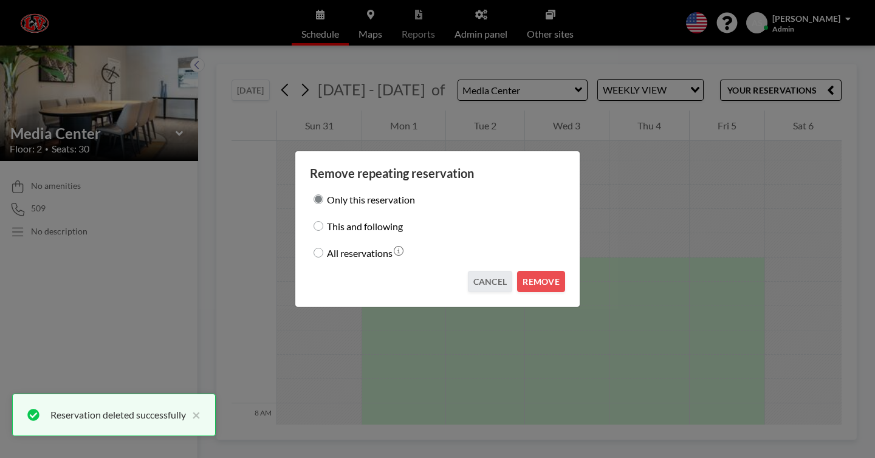
click at [371, 228] on label "This and following" at bounding box center [365, 225] width 76 height 17
click at [323, 228] on input "This and following" at bounding box center [318, 226] width 10 height 10
radio input "true"
click at [520, 271] on button "REMOVE" at bounding box center [541, 281] width 48 height 21
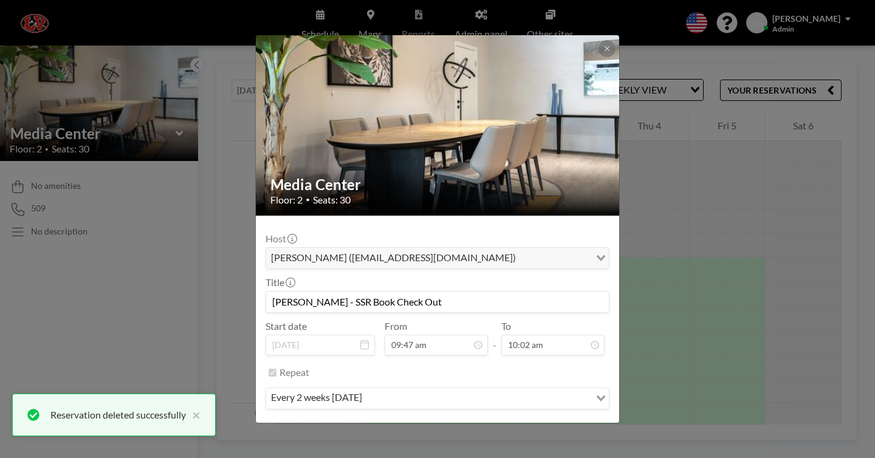
click at [498, 424] on button "REMOVE" at bounding box center [504, 434] width 48 height 21
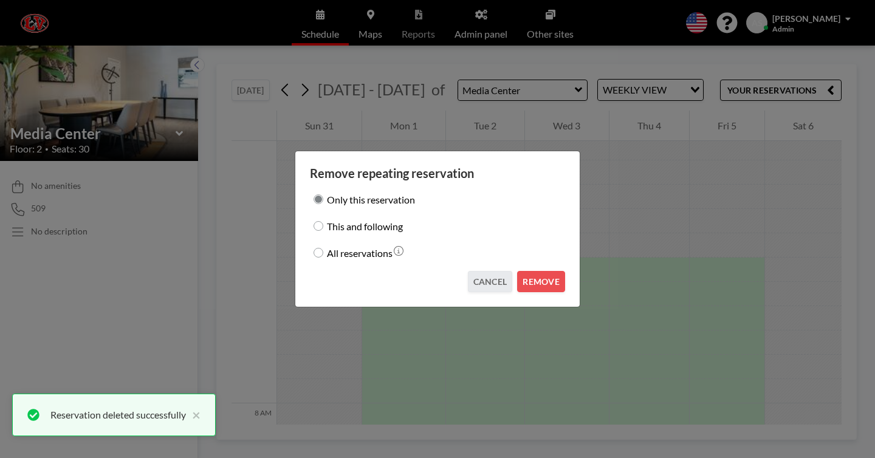
click at [397, 227] on label "This and following" at bounding box center [365, 225] width 76 height 17
click at [323, 227] on input "This and following" at bounding box center [318, 226] width 10 height 10
radio input "true"
click at [520, 275] on button "REMOVE" at bounding box center [541, 281] width 48 height 21
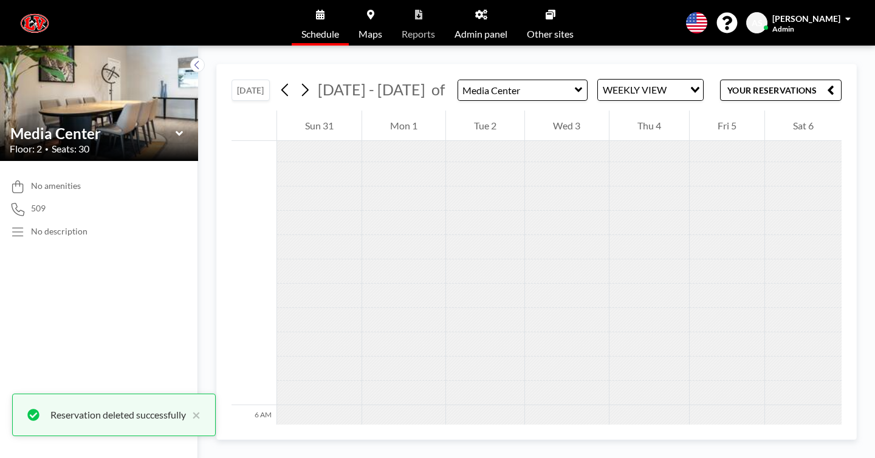
scroll to position [1475, 0]
click at [299, 81] on icon at bounding box center [305, 90] width 12 height 18
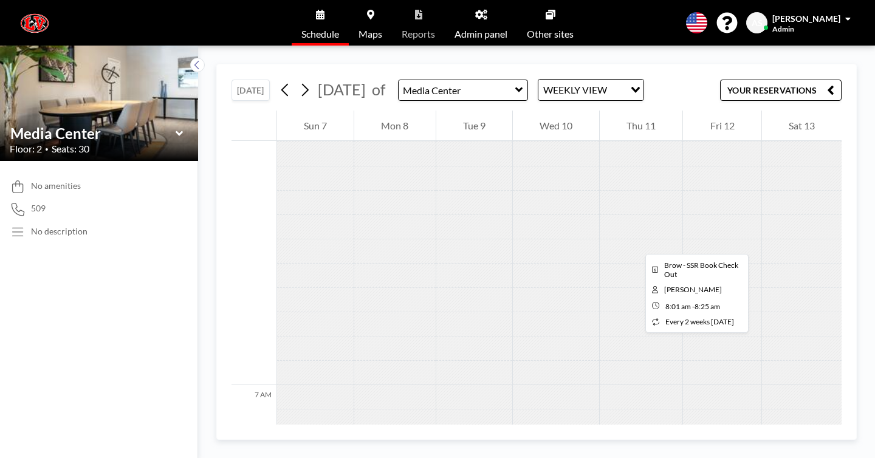
scroll to position [1698, 0]
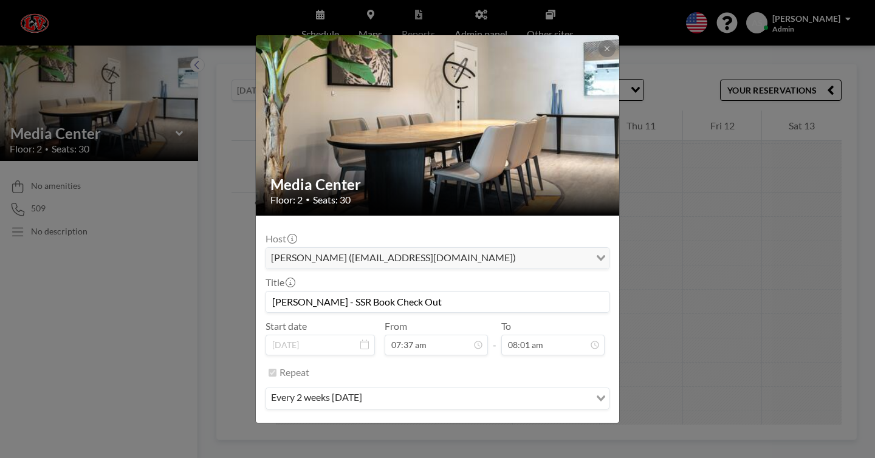
click at [482, 424] on button "REMOVE" at bounding box center [504, 434] width 48 height 21
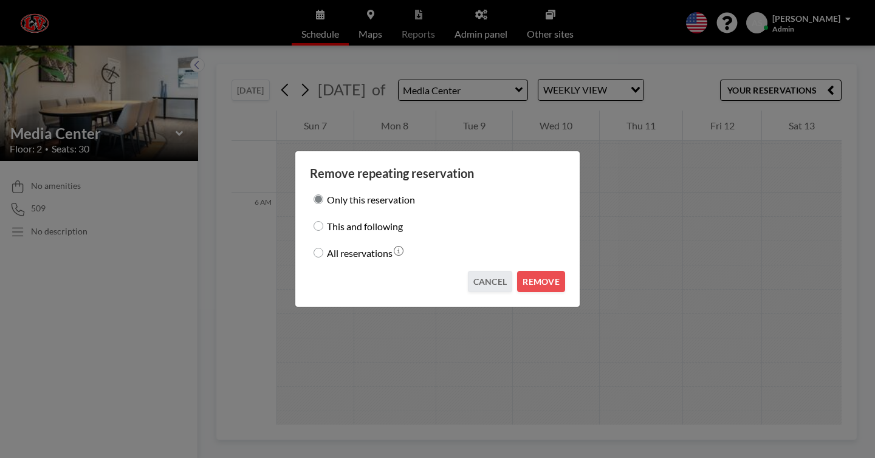
click at [371, 230] on label "This and following" at bounding box center [365, 225] width 76 height 17
click at [323, 230] on input "This and following" at bounding box center [318, 226] width 10 height 10
radio input "true"
click at [517, 276] on button "REMOVE" at bounding box center [541, 281] width 48 height 21
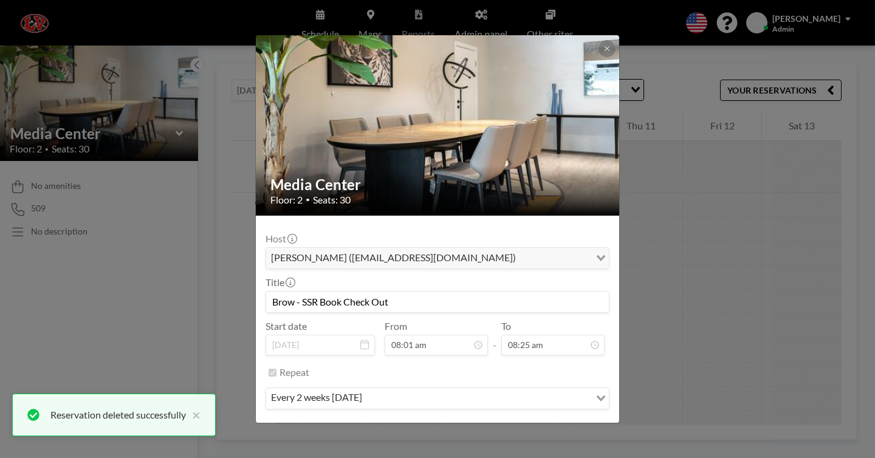
scroll to position [213, 0]
click at [505, 424] on button "REMOVE" at bounding box center [504, 434] width 48 height 21
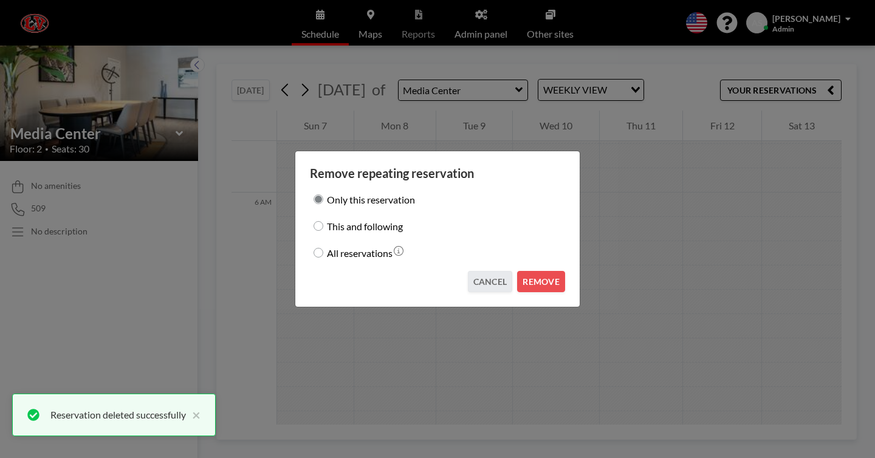
click at [377, 229] on label "This and following" at bounding box center [365, 225] width 76 height 17
click at [323, 229] on input "This and following" at bounding box center [318, 226] width 10 height 10
radio input "true"
click at [519, 274] on button "REMOVE" at bounding box center [541, 281] width 48 height 21
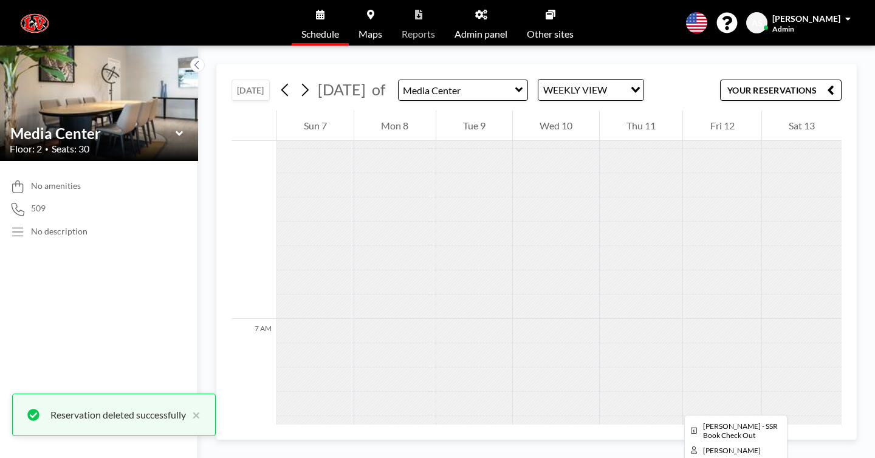
scroll to position [1907, 0]
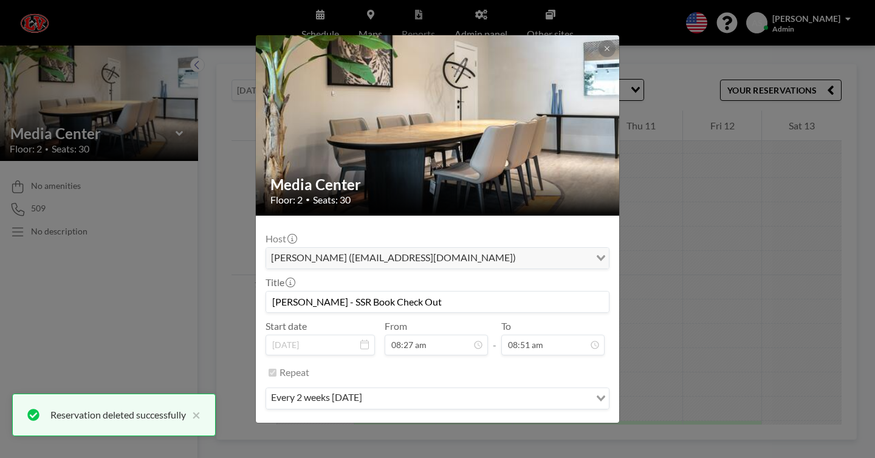
click at [502, 424] on button "REMOVE" at bounding box center [504, 434] width 48 height 21
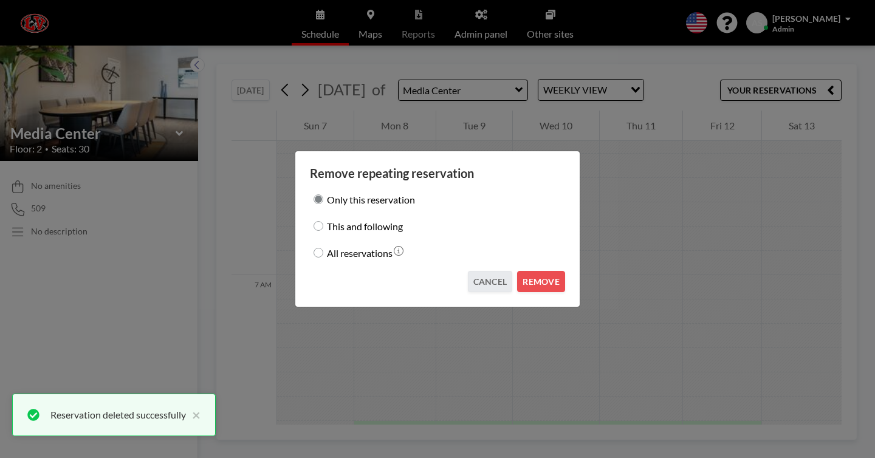
click at [403, 228] on label "This and following" at bounding box center [365, 225] width 76 height 17
click at [323, 228] on input "This and following" at bounding box center [318, 226] width 10 height 10
radio input "true"
click at [540, 275] on button "REMOVE" at bounding box center [541, 281] width 48 height 21
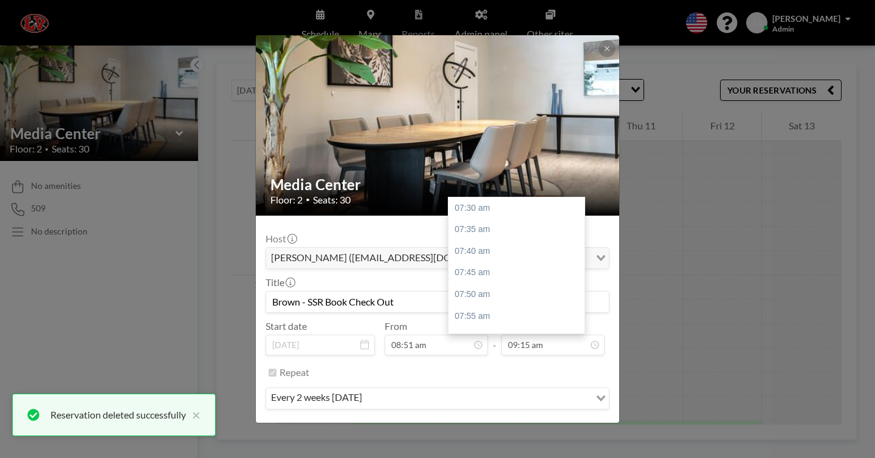
scroll to position [407, 0]
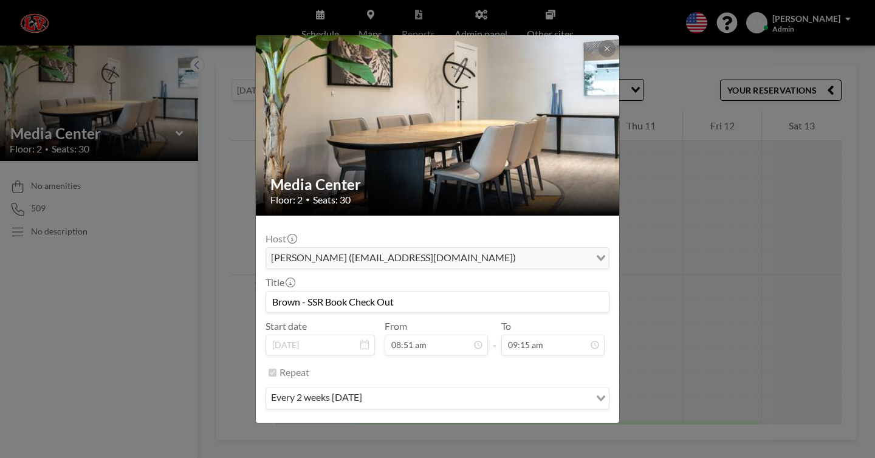
click at [496, 424] on button "REMOVE" at bounding box center [504, 434] width 48 height 21
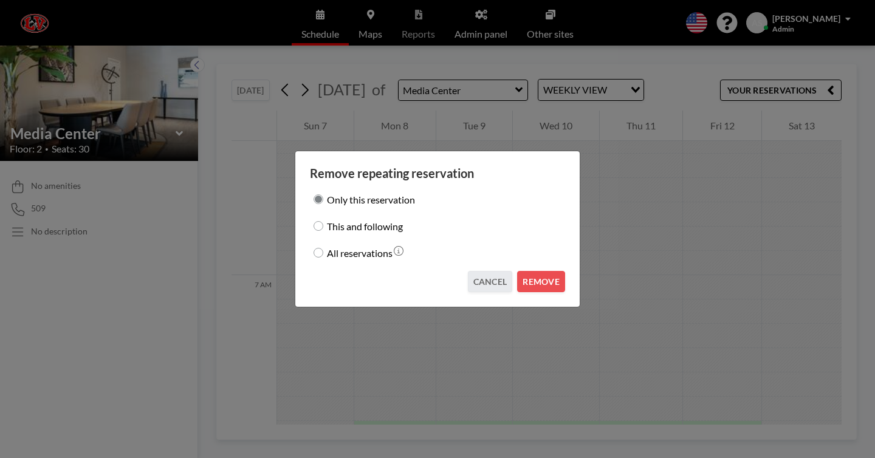
click at [385, 228] on label "This and following" at bounding box center [365, 225] width 76 height 17
click at [323, 228] on input "This and following" at bounding box center [318, 226] width 10 height 10
radio input "true"
click at [527, 271] on button "REMOVE" at bounding box center [541, 281] width 48 height 21
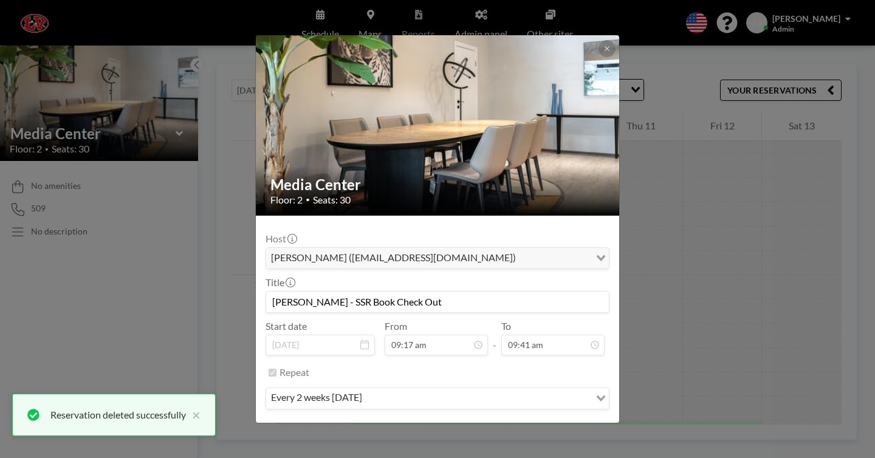
click at [508, 424] on button "REMOVE" at bounding box center [504, 434] width 48 height 21
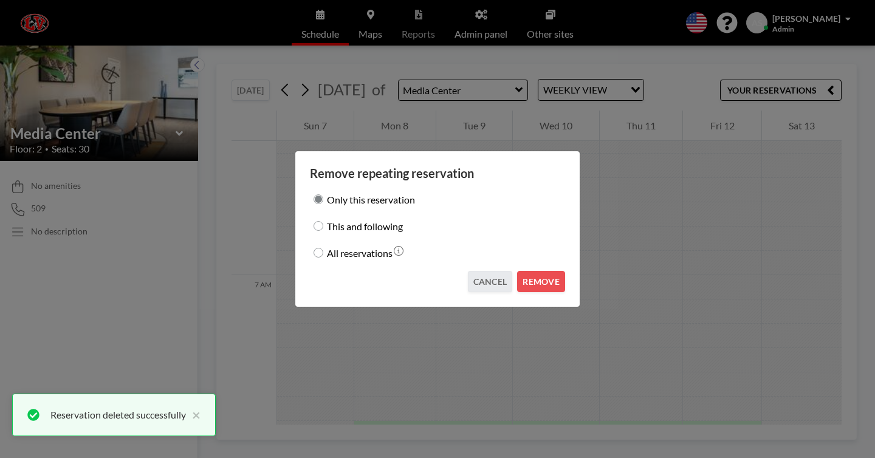
click at [378, 227] on label "This and following" at bounding box center [365, 225] width 76 height 17
click at [323, 227] on input "This and following" at bounding box center [318, 226] width 10 height 10
radio input "true"
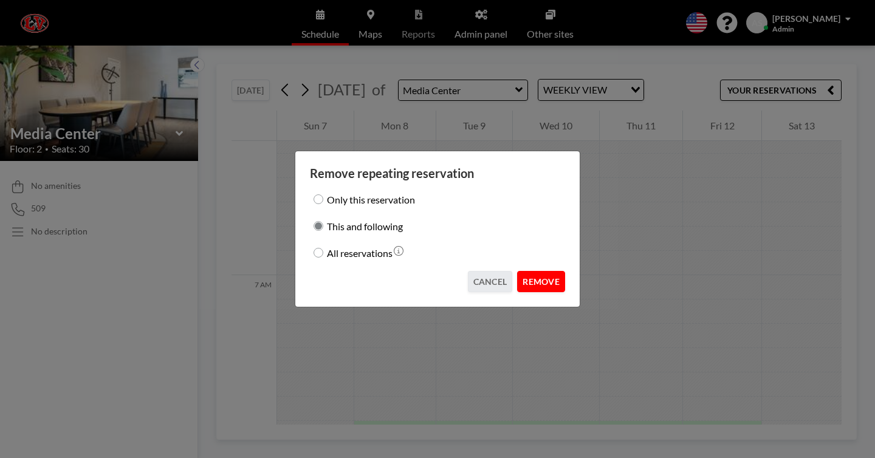
click at [522, 271] on button "REMOVE" at bounding box center [541, 281] width 48 height 21
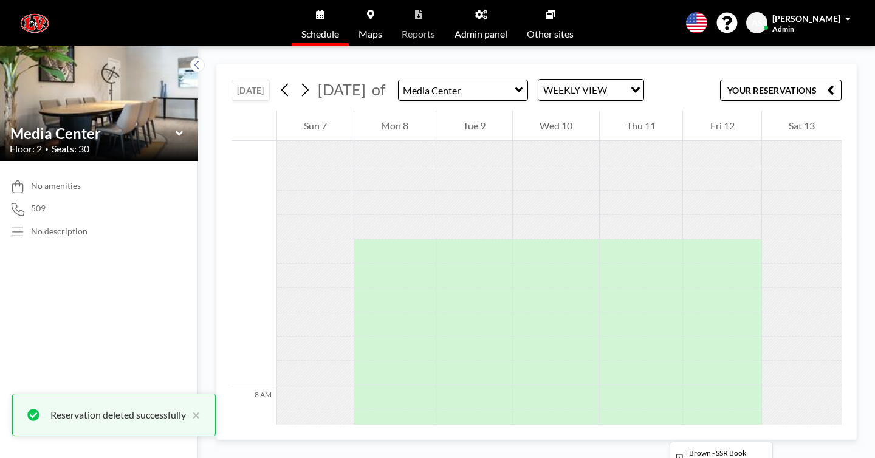
scroll to position [2176, 0]
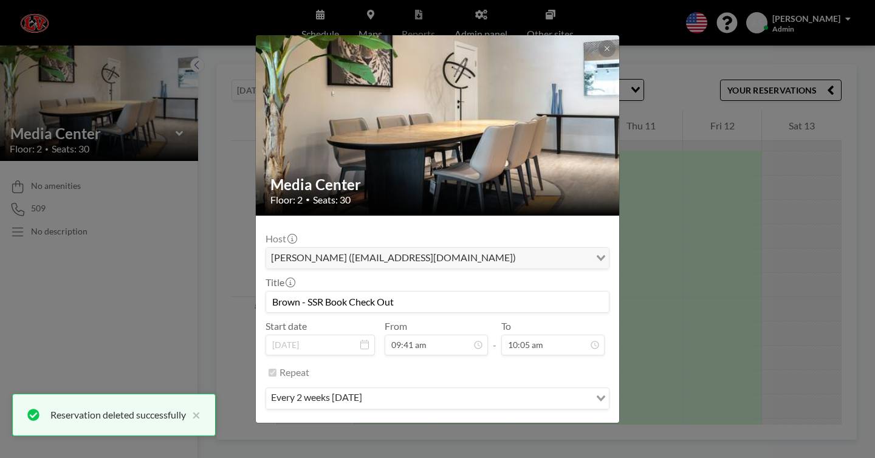
scroll to position [601, 0]
click at [497, 424] on button "REMOVE" at bounding box center [504, 434] width 48 height 21
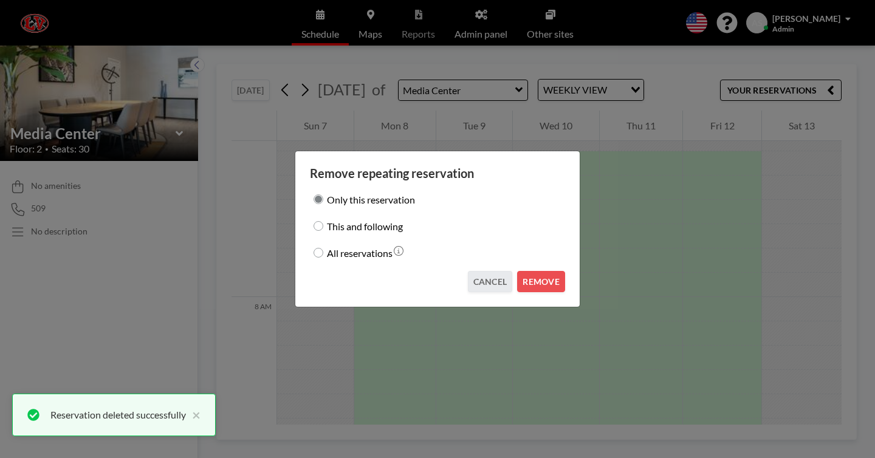
click at [396, 224] on label "This and following" at bounding box center [365, 225] width 76 height 17
click at [323, 224] on input "This and following" at bounding box center [318, 226] width 10 height 10
radio input "true"
click at [517, 273] on button "REMOVE" at bounding box center [541, 281] width 48 height 21
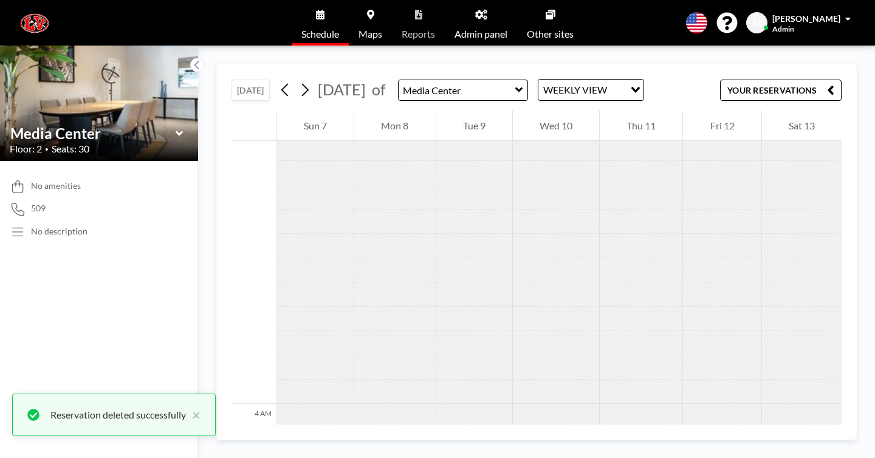
scroll to position [875, 0]
click at [279, 81] on icon at bounding box center [285, 90] width 12 height 18
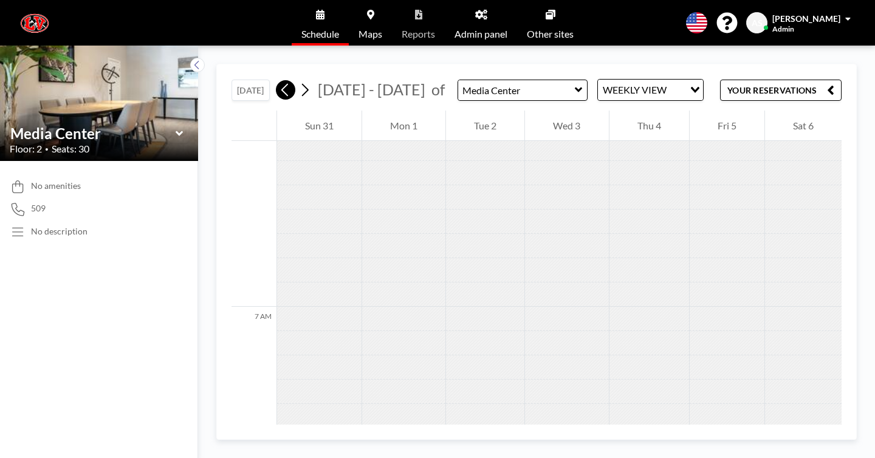
scroll to position [1875, 0]
click at [279, 81] on icon at bounding box center [285, 90] width 12 height 18
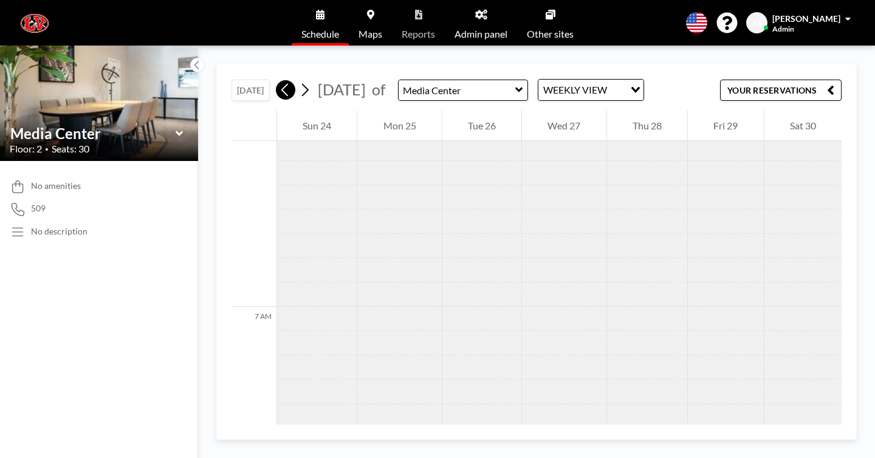
click at [279, 81] on icon at bounding box center [285, 90] width 12 height 18
